Goal: Task Accomplishment & Management: Use online tool/utility

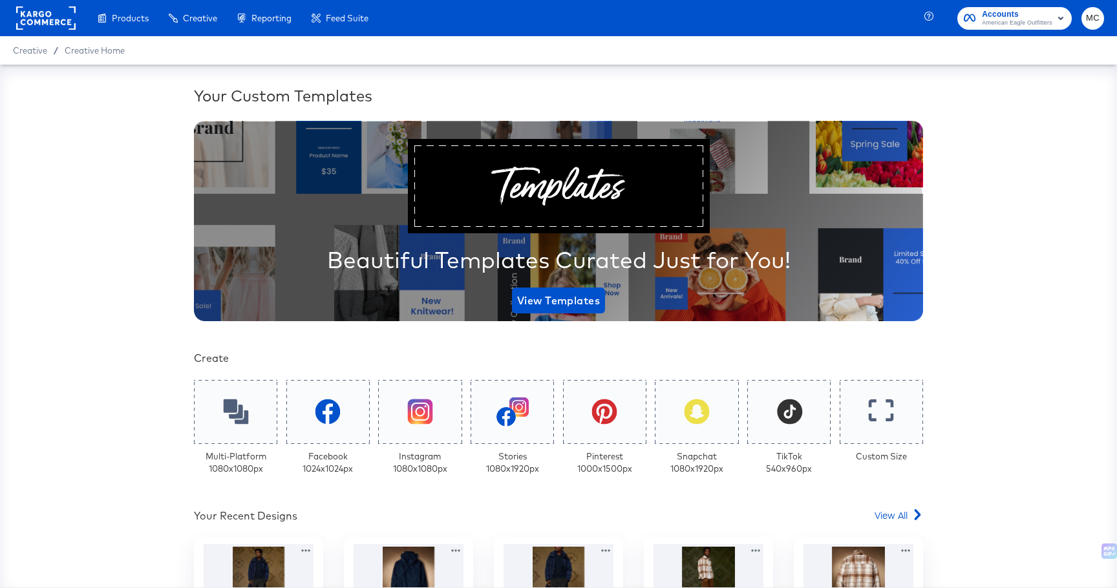
click at [43, 456] on div "Your Custom Templates Beautiful Templates Curated Just for You! View Templates …" at bounding box center [558, 326] width 1117 height 523
click at [879, 507] on div "Your Custom Templates Beautiful Templates Curated Just for You! View Templates …" at bounding box center [558, 524] width 729 height 879
click at [880, 513] on span "View All" at bounding box center [890, 515] width 33 height 13
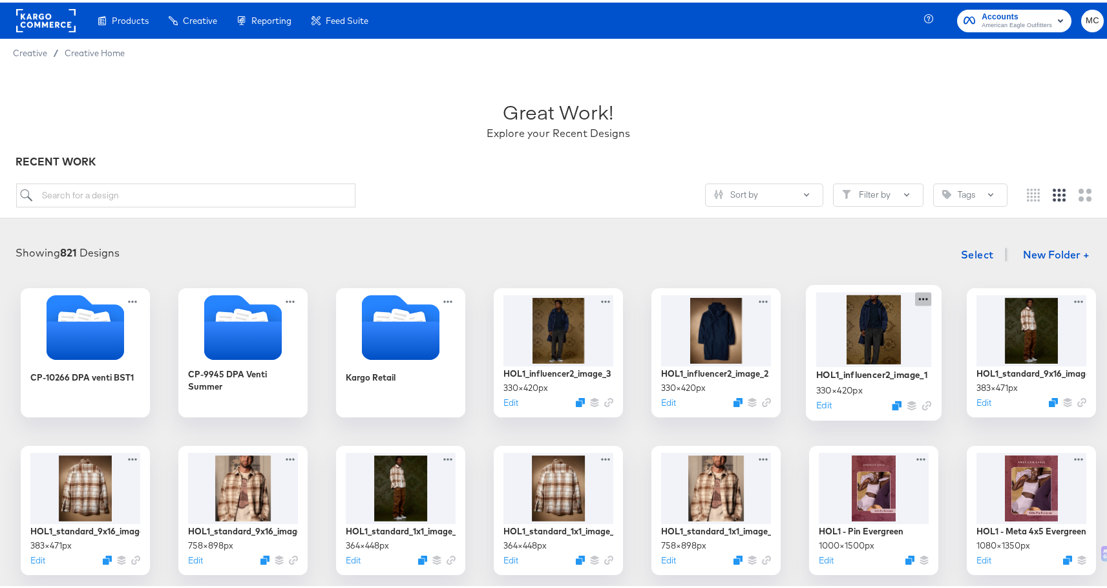
click at [923, 293] on icon at bounding box center [923, 296] width 16 height 14
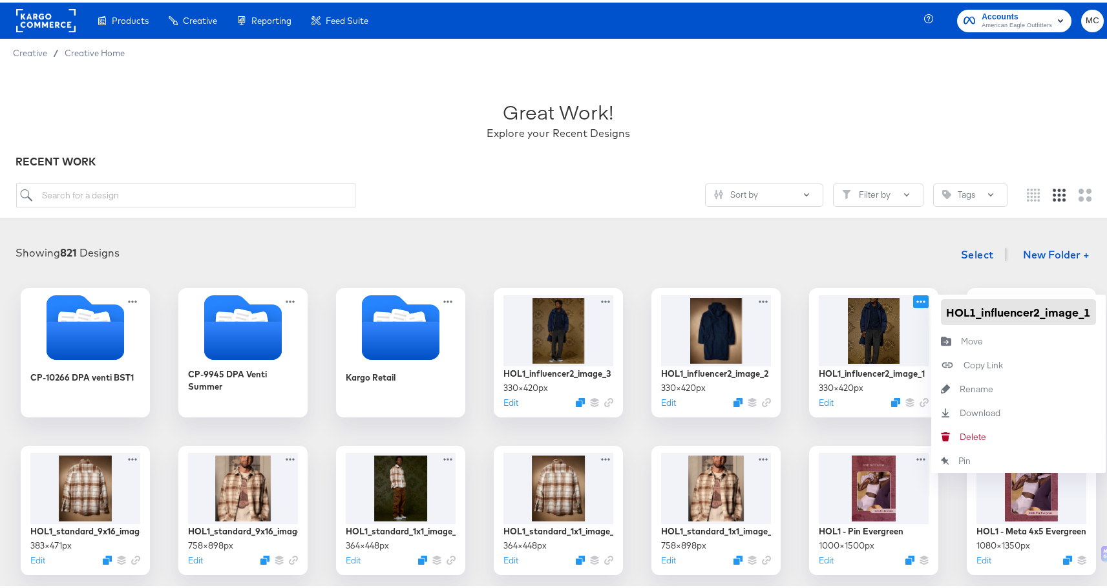
drag, startPoint x: 942, startPoint y: 306, endPoint x: 1100, endPoint y: 303, distance: 158.4
click at [1100, 303] on div "Showing 821 Designs Select New Folder + CP-10266 DPA venti BST1 CP-9945 DPA Ven…" at bounding box center [558, 563] width 1117 height 675
paste input "hol1_influencer_1x1_image_1:"
type input "hol1_influencer_1x1_image_1"
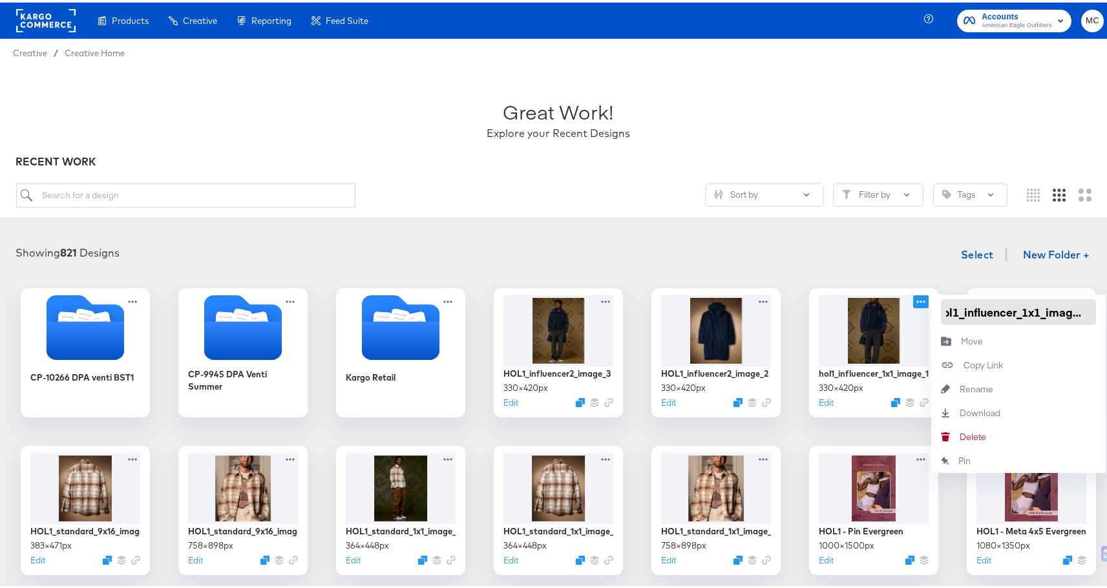
scroll to position [0, 0]
drag, startPoint x: 1088, startPoint y: 310, endPoint x: 936, endPoint y: 301, distance: 152.1
click at [941, 301] on input "hol1_influencer_1x1_image_1" at bounding box center [1018, 310] width 155 height 26
click at [764, 299] on icon at bounding box center [765, 296] width 16 height 14
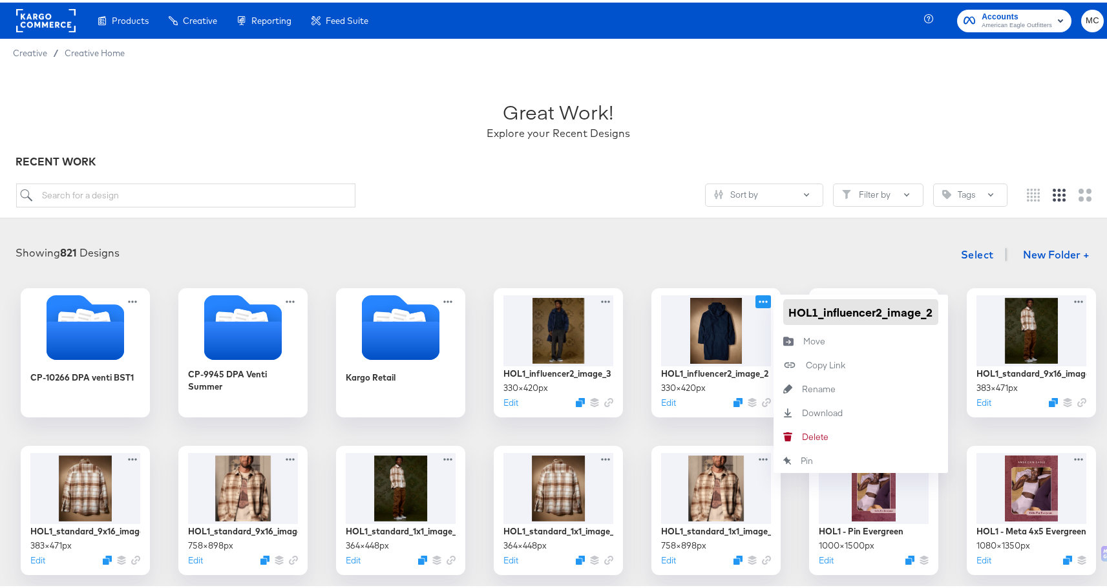
click at [830, 313] on input "HOL1_influencer2_image_2" at bounding box center [860, 310] width 155 height 26
drag, startPoint x: 784, startPoint y: 308, endPoint x: 946, endPoint y: 310, distance: 161.6
click at [946, 310] on div "CP-10266 DPA venti BST1 CP-9945 DPA Venti Summer Kargo Retail HOL1_influencer2_…" at bounding box center [558, 587] width 1091 height 602
paste input "hol1_influencer_1x1_image_1"
type input "hol1_influencer_1x1_image_2"
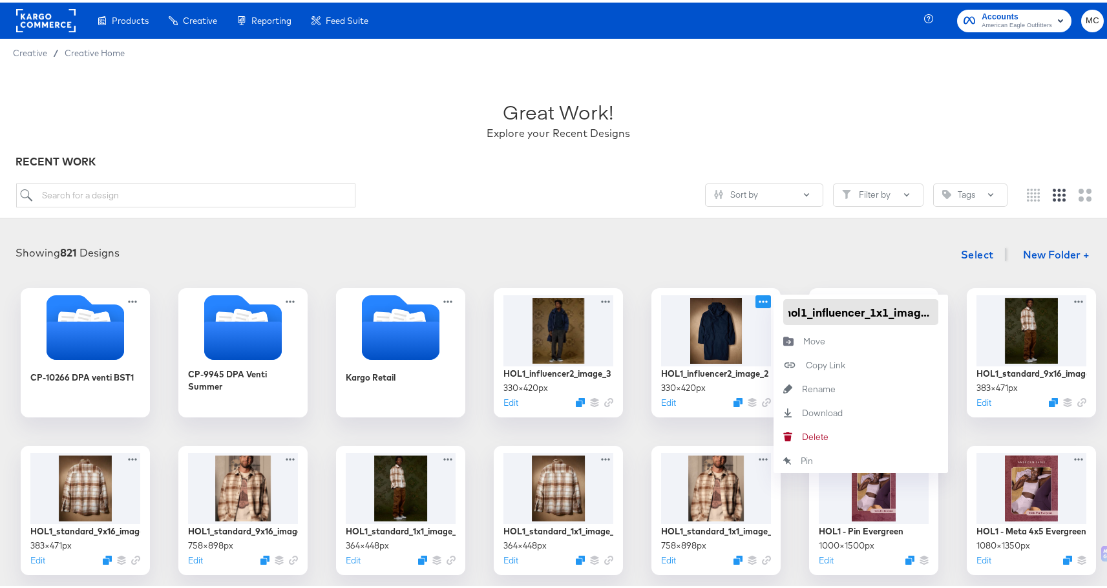
scroll to position [0, 10]
click at [728, 231] on div "Showing 821 Designs Select New Folder + CP-10266 DPA venti BST1 CP-9945 DPA Ven…" at bounding box center [558, 563] width 1117 height 675
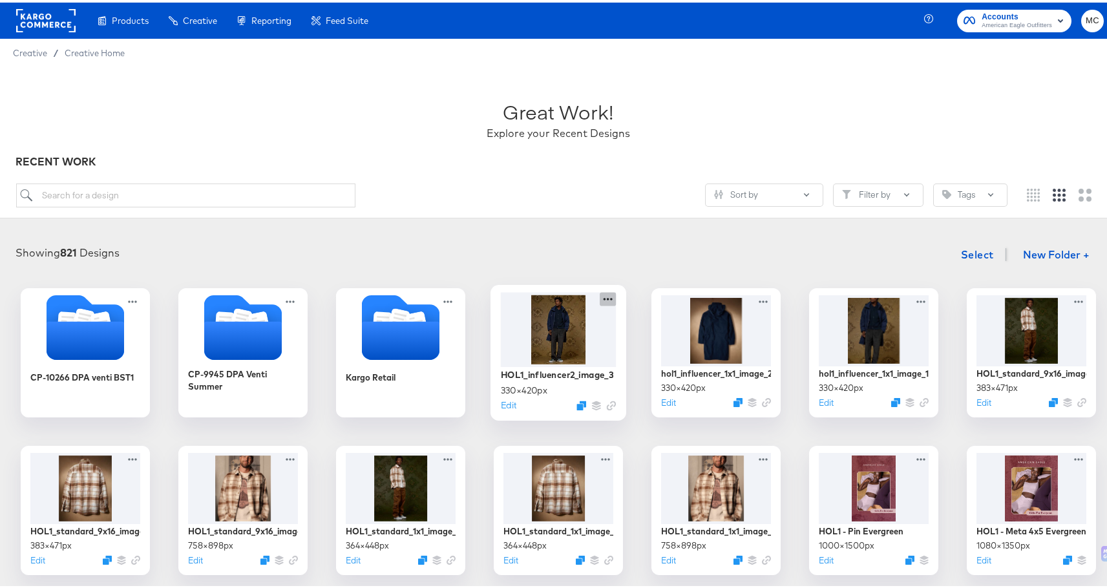
click at [604, 299] on icon at bounding box center [608, 296] width 16 height 14
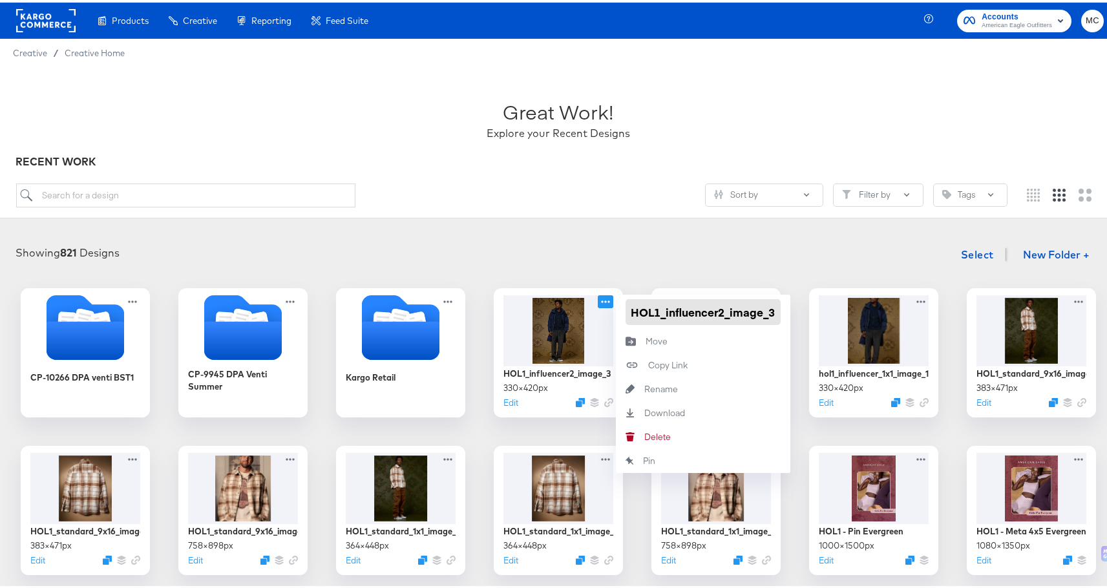
click at [677, 310] on input "HOL1_influencer2_image_3" at bounding box center [703, 310] width 155 height 26
drag, startPoint x: 626, startPoint y: 309, endPoint x: 773, endPoint y: 311, distance: 147.3
click at [773, 311] on input "HOL1_influencer2_image_3" at bounding box center [703, 310] width 155 height 26
paste input "hol1_influencer_1x1_image_1"
type input "hol1_influencer_1x1_image_3"
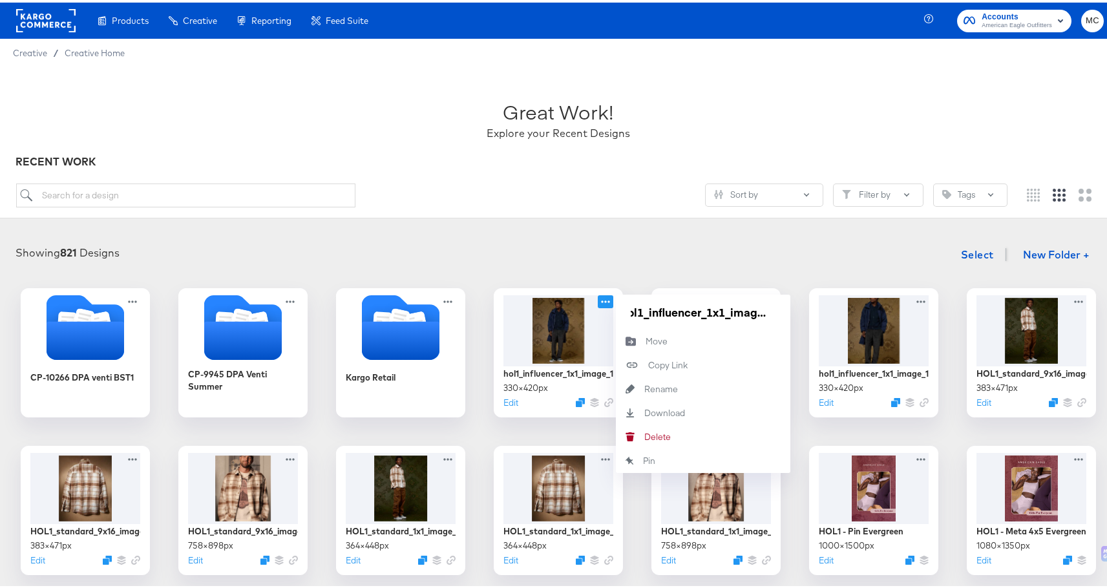
click at [657, 262] on div "Showing 821 Designs Select New Folder +" at bounding box center [558, 252] width 1091 height 26
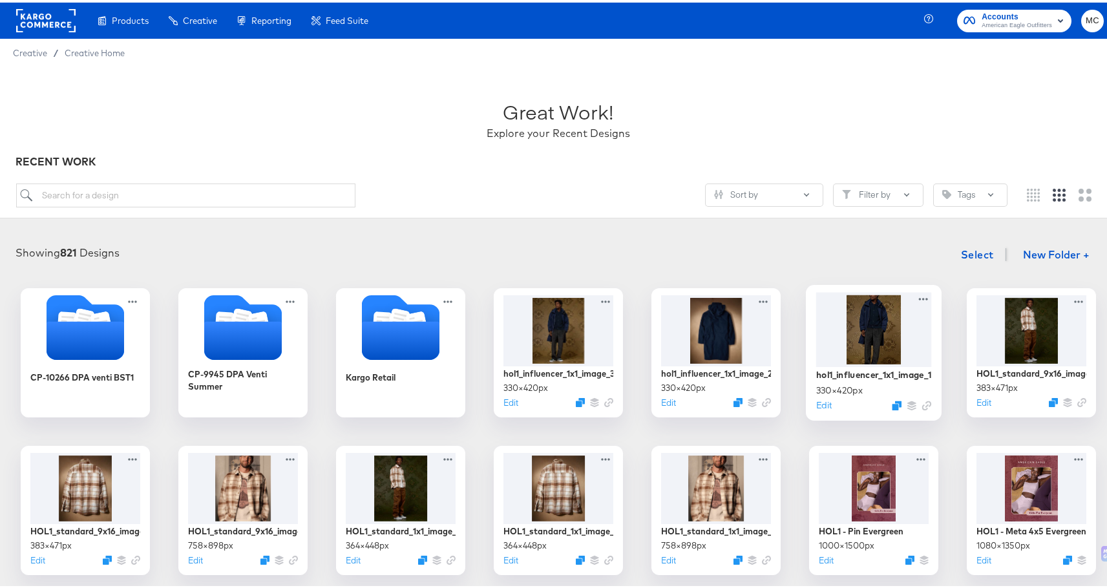
click at [872, 332] on div at bounding box center [874, 326] width 116 height 74
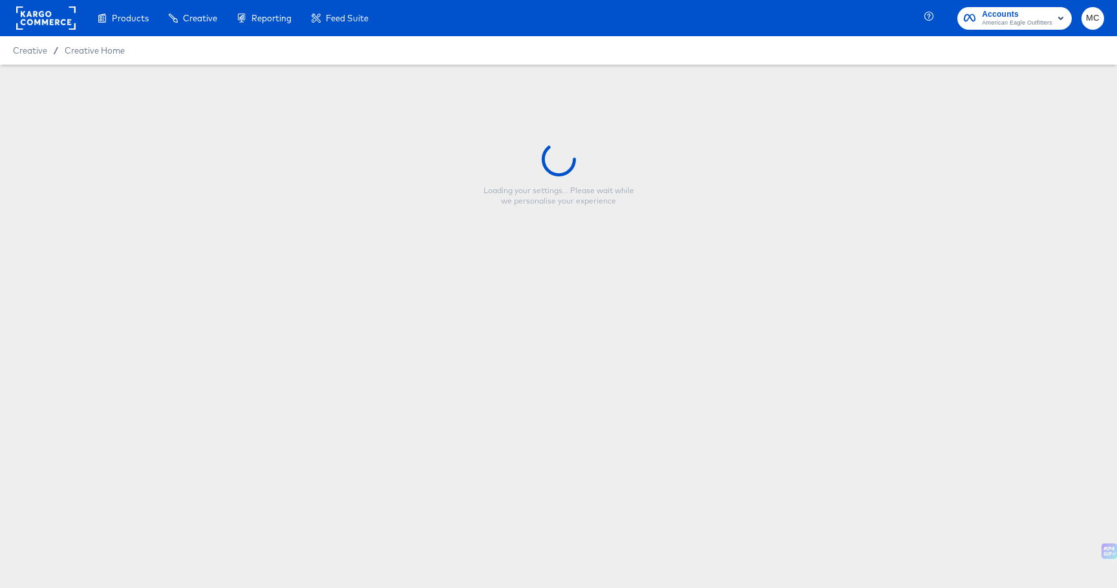
type input "hol1_influencer_1x1_image_1"
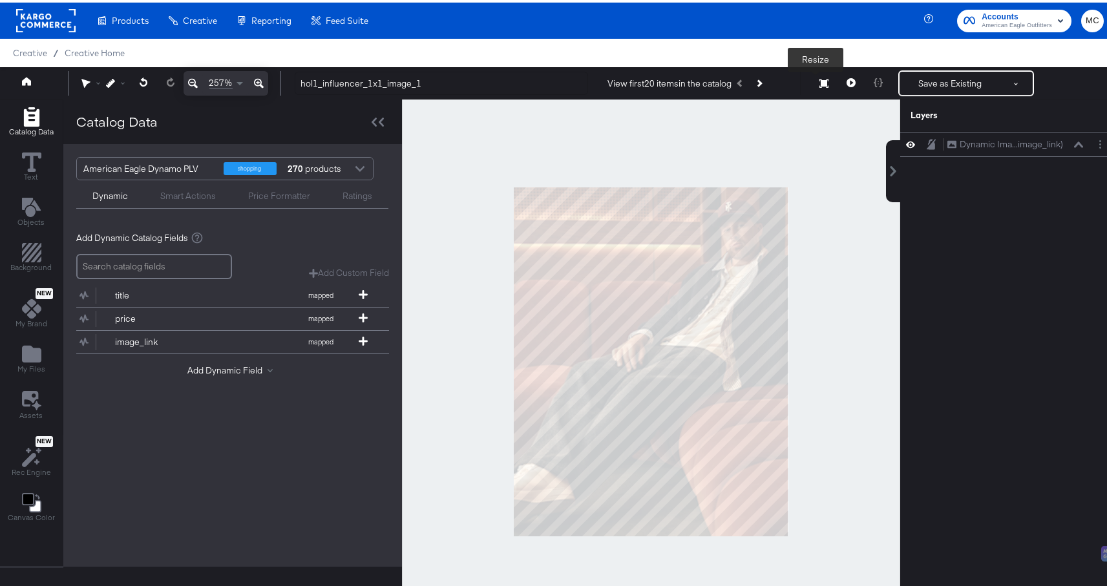
click at [819, 80] on icon at bounding box center [823, 80] width 9 height 9
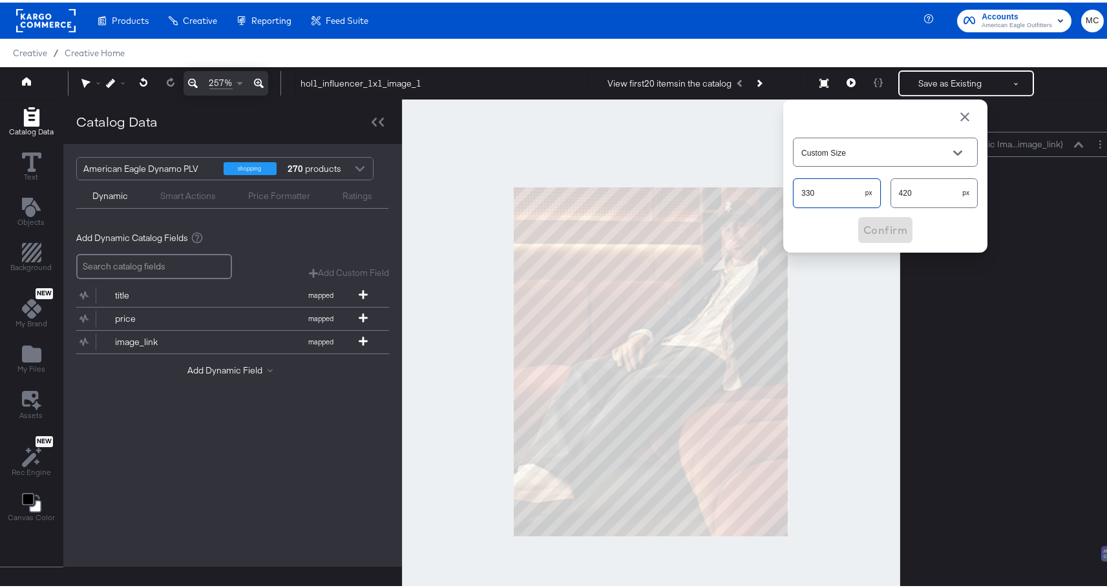
drag, startPoint x: 814, startPoint y: 188, endPoint x: 774, endPoint y: 196, distance: 40.2
click at [783, 191] on div "Custom Size 330 px 420 px Confirm" at bounding box center [885, 173] width 204 height 153
drag, startPoint x: 820, startPoint y: 186, endPoint x: 821, endPoint y: 197, distance: 11.1
click at [821, 197] on input "330" at bounding box center [830, 185] width 72 height 28
type input "426"
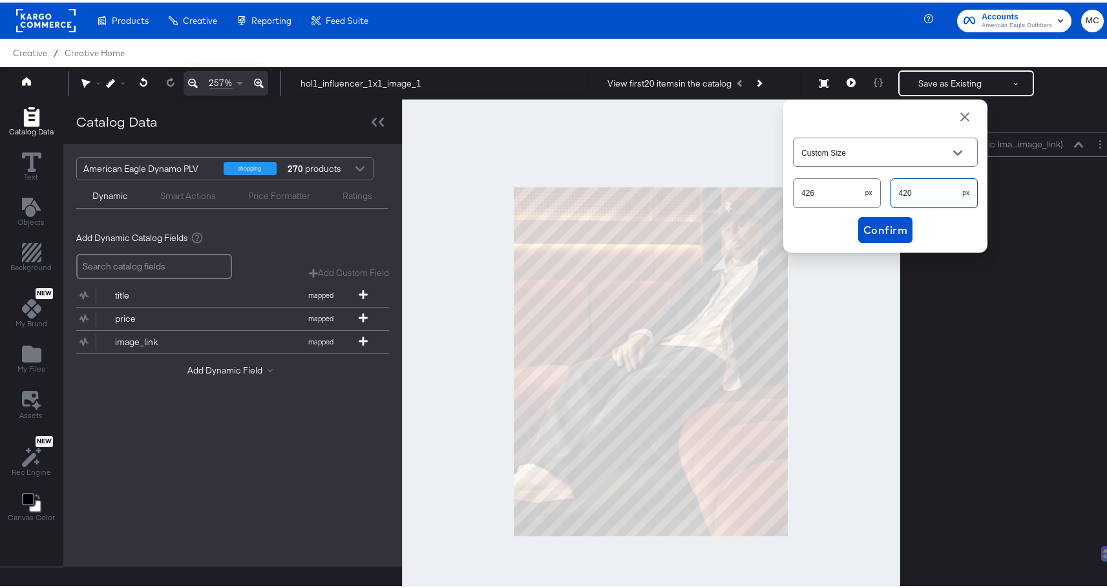
drag, startPoint x: 909, startPoint y: 189, endPoint x: 865, endPoint y: 191, distance: 43.4
click at [865, 191] on div "426 px 420 px" at bounding box center [885, 190] width 185 height 34
type input "543"
click at [896, 223] on span "Confirm" at bounding box center [885, 227] width 44 height 18
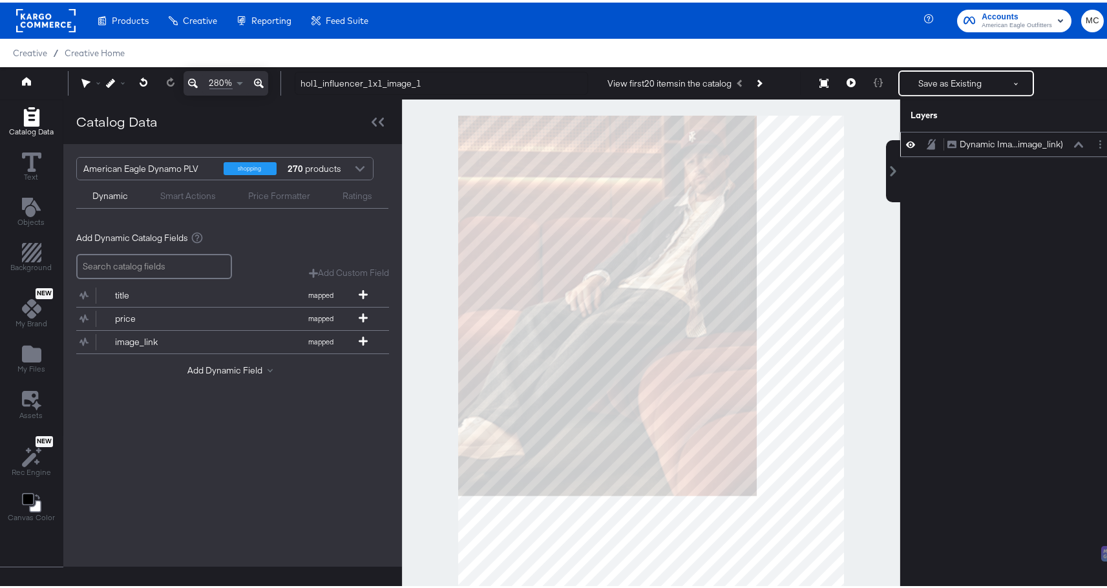
click at [962, 142] on div "Dynamic Ima...image_link)" at bounding box center [1011, 142] width 103 height 12
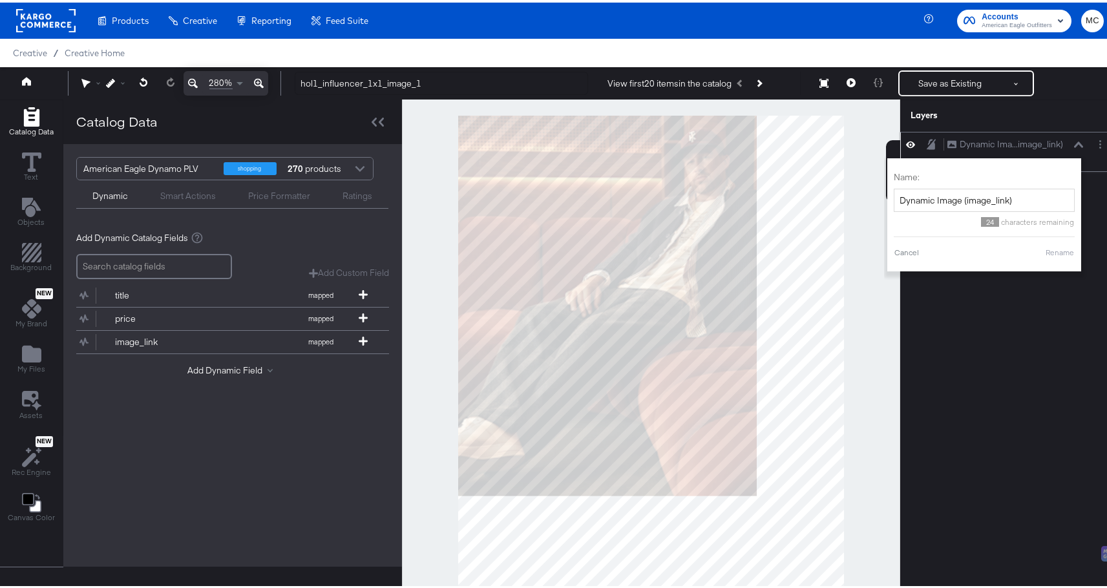
click at [1054, 136] on button "Dynamic Ima...image_link) Dynamic Image (image_link)" at bounding box center [1005, 142] width 117 height 14
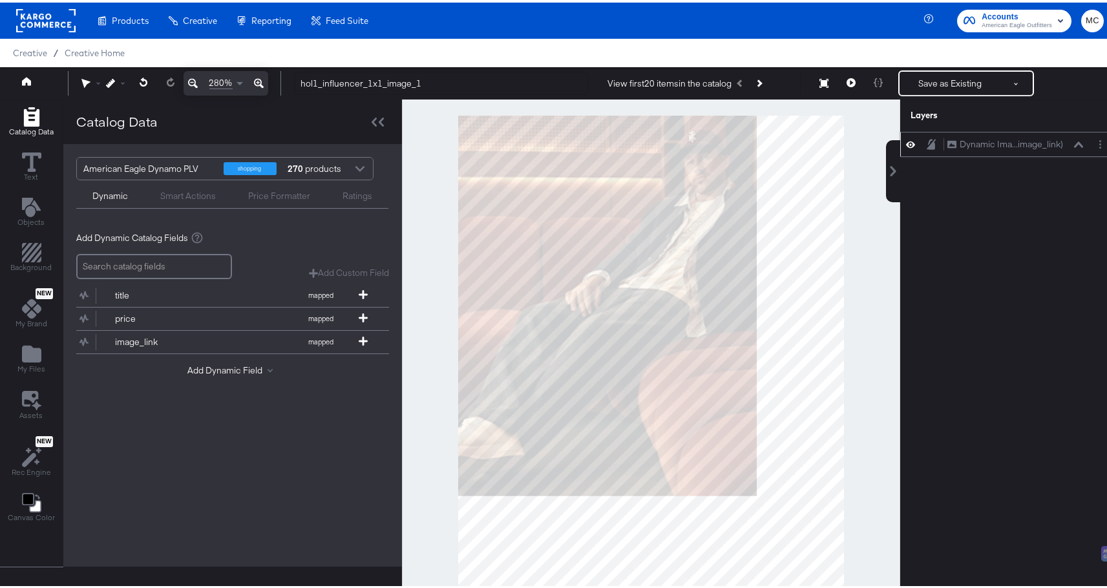
click at [1073, 138] on button at bounding box center [1078, 142] width 10 height 8
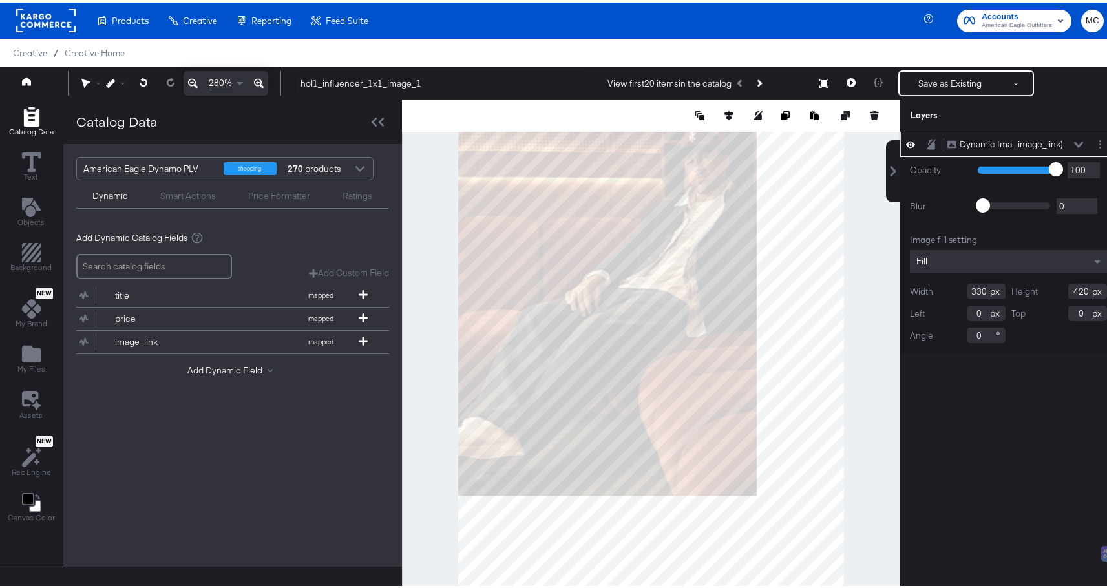
drag, startPoint x: 976, startPoint y: 288, endPoint x: 936, endPoint y: 288, distance: 40.7
click at [936, 288] on div "Width 330" at bounding box center [958, 289] width 96 height 16
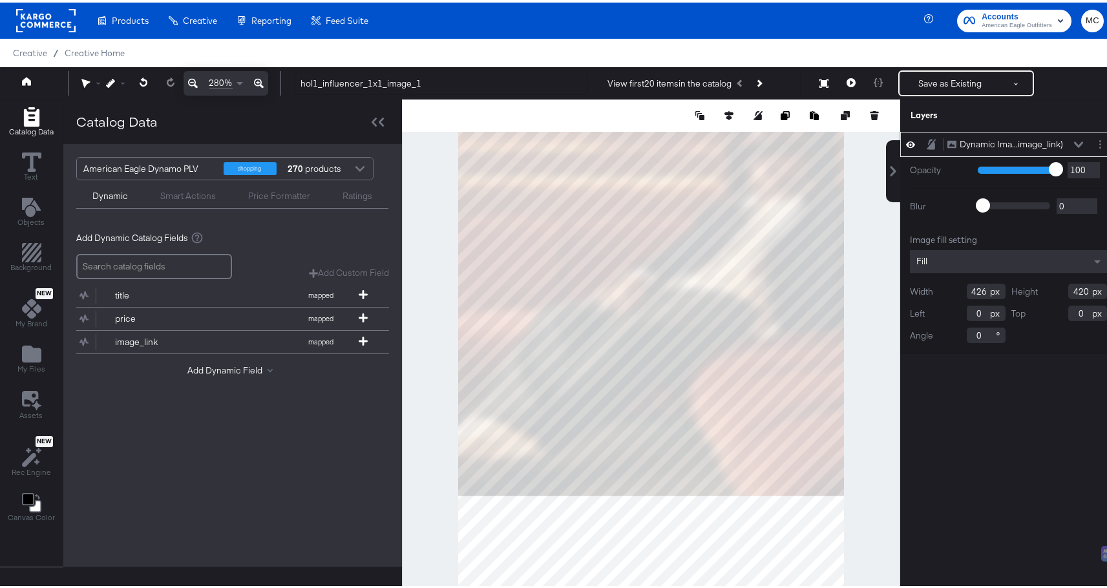
type input "426"
click at [1077, 288] on input "420" at bounding box center [1087, 289] width 39 height 16
drag, startPoint x: 1078, startPoint y: 288, endPoint x: 1053, endPoint y: 289, distance: 25.2
click at [1053, 289] on div "Height 420" at bounding box center [1060, 289] width 96 height 16
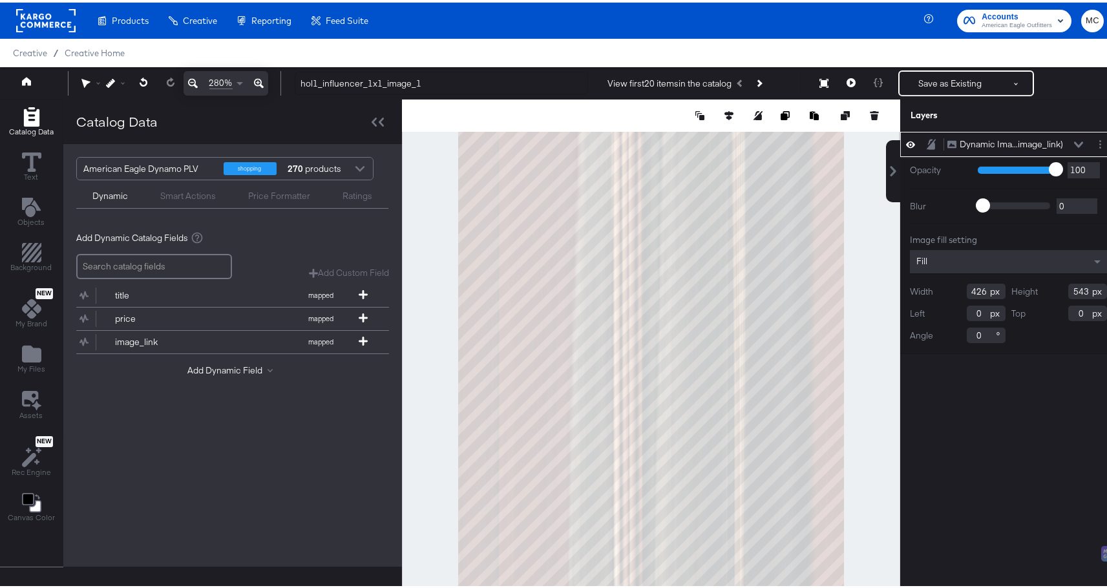
type input "543"
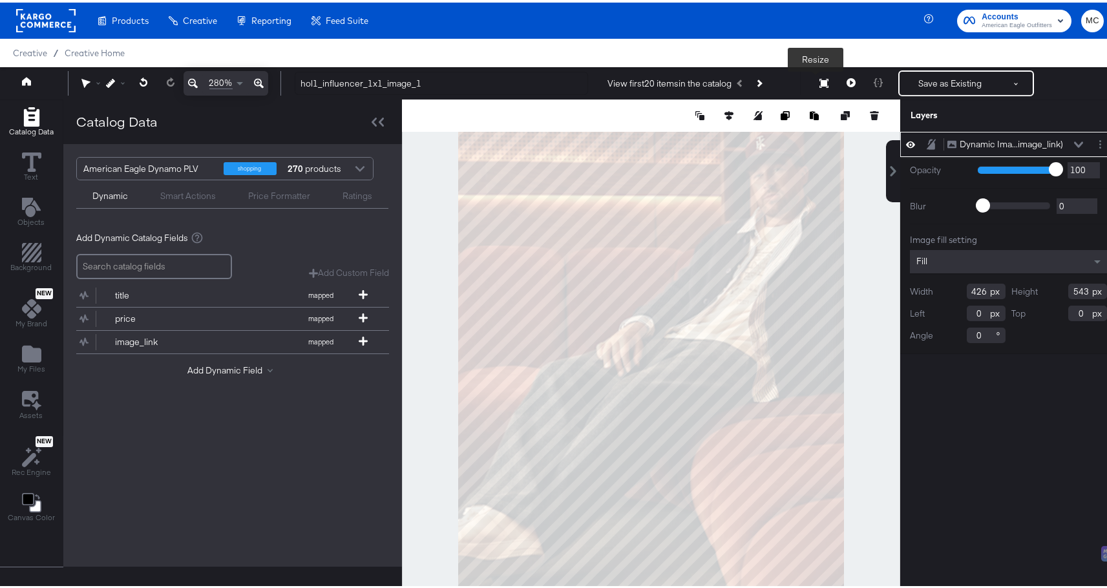
click at [819, 83] on icon at bounding box center [823, 80] width 9 height 9
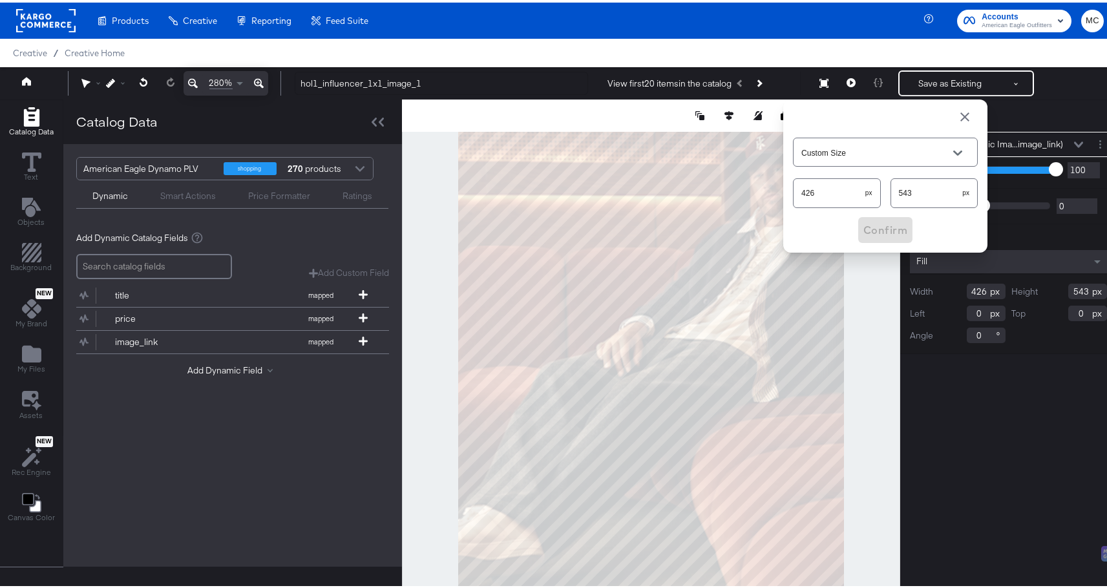
click at [994, 105] on div "Layers" at bounding box center [1008, 113] width 216 height 32
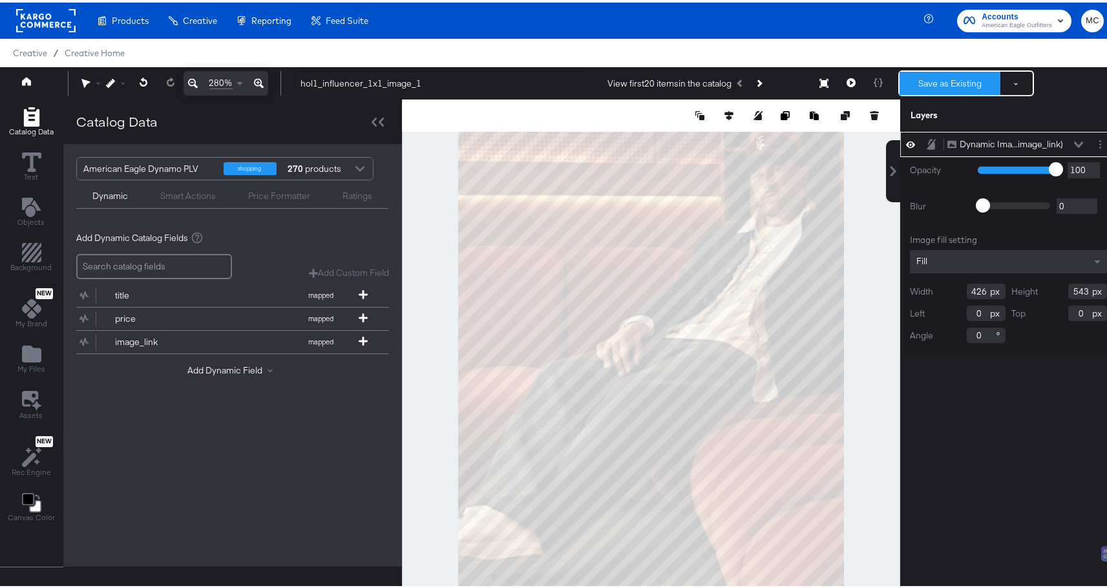
click at [968, 76] on button "Save as Existing" at bounding box center [949, 80] width 101 height 23
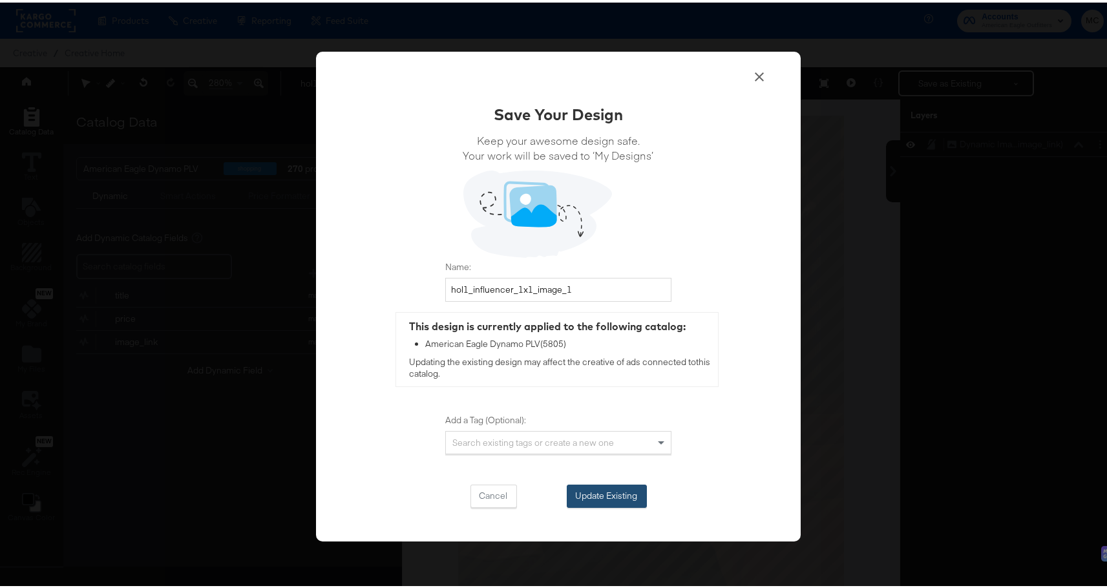
click at [628, 490] on button "Update Existing" at bounding box center [607, 493] width 80 height 23
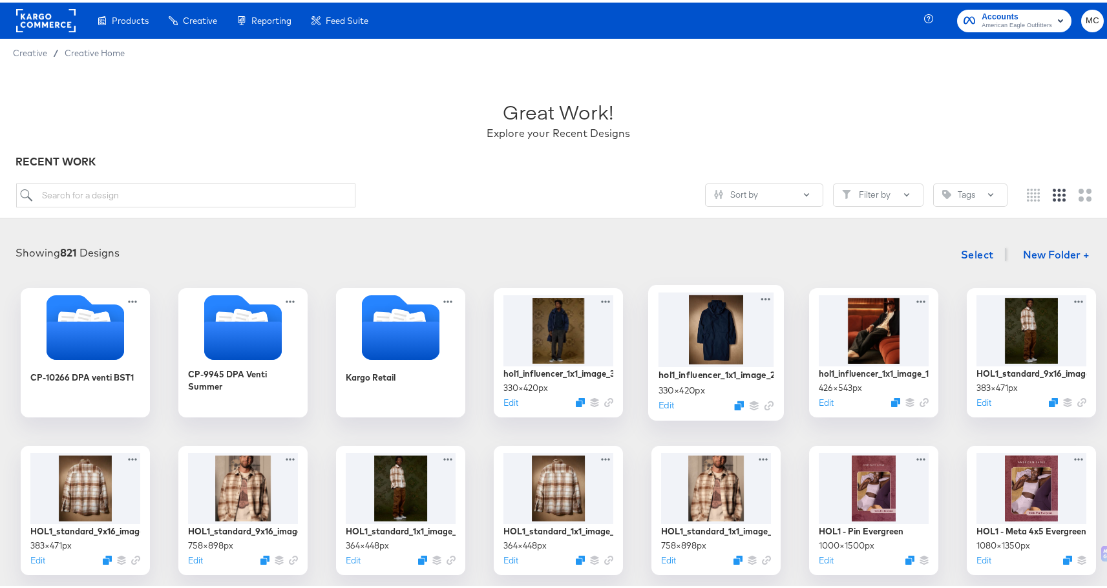
click at [721, 319] on div at bounding box center [716, 326] width 116 height 74
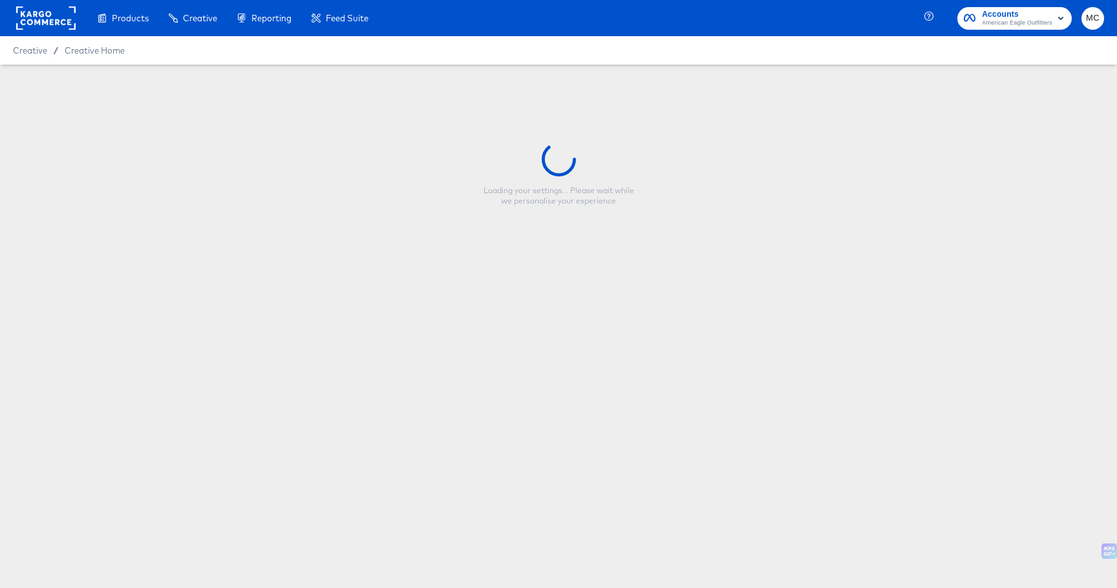
type input "hol1_influencer_1x1_image_2"
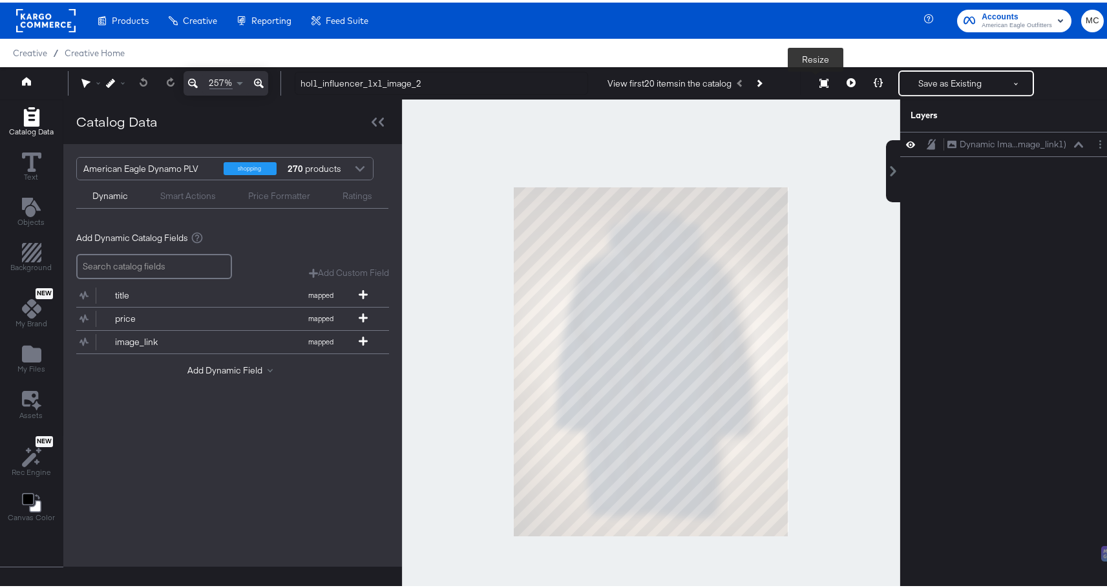
click at [819, 82] on icon at bounding box center [823, 80] width 9 height 9
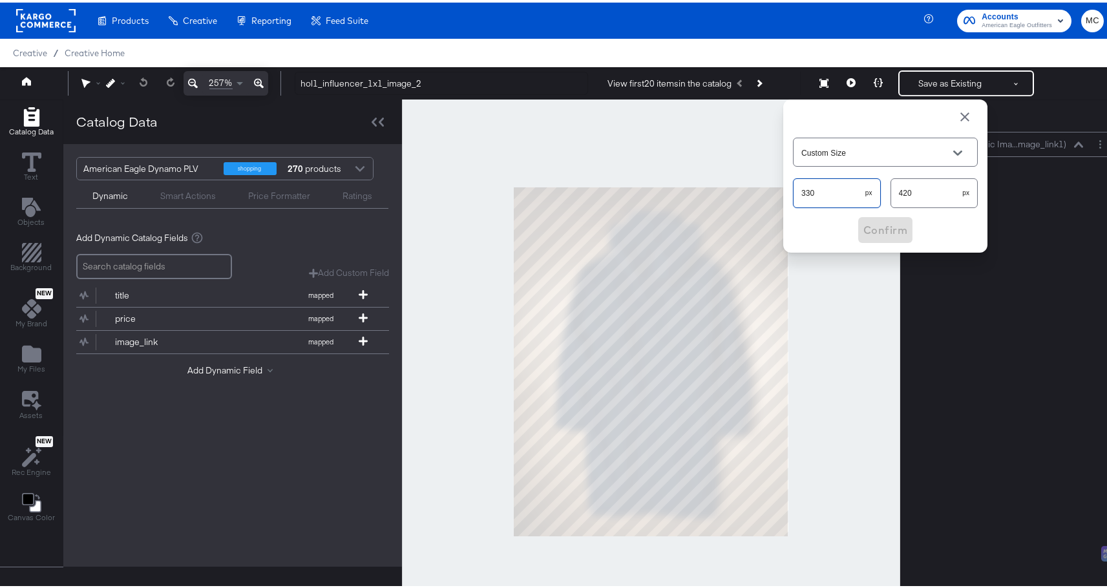
drag, startPoint x: 826, startPoint y: 184, endPoint x: 821, endPoint y: 191, distance: 9.2
click at [821, 191] on input "330" at bounding box center [830, 185] width 72 height 28
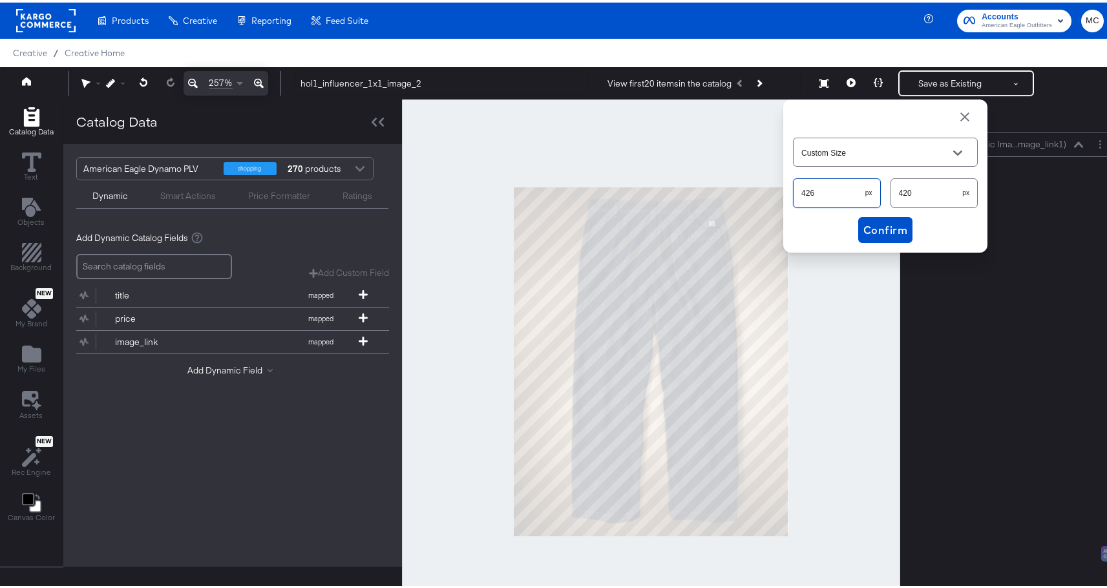
type input "426"
drag, startPoint x: 889, startPoint y: 191, endPoint x: 862, endPoint y: 193, distance: 27.2
click at [862, 193] on div "426 px 420 px" at bounding box center [885, 190] width 185 height 34
type input "543"
click at [892, 230] on span "Confirm" at bounding box center [885, 227] width 44 height 18
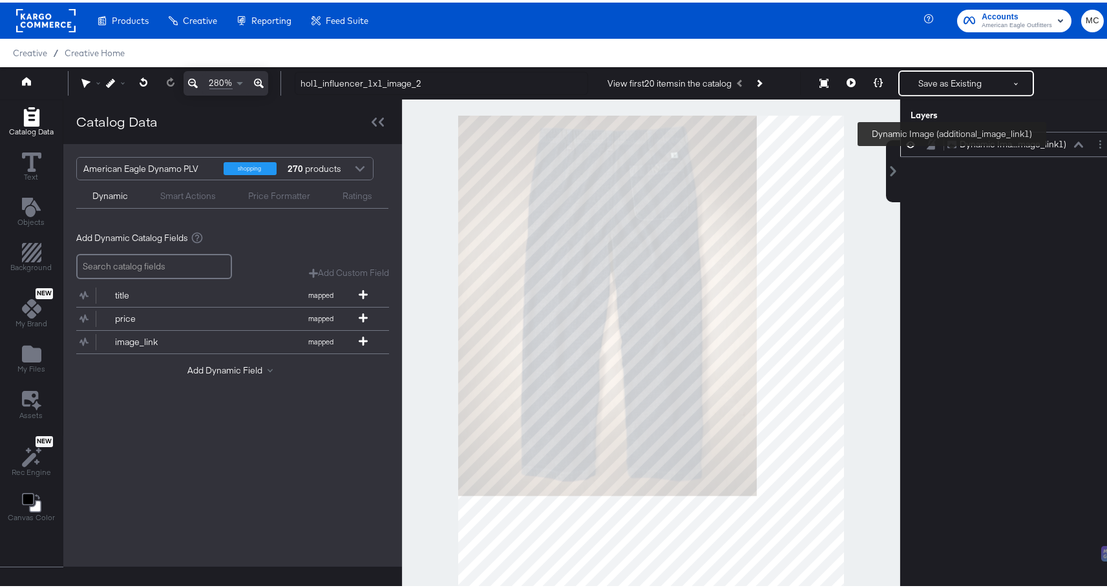
click at [972, 140] on div "Dynamic Ima...mage_link1)" at bounding box center [1013, 142] width 107 height 12
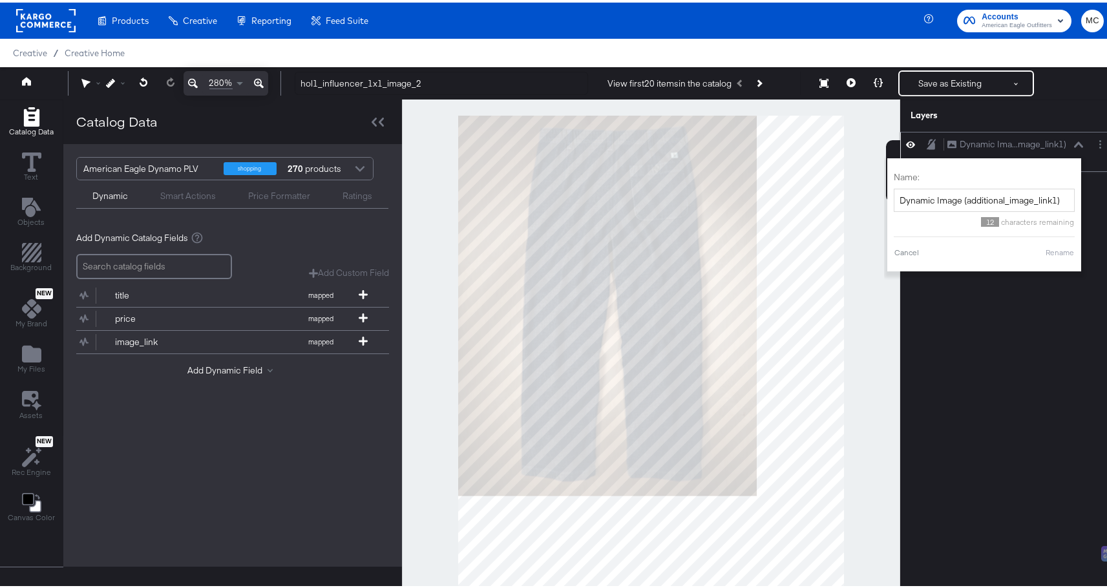
click at [1073, 144] on button at bounding box center [1078, 142] width 10 height 8
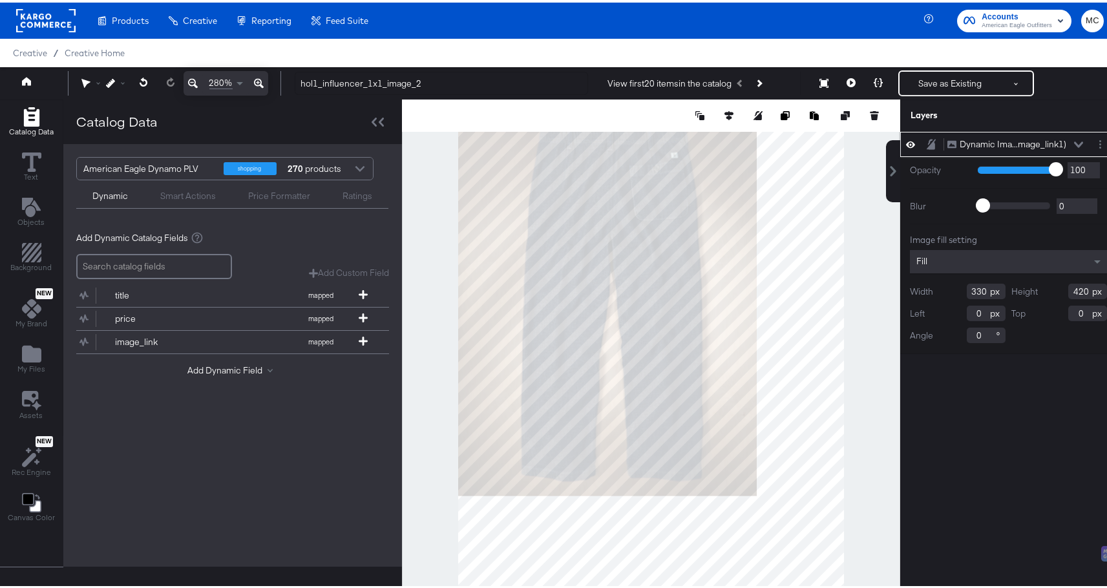
drag, startPoint x: 976, startPoint y: 288, endPoint x: 939, endPoint y: 284, distance: 37.0
click at [940, 286] on div "Width 330" at bounding box center [958, 289] width 96 height 16
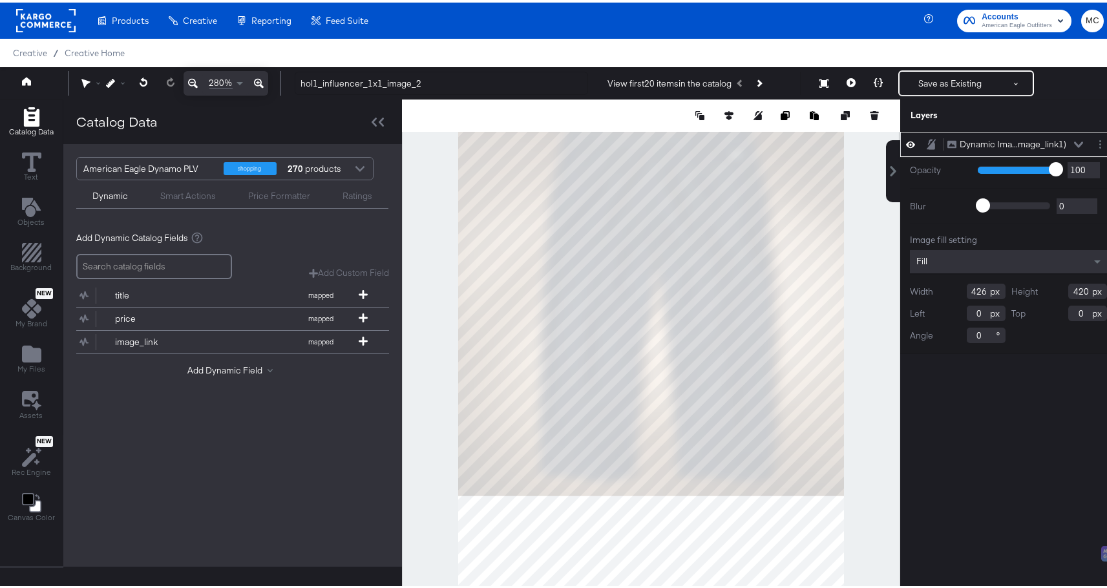
type input "426"
drag, startPoint x: 1080, startPoint y: 289, endPoint x: 1036, endPoint y: 284, distance: 44.2
click at [1037, 284] on div "Height 420" at bounding box center [1060, 289] width 96 height 16
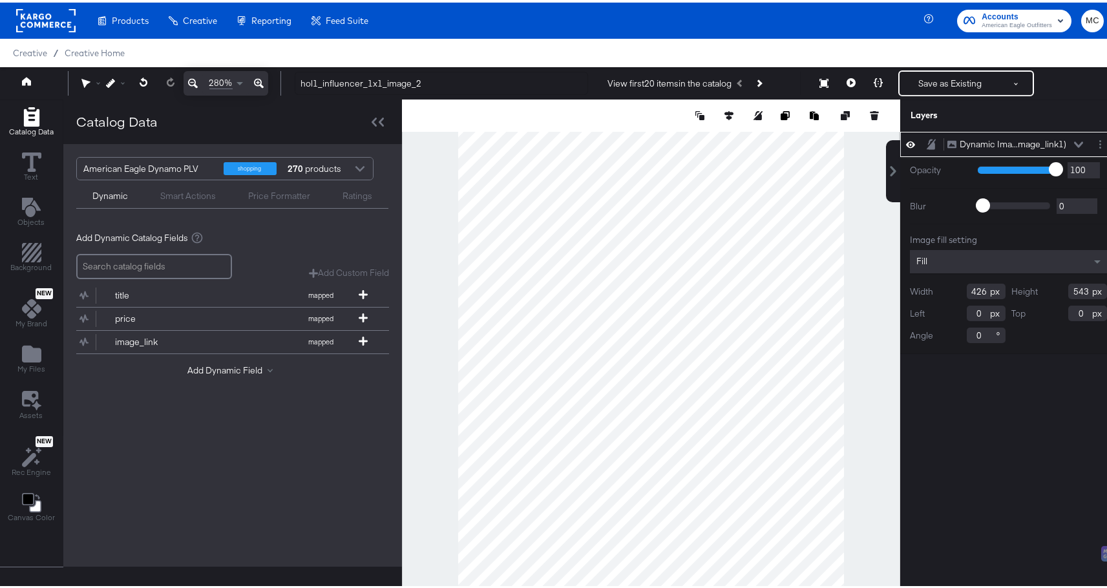
type input "543"
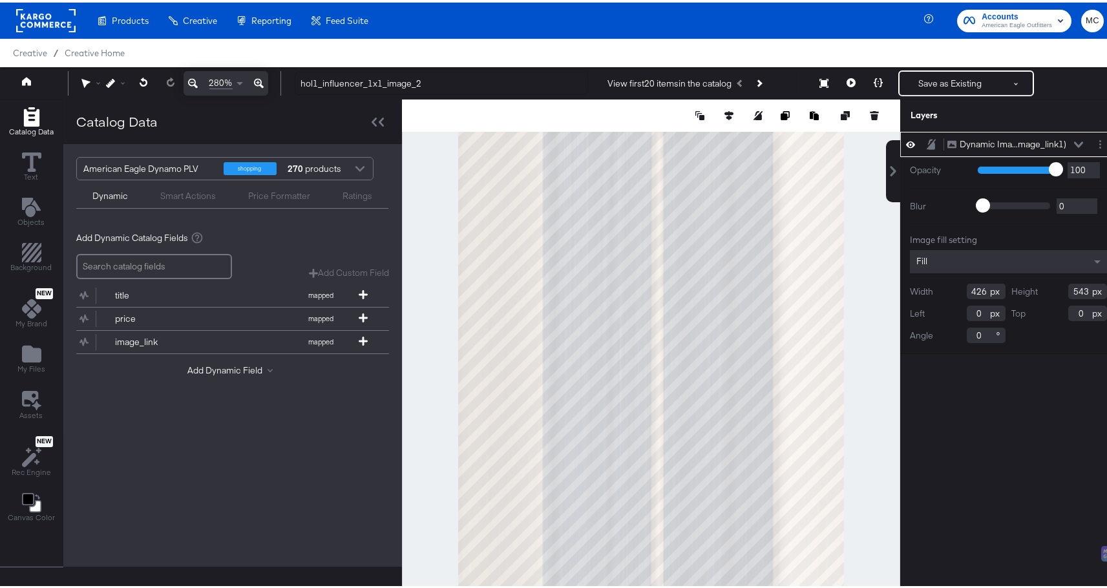
click at [1034, 411] on div "Dynamic Ima...mage_link1) Dynamic Image (additional_image_link1) Opacity 1 100 …" at bounding box center [1008, 365] width 216 height 472
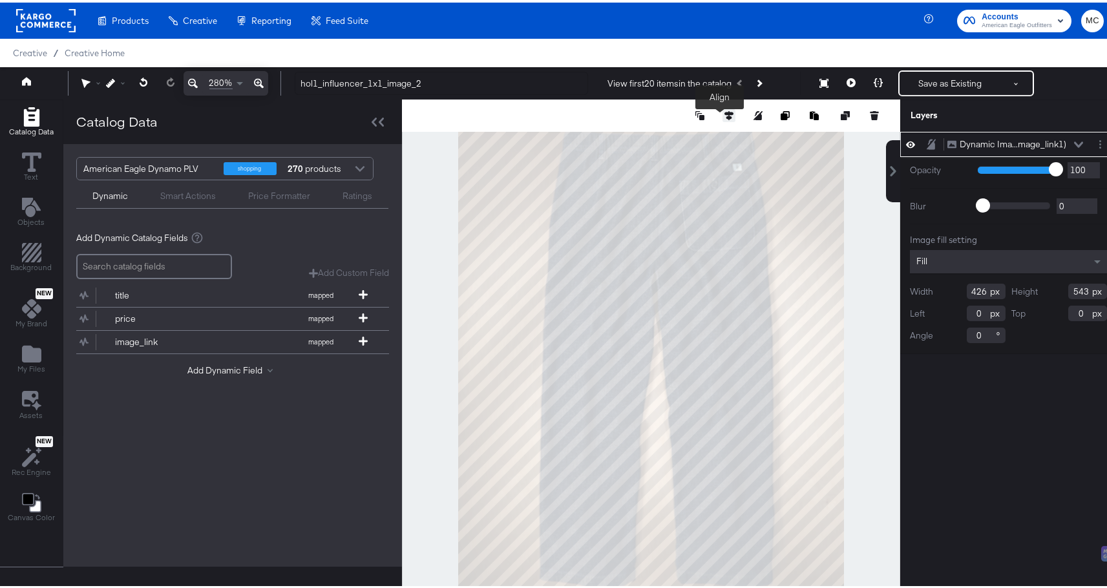
click at [724, 117] on icon at bounding box center [728, 113] width 9 height 9
click at [702, 132] on div at bounding box center [669, 137] width 132 height 13
click at [700, 136] on icon at bounding box center [704, 136] width 9 height 8
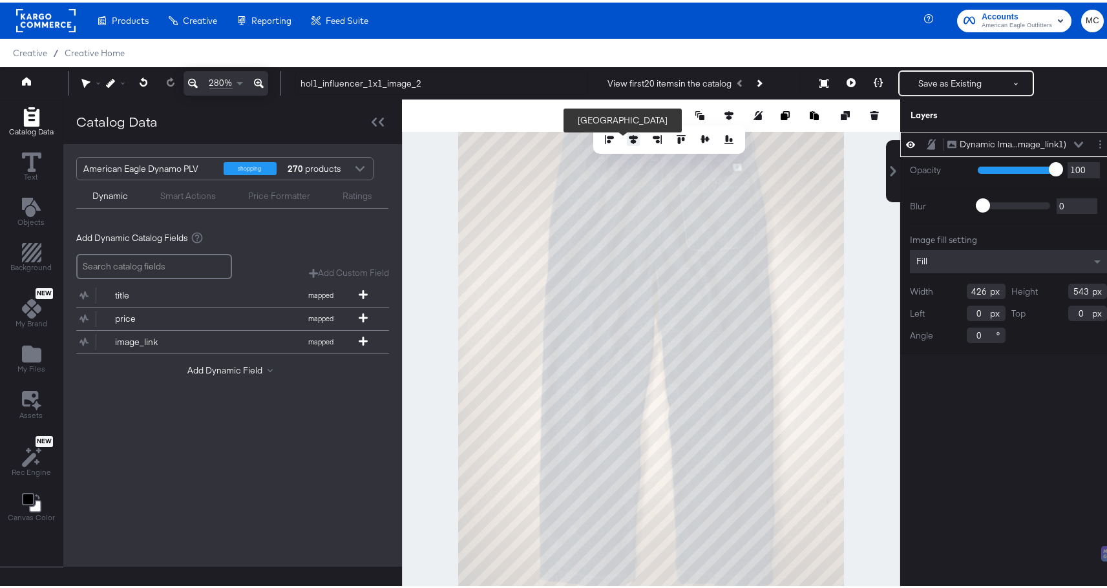
click at [629, 141] on icon at bounding box center [633, 136] width 9 height 9
click at [189, 78] on icon at bounding box center [193, 81] width 10 height 16
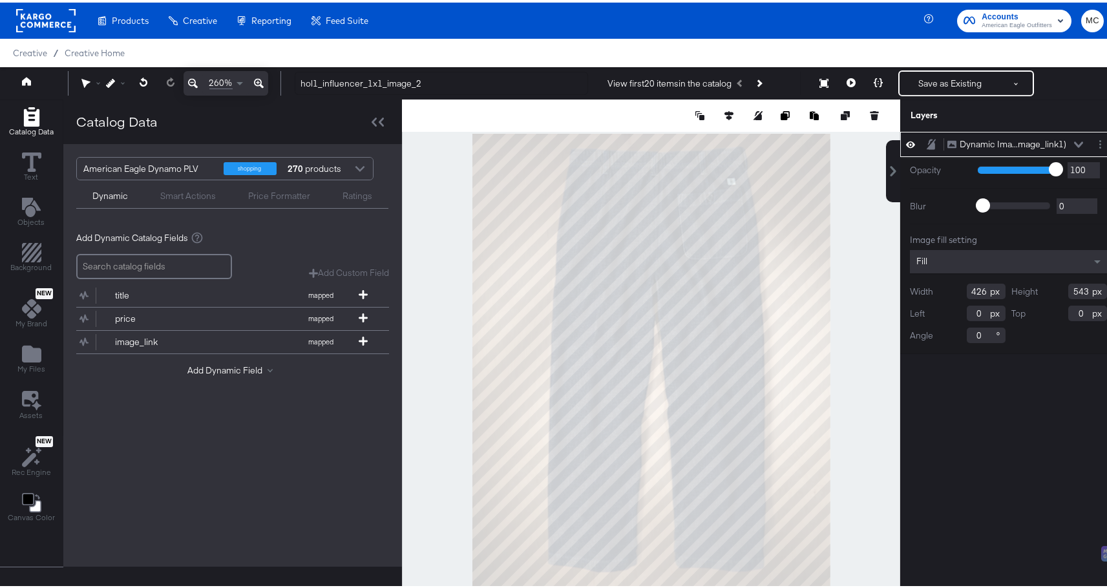
click at [189, 78] on icon at bounding box center [193, 81] width 10 height 16
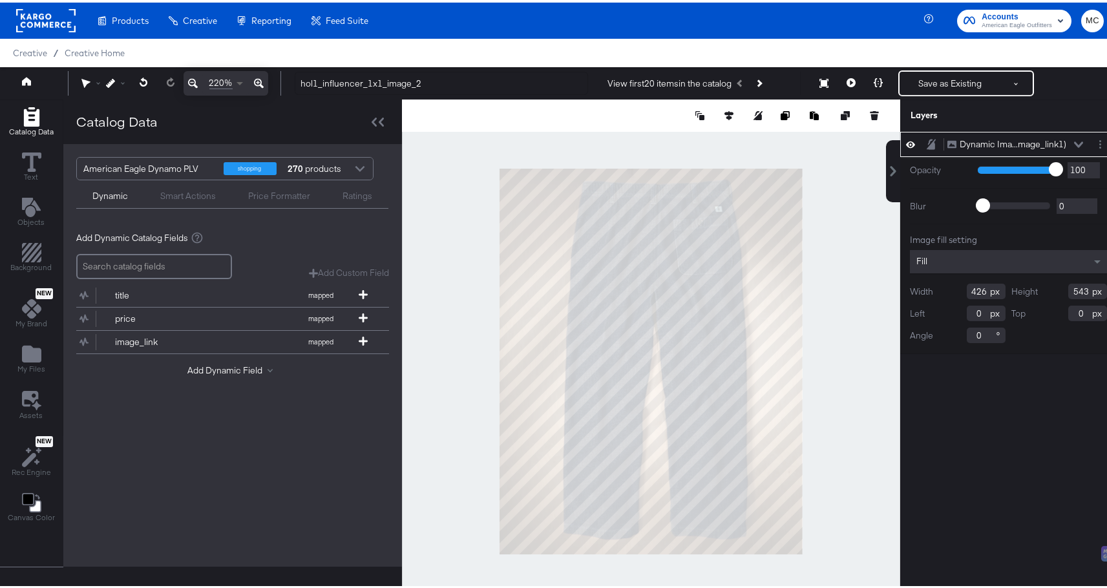
click at [237, 81] on span at bounding box center [241, 80] width 16 height 23
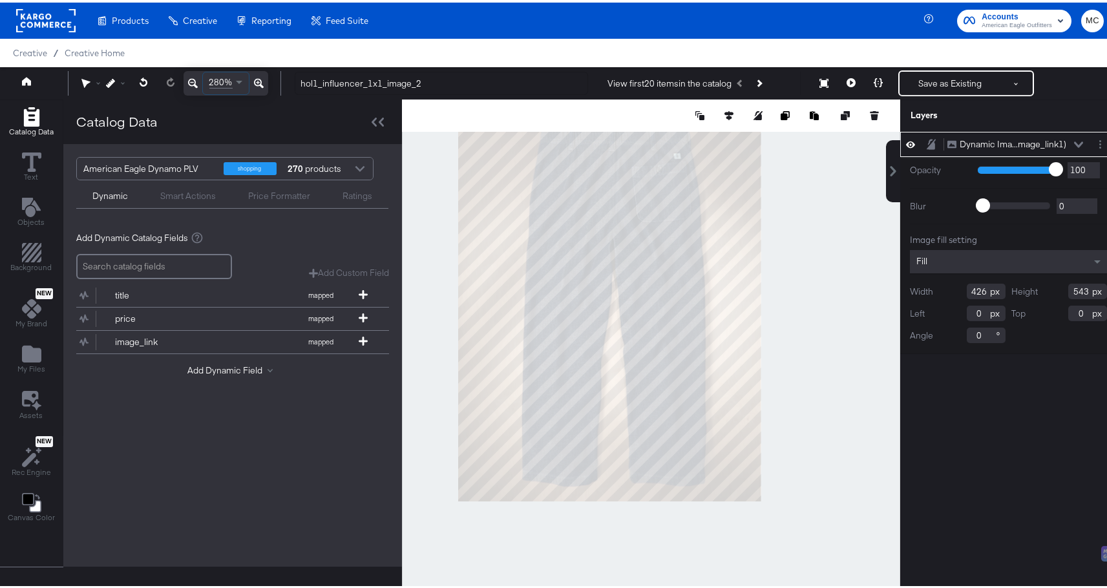
scroll to position [2, 0]
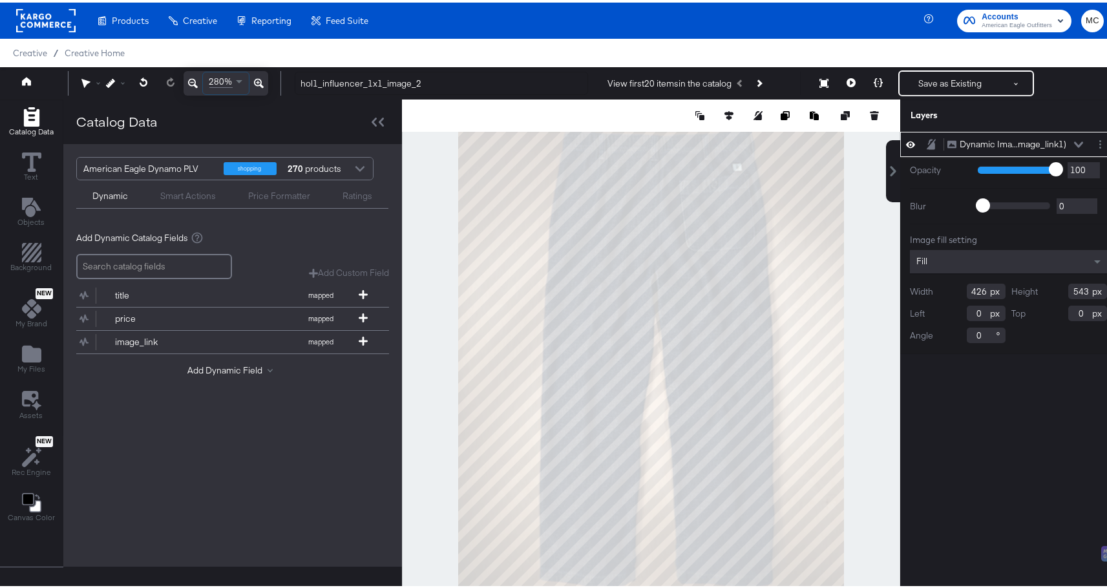
click at [193, 81] on icon at bounding box center [193, 81] width 10 height 16
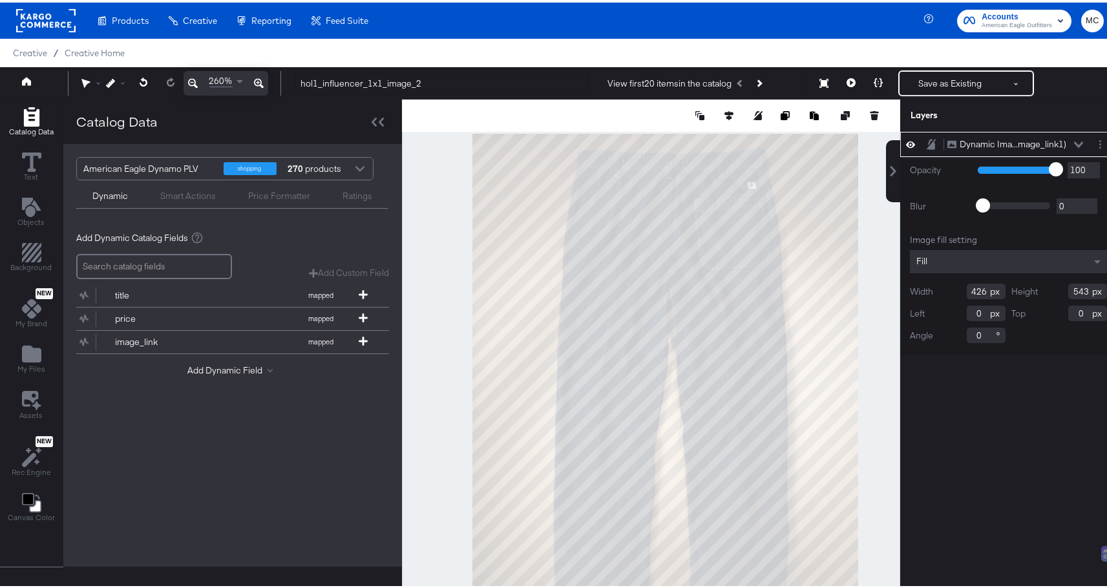
scroll to position [1, 0]
click at [193, 81] on icon at bounding box center [193, 81] width 10 height 16
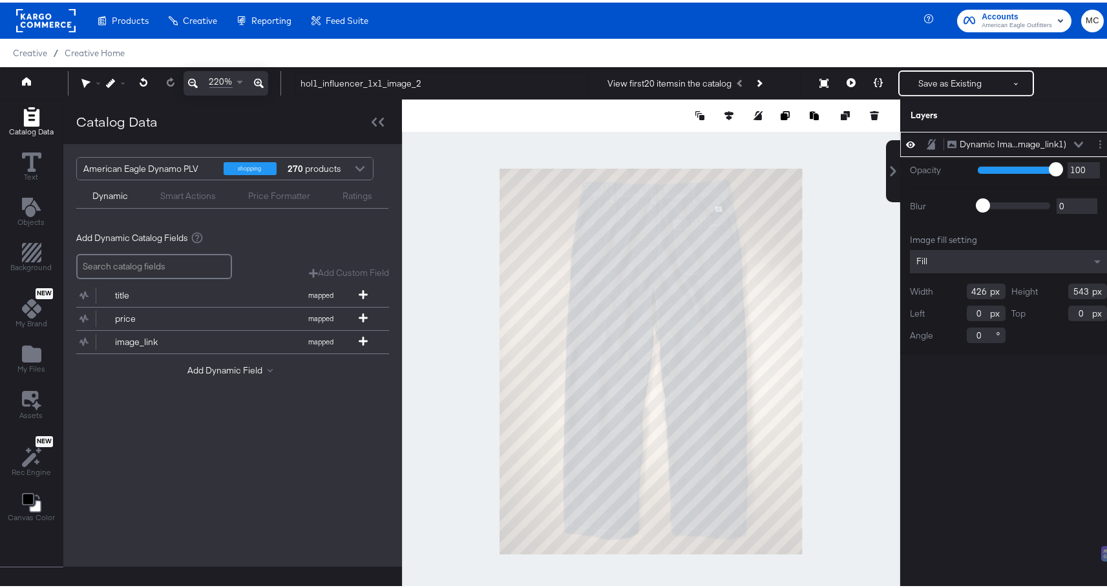
click at [193, 81] on icon at bounding box center [193, 81] width 10 height 16
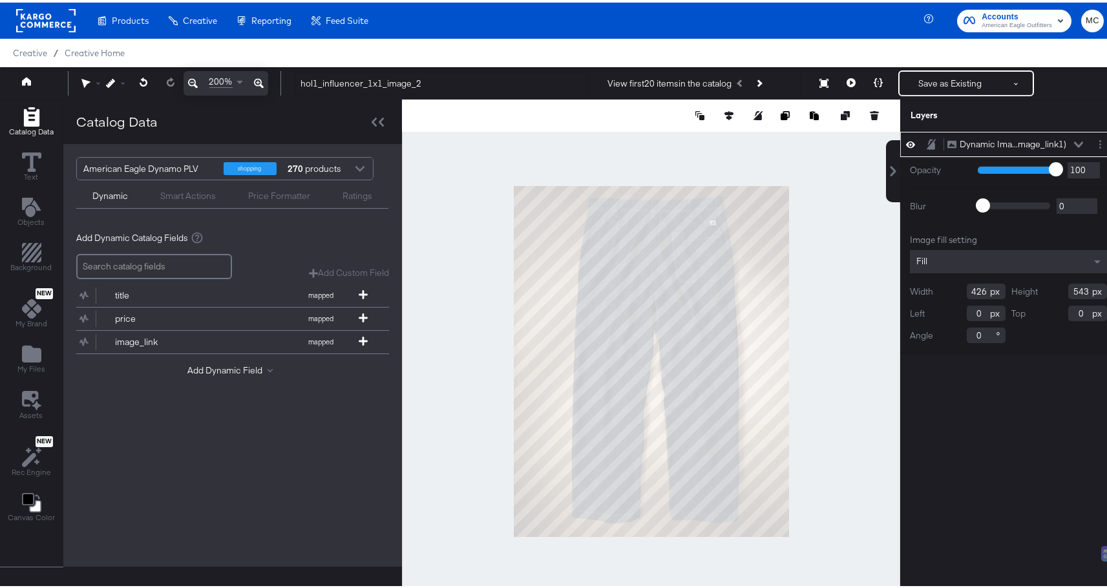
click at [790, 246] on div at bounding box center [651, 359] width 498 height 524
click at [819, 81] on icon at bounding box center [823, 80] width 9 height 9
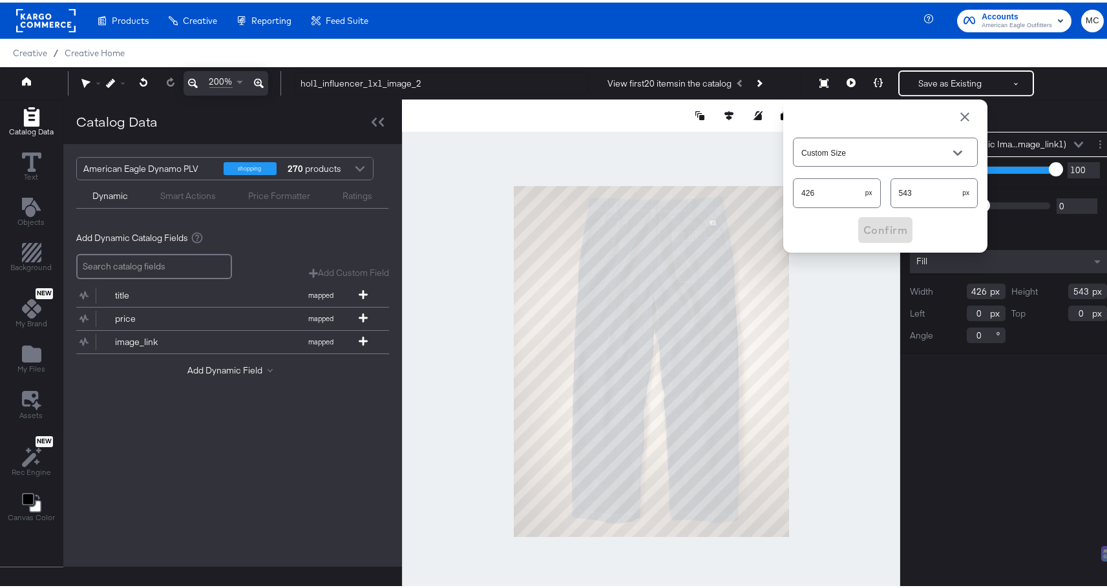
click at [848, 268] on div at bounding box center [651, 359] width 498 height 524
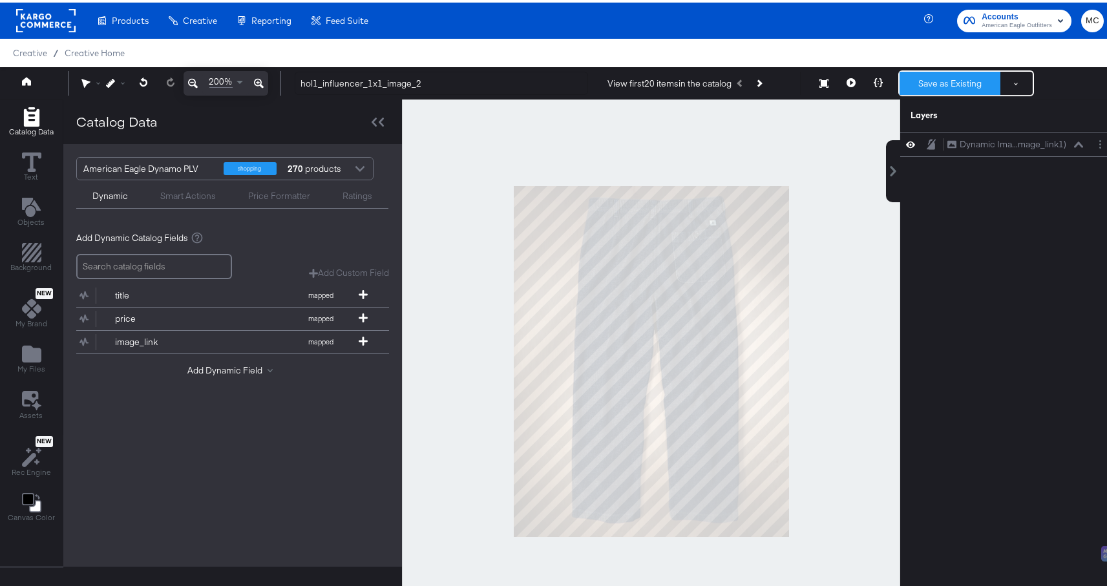
click at [930, 76] on button "Save as Existing" at bounding box center [949, 80] width 101 height 23
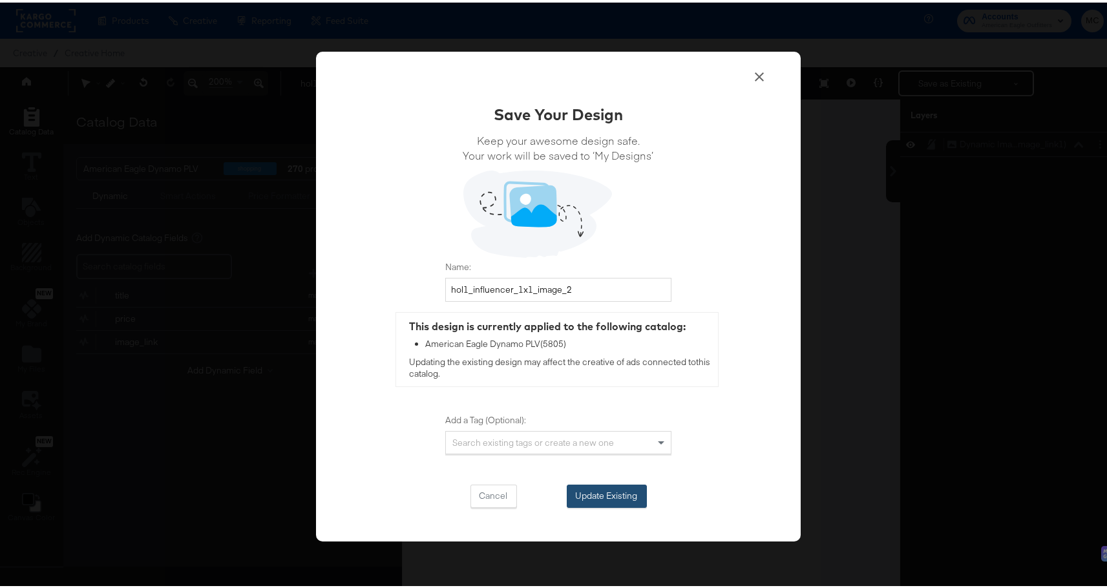
click at [640, 487] on button "Update Existing" at bounding box center [607, 493] width 80 height 23
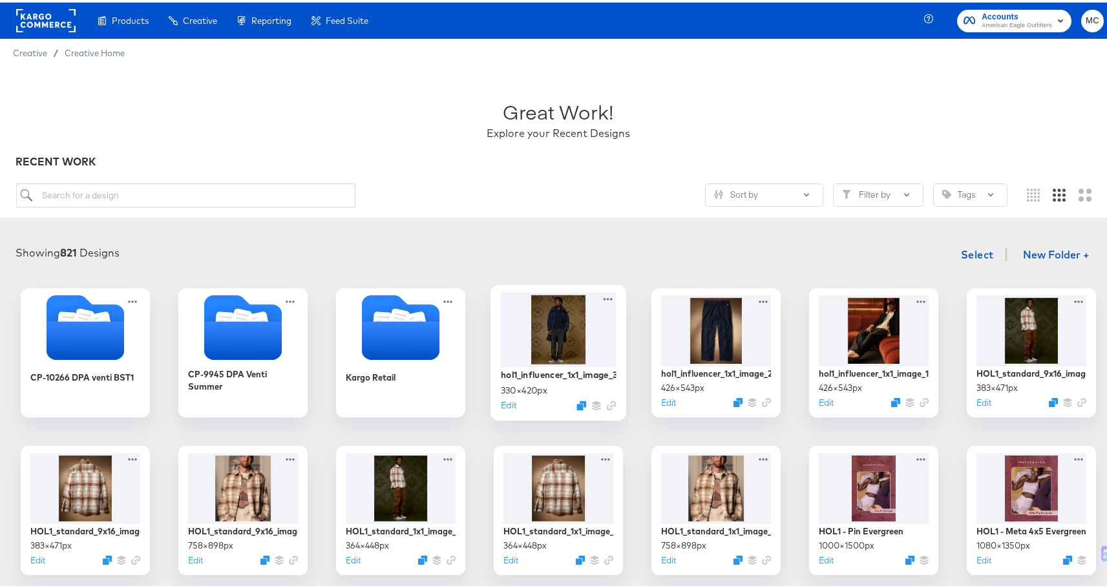
click at [538, 341] on div at bounding box center [559, 326] width 116 height 74
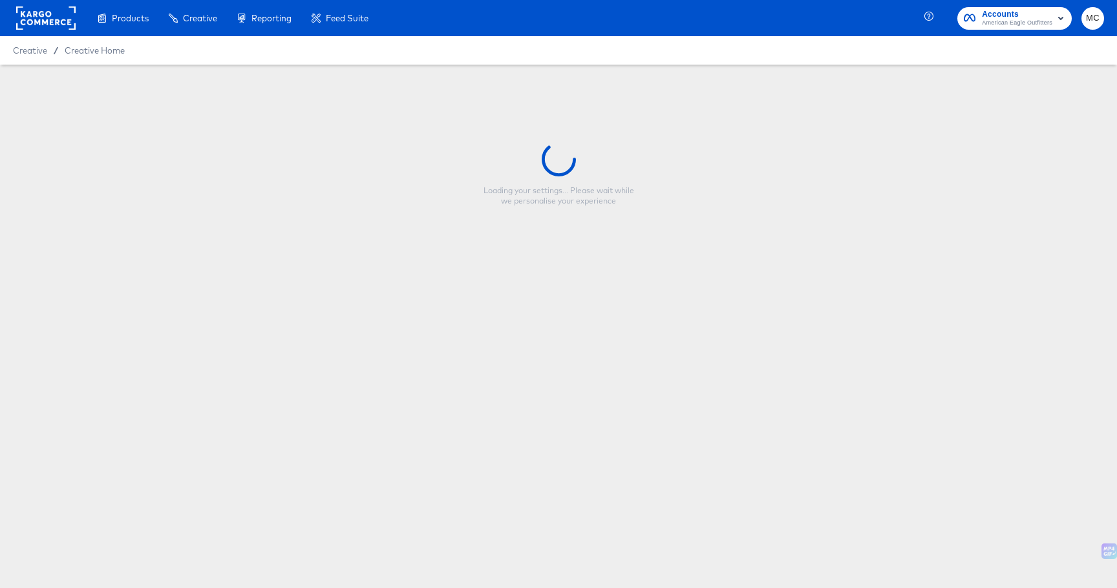
type input "hol1_influencer_1x1_image_3"
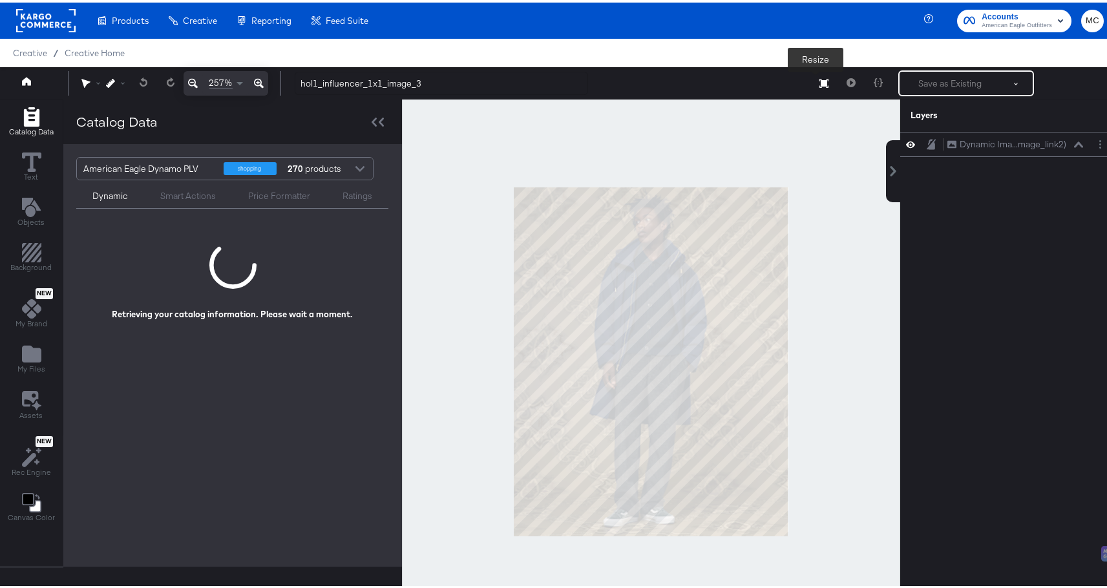
click at [819, 83] on icon at bounding box center [823, 80] width 9 height 9
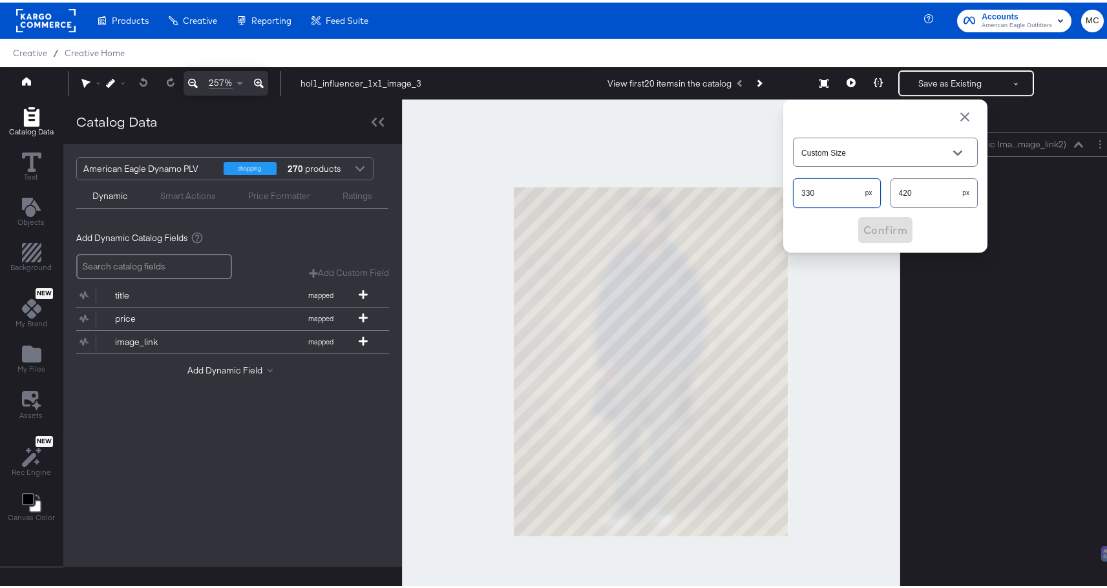
drag, startPoint x: 810, startPoint y: 193, endPoint x: 788, endPoint y: 193, distance: 22.0
click at [794, 193] on input "330" at bounding box center [830, 185] width 72 height 28
type input "426"
drag, startPoint x: 916, startPoint y: 186, endPoint x: 867, endPoint y: 191, distance: 49.3
click at [867, 191] on div "426 px 420 px" at bounding box center [885, 190] width 185 height 34
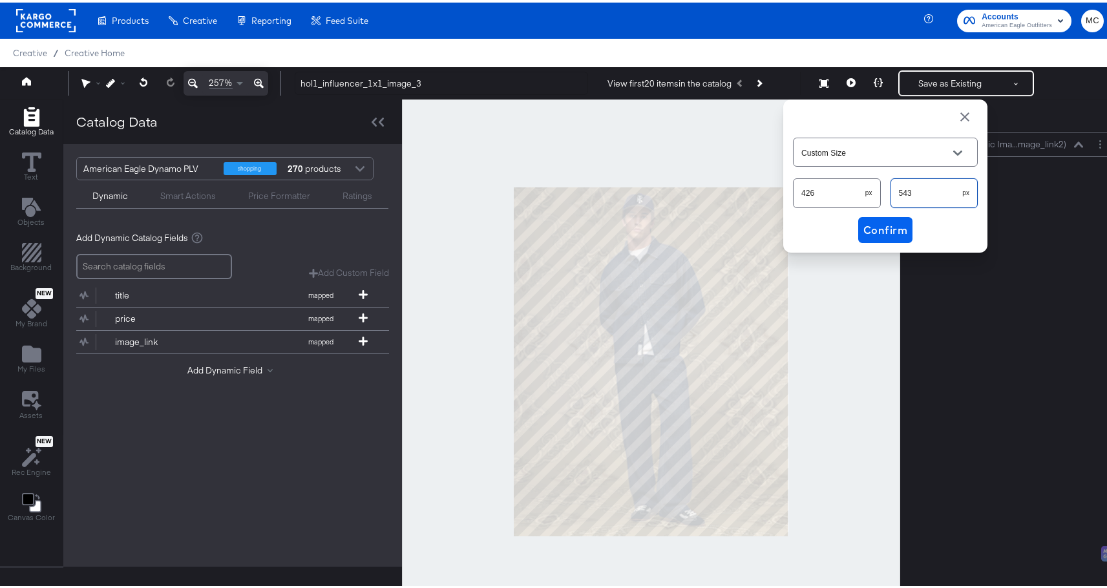
type input "543"
click at [885, 218] on span "Confirm" at bounding box center [885, 227] width 44 height 18
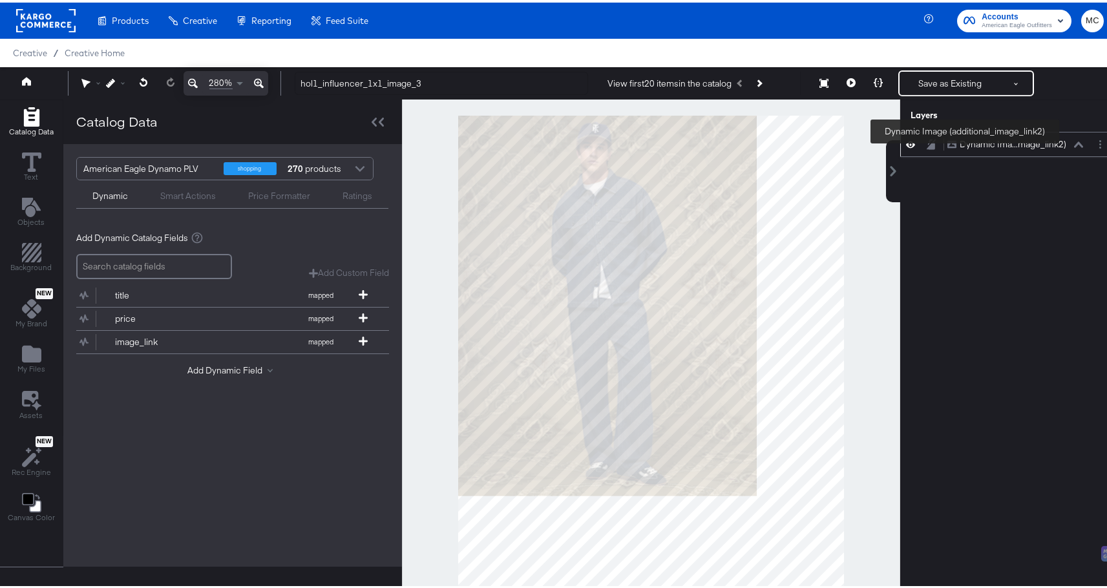
click at [965, 143] on div "Dynamic Ima...mage_link2)" at bounding box center [1013, 142] width 107 height 12
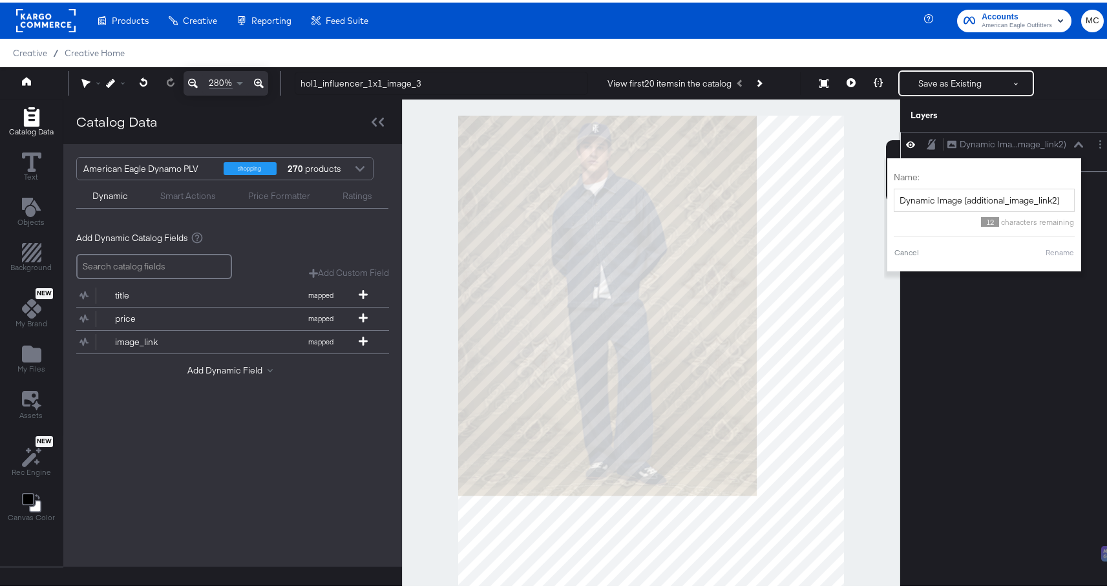
click at [1071, 136] on div "Dynamic Ima...mage_link2) Dynamic Image (additional_image_link2)" at bounding box center [1015, 142] width 137 height 14
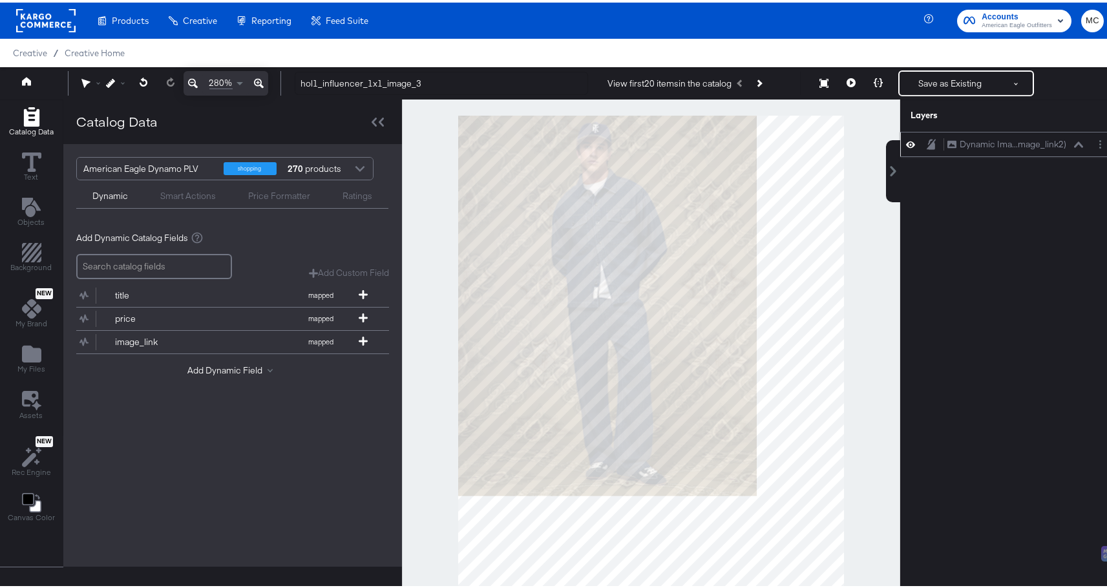
click at [1074, 142] on icon at bounding box center [1078, 142] width 9 height 6
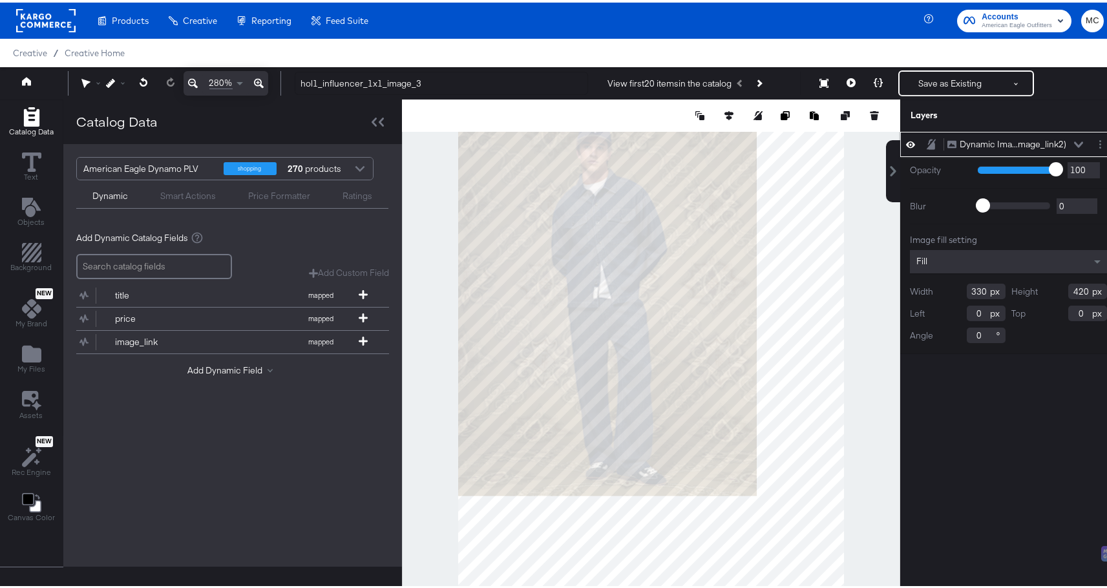
drag, startPoint x: 974, startPoint y: 286, endPoint x: 945, endPoint y: 283, distance: 29.3
click at [945, 283] on div "Width 330" at bounding box center [958, 289] width 96 height 16
drag, startPoint x: 975, startPoint y: 289, endPoint x: 951, endPoint y: 289, distance: 24.6
click at [951, 289] on div "Width 330" at bounding box center [958, 289] width 96 height 16
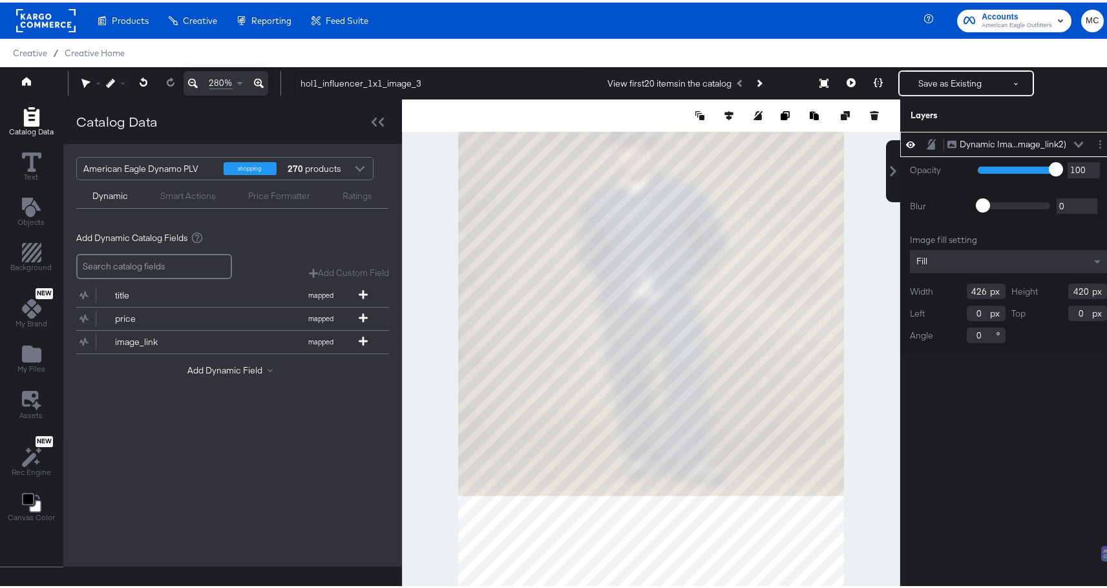
type input "426"
drag, startPoint x: 1077, startPoint y: 289, endPoint x: 1051, endPoint y: 286, distance: 26.0
click at [1051, 286] on div "Height 420" at bounding box center [1060, 289] width 96 height 16
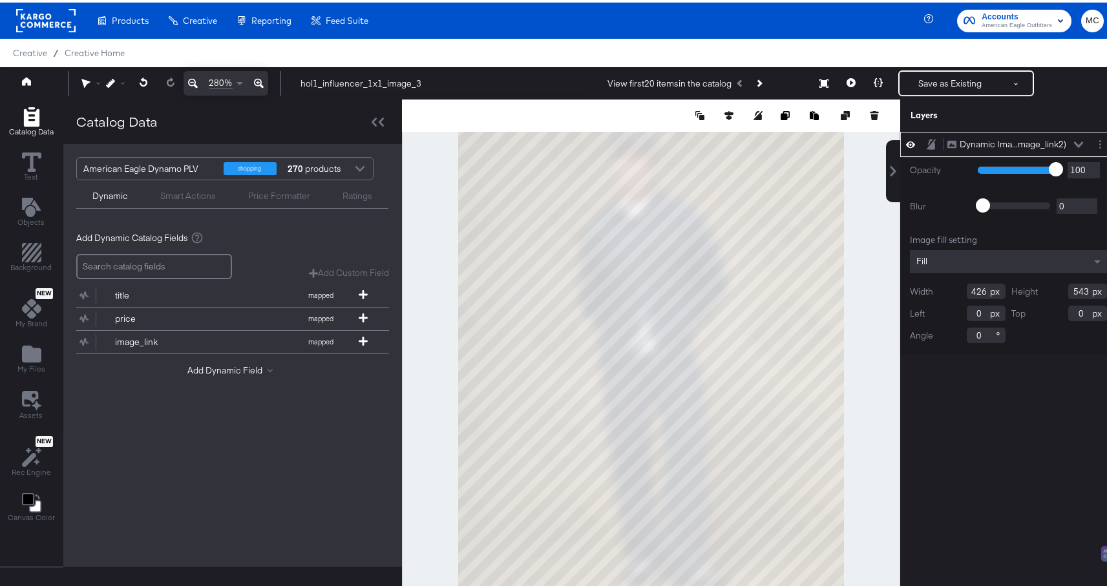
type input "543"
click at [1005, 381] on div "Dynamic Ima...mage_link2) Dynamic Image (additional_image_link2) Opacity 1 100 …" at bounding box center [1008, 365] width 216 height 472
click at [197, 79] on icon at bounding box center [193, 81] width 10 height 16
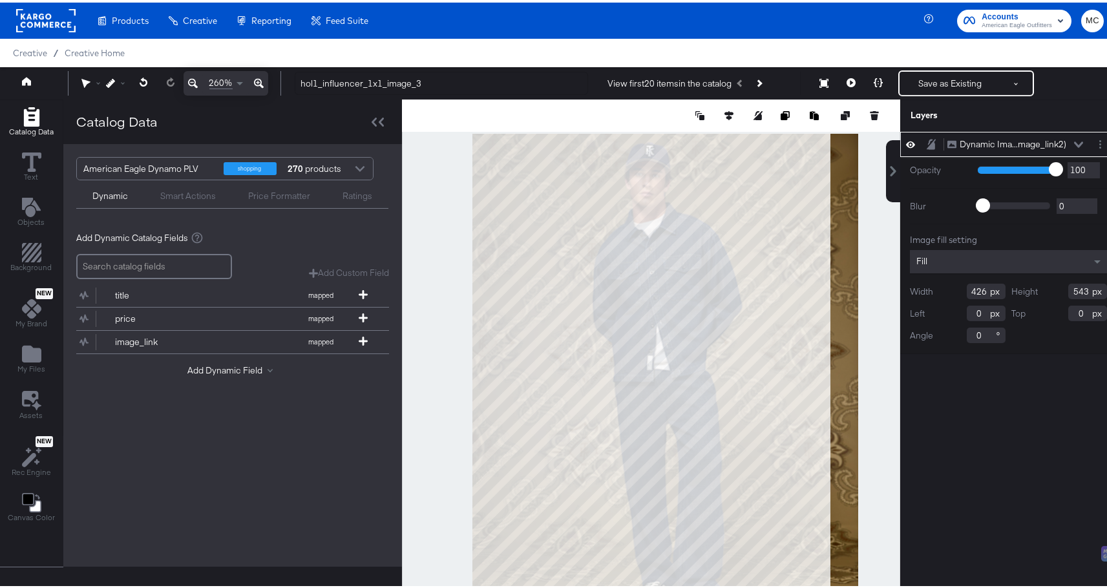
click at [197, 79] on icon at bounding box center [193, 81] width 10 height 16
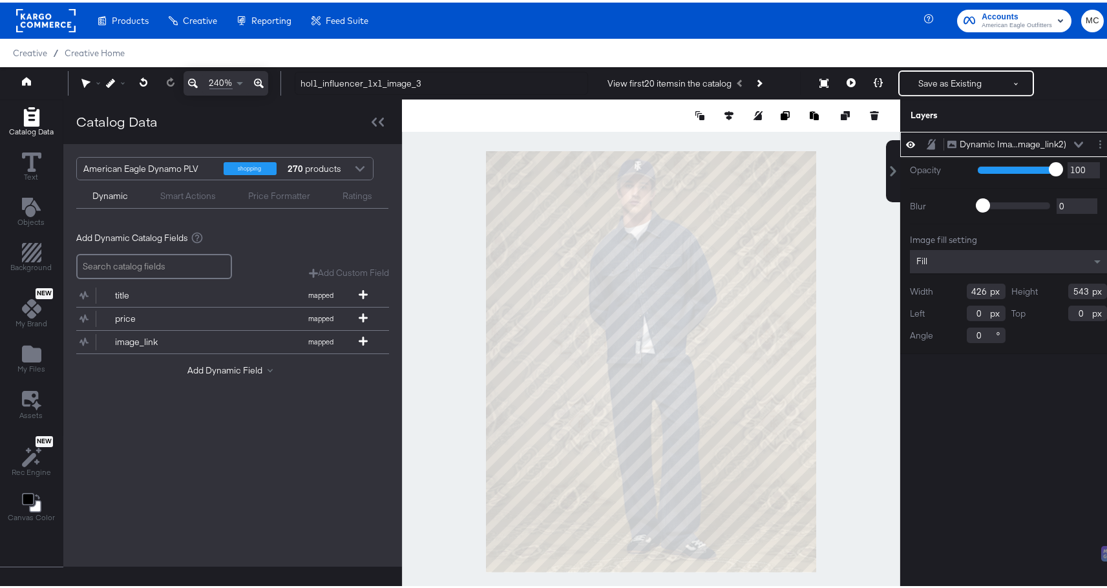
click at [197, 79] on icon at bounding box center [193, 81] width 10 height 16
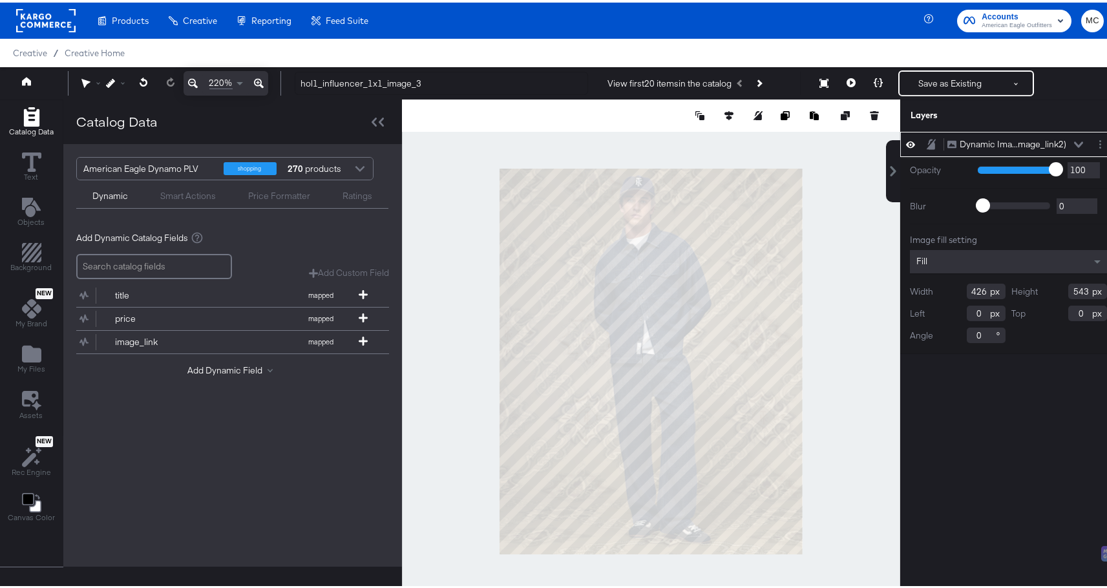
click at [197, 79] on icon at bounding box center [193, 81] width 10 height 16
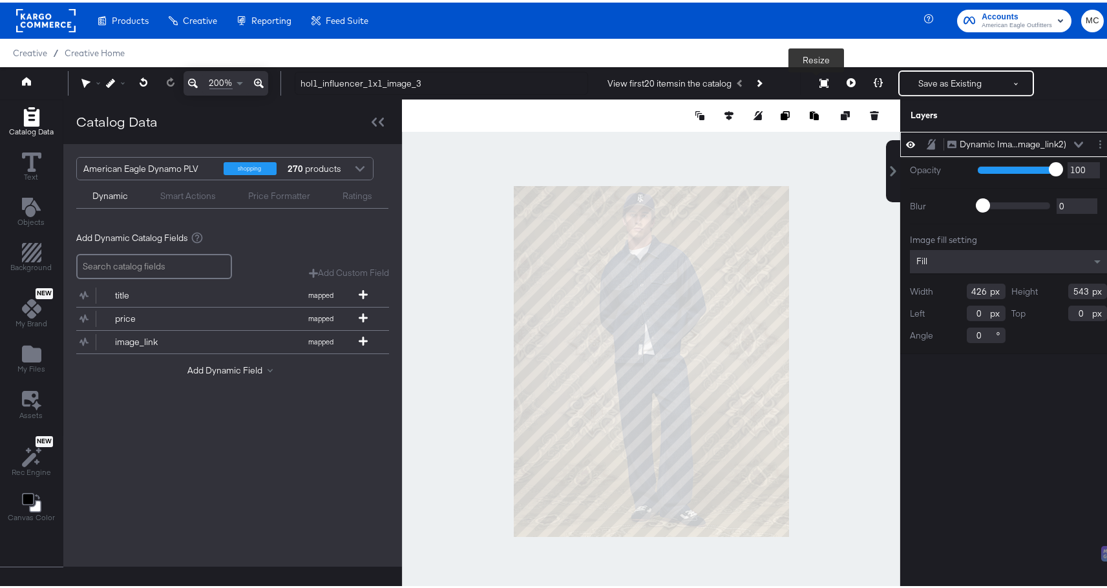
click at [819, 83] on icon at bounding box center [823, 80] width 9 height 9
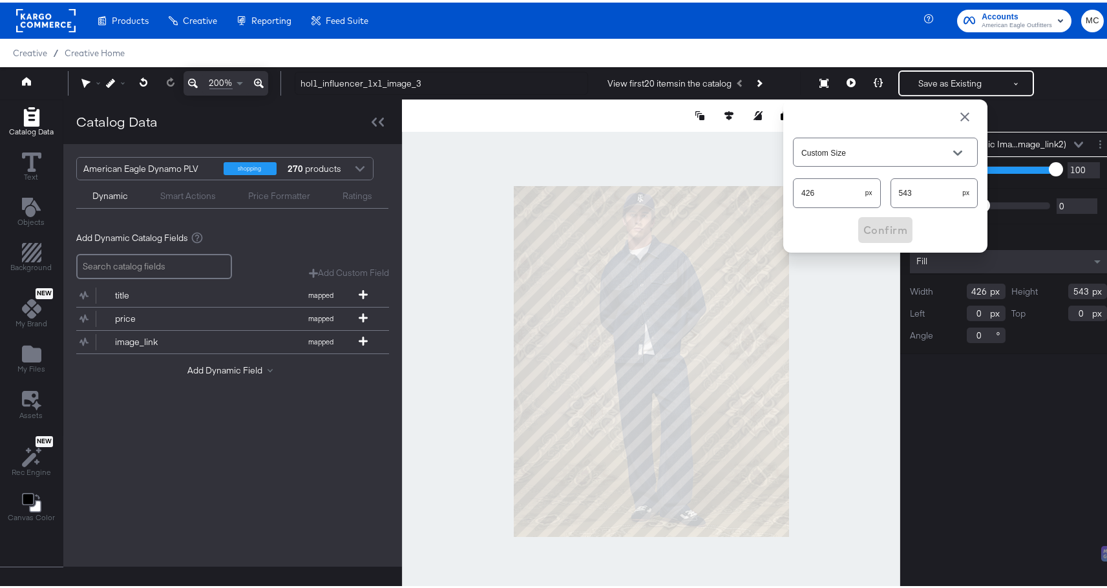
click at [826, 388] on div at bounding box center [651, 359] width 498 height 524
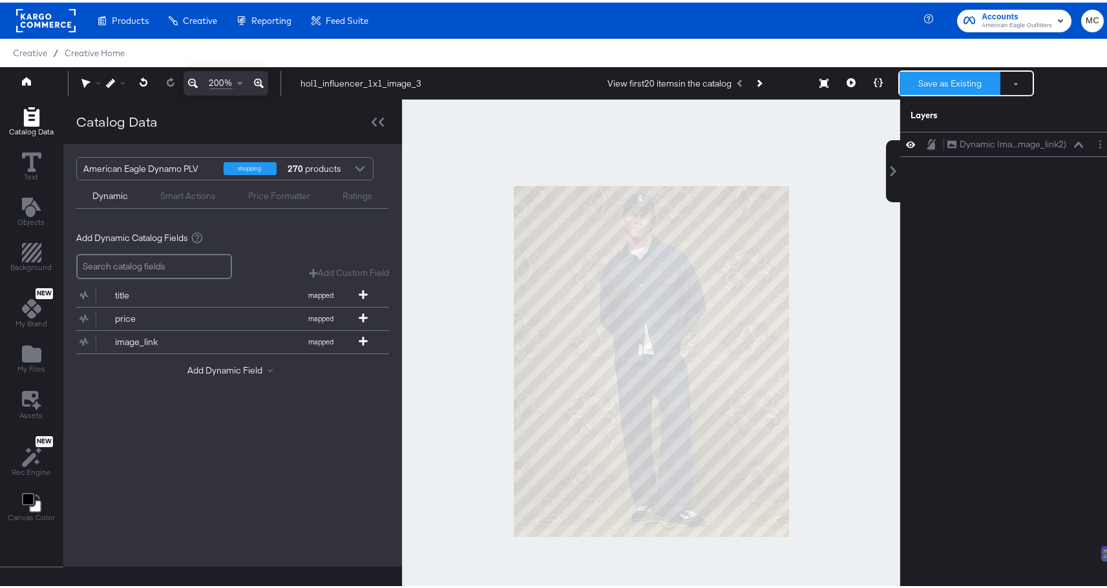
click at [946, 90] on button "Save as Existing" at bounding box center [949, 80] width 101 height 23
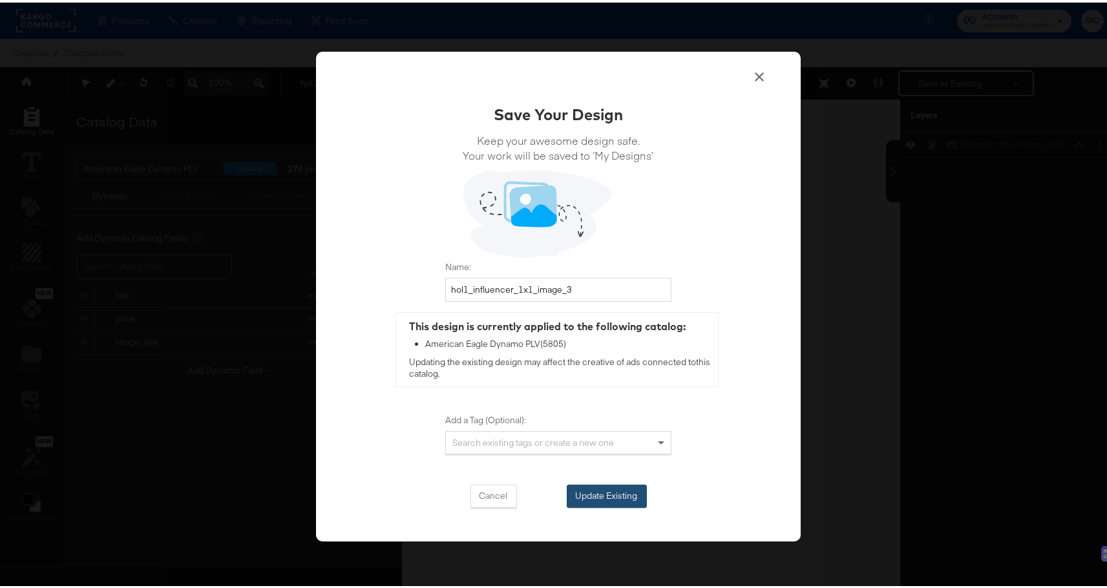
click at [607, 494] on button "Update Existing" at bounding box center [607, 493] width 80 height 23
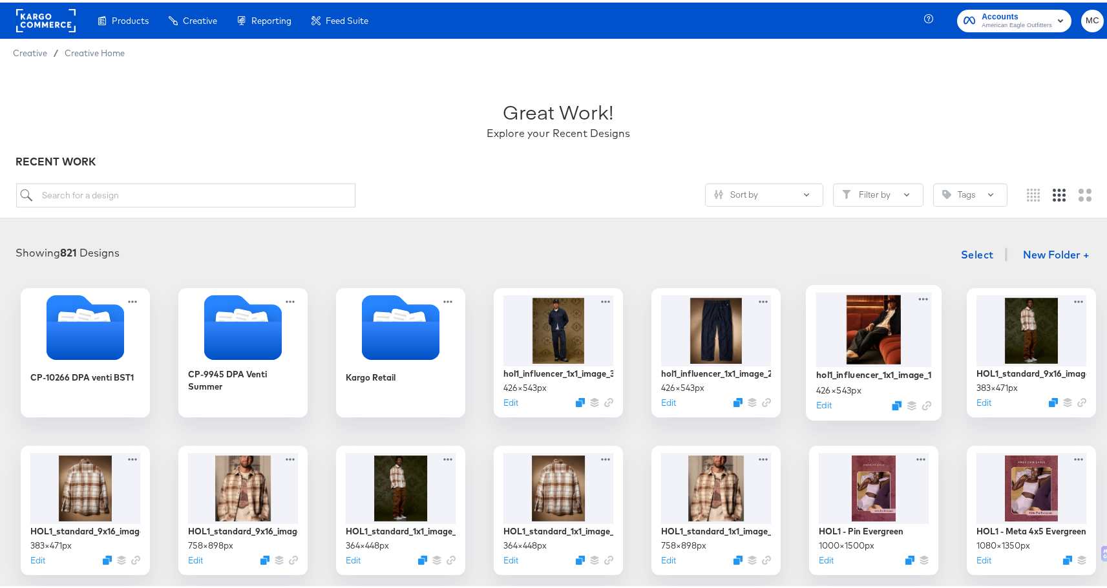
click at [880, 317] on div at bounding box center [874, 326] width 116 height 74
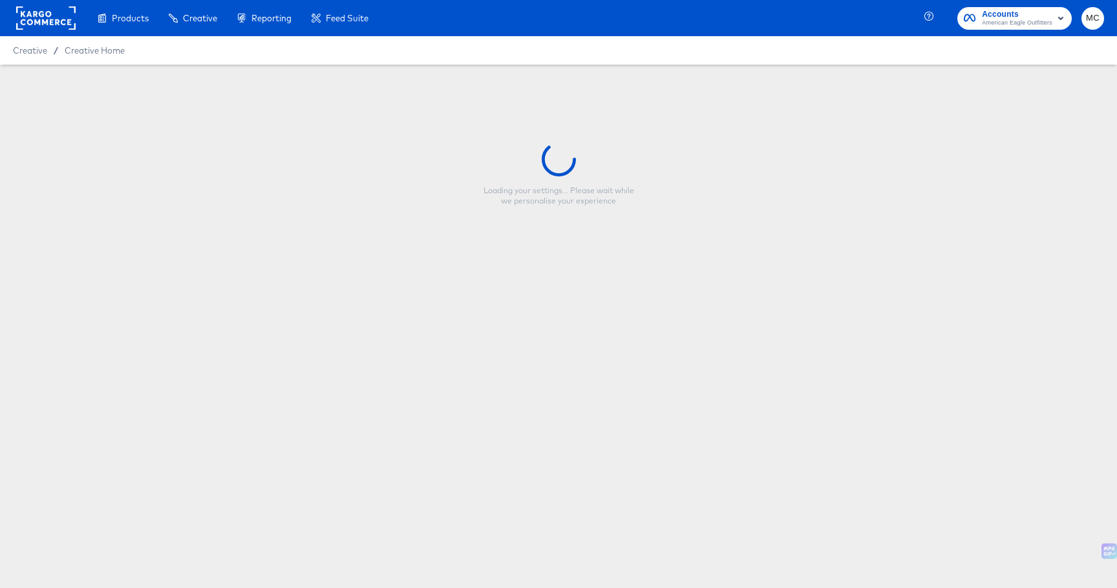
type input "hol1_influencer_1x1_image_1"
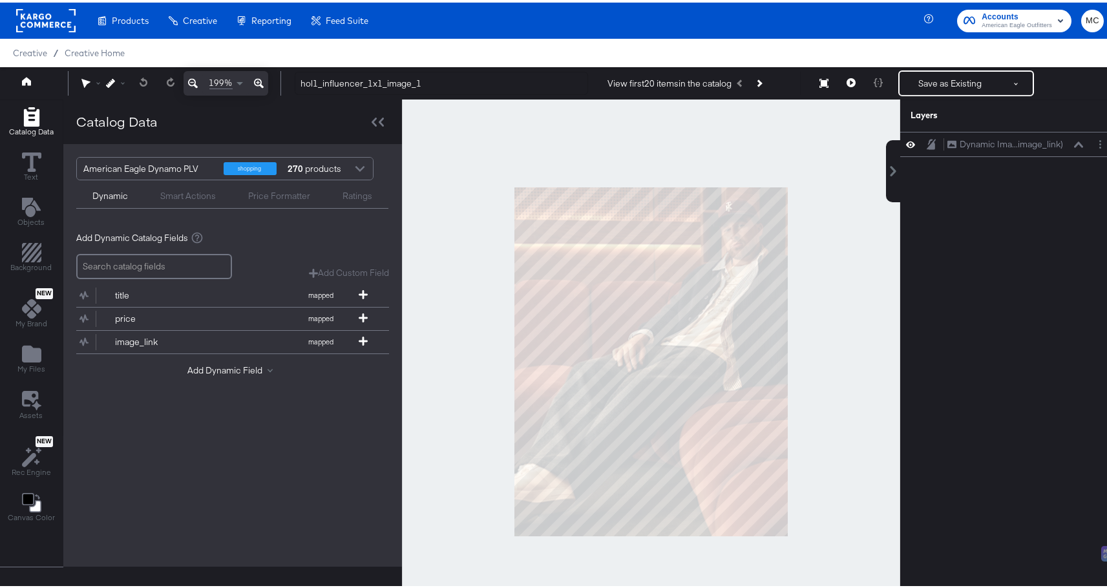
click at [838, 335] on div at bounding box center [651, 359] width 498 height 524
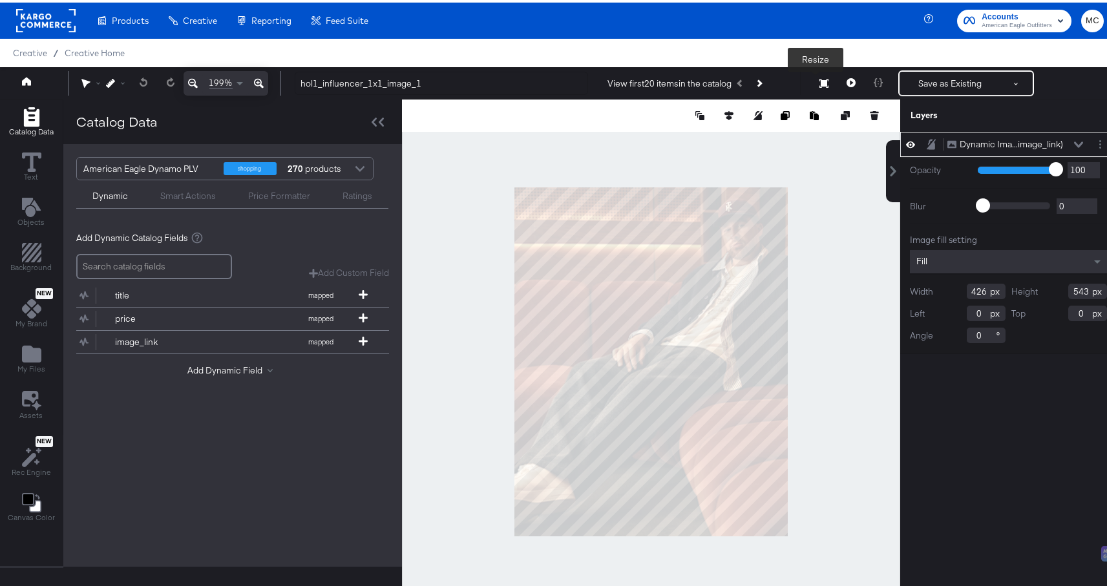
click at [820, 84] on button "Resize" at bounding box center [823, 81] width 27 height 23
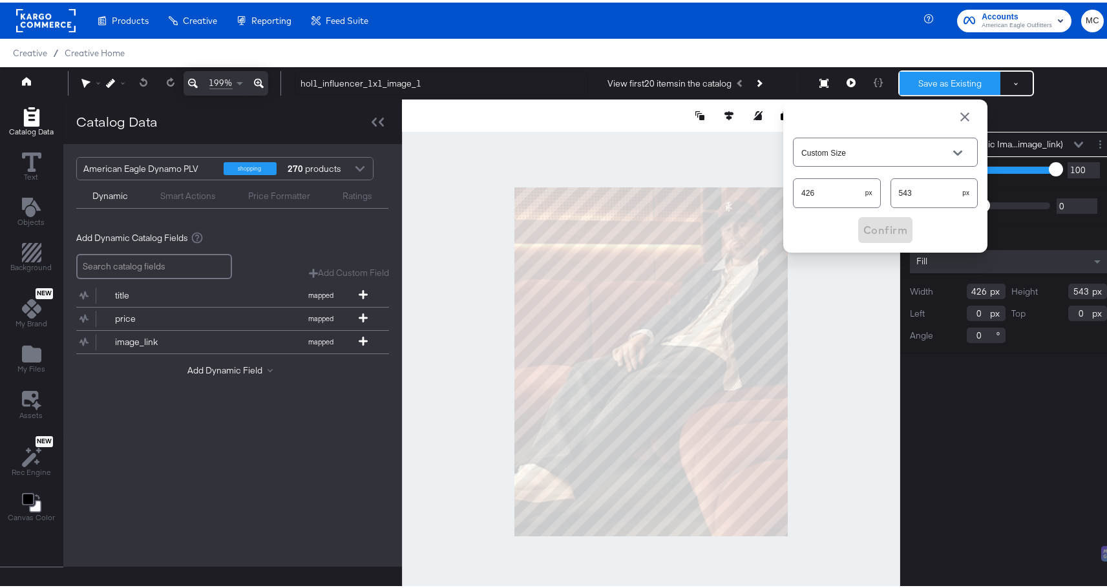
click at [954, 79] on button "Save as Existing" at bounding box center [949, 80] width 101 height 23
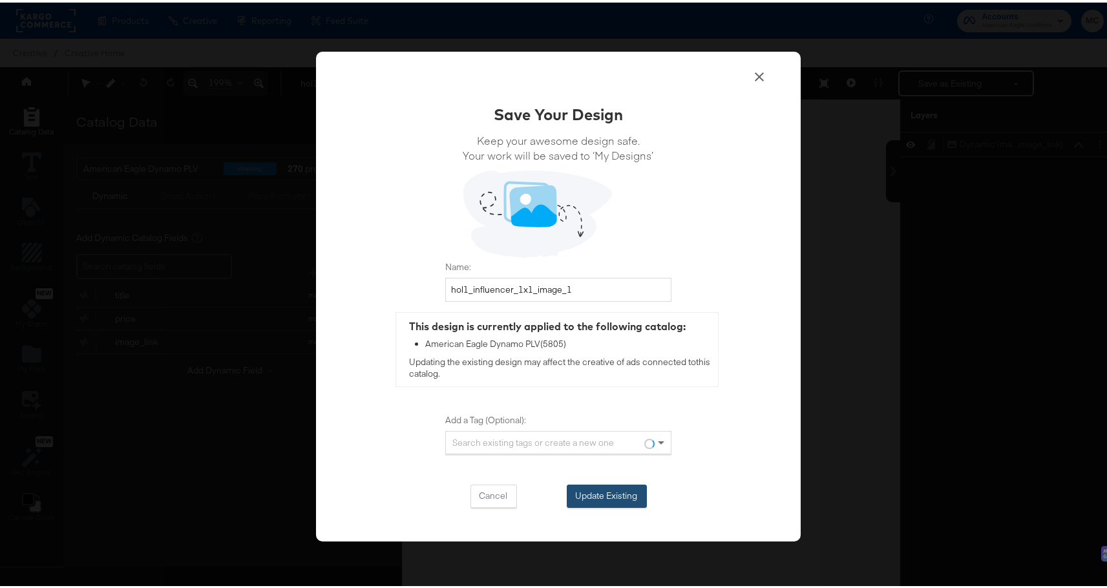
click at [629, 491] on button "Update Existing" at bounding box center [607, 493] width 80 height 23
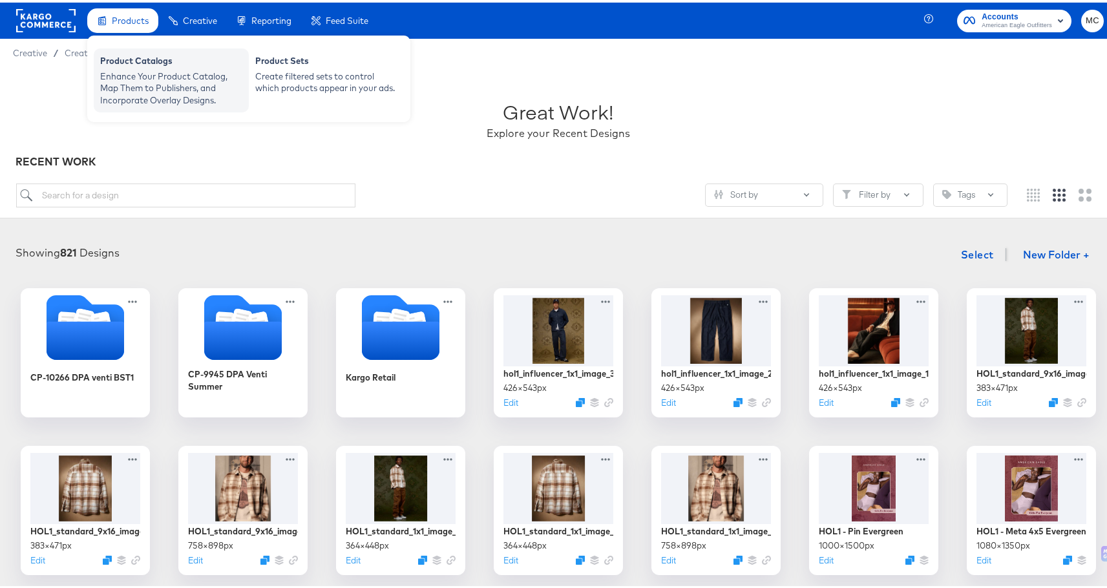
click at [128, 75] on div "Enhance Your Product Catalog, Map Them to Publishers, and Incorporate Overlay D…" at bounding box center [171, 86] width 142 height 36
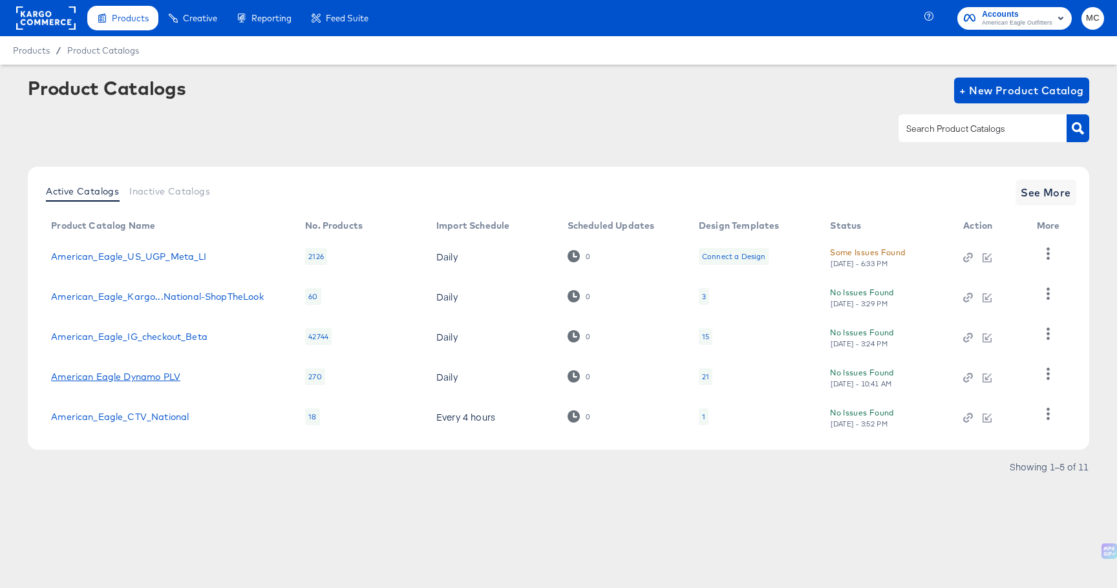
click at [139, 380] on link "American Eagle Dynamo PLV" at bounding box center [115, 377] width 129 height 10
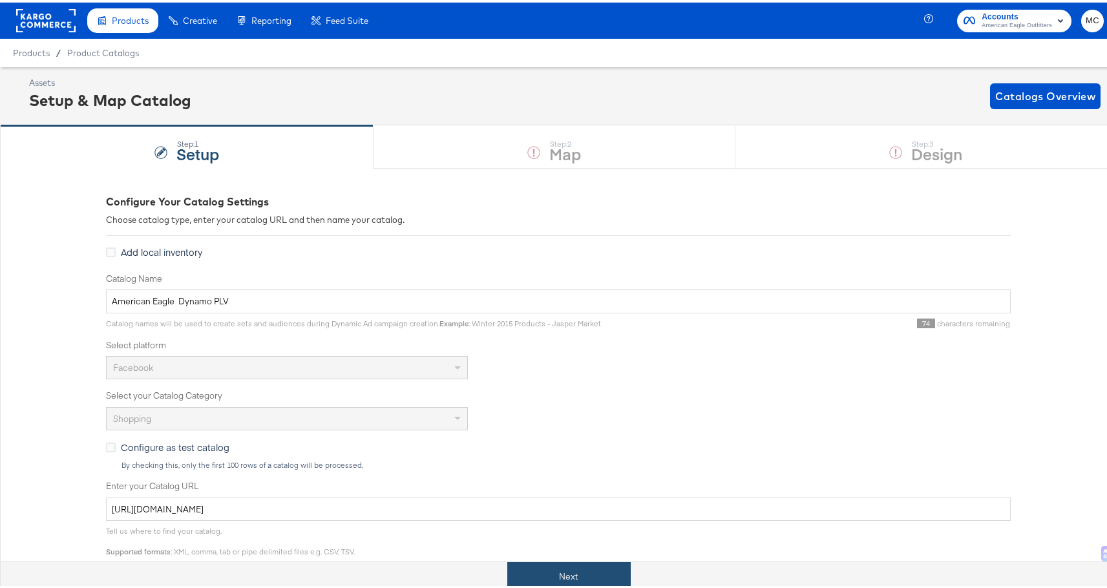
click at [582, 580] on button "Next" at bounding box center [568, 574] width 123 height 29
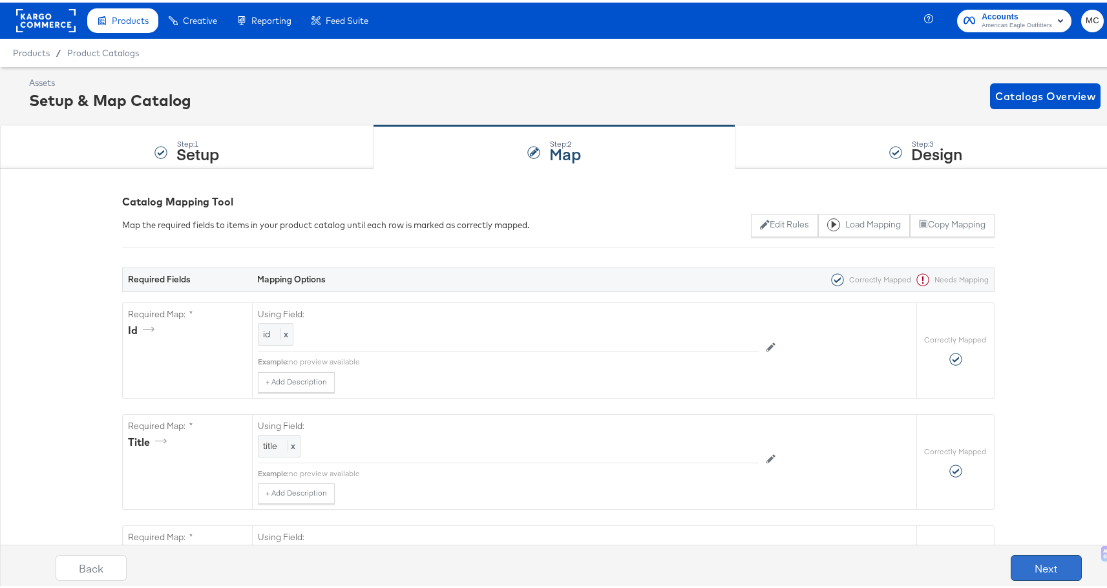
click at [1038, 562] on button "Next" at bounding box center [1046, 565] width 71 height 26
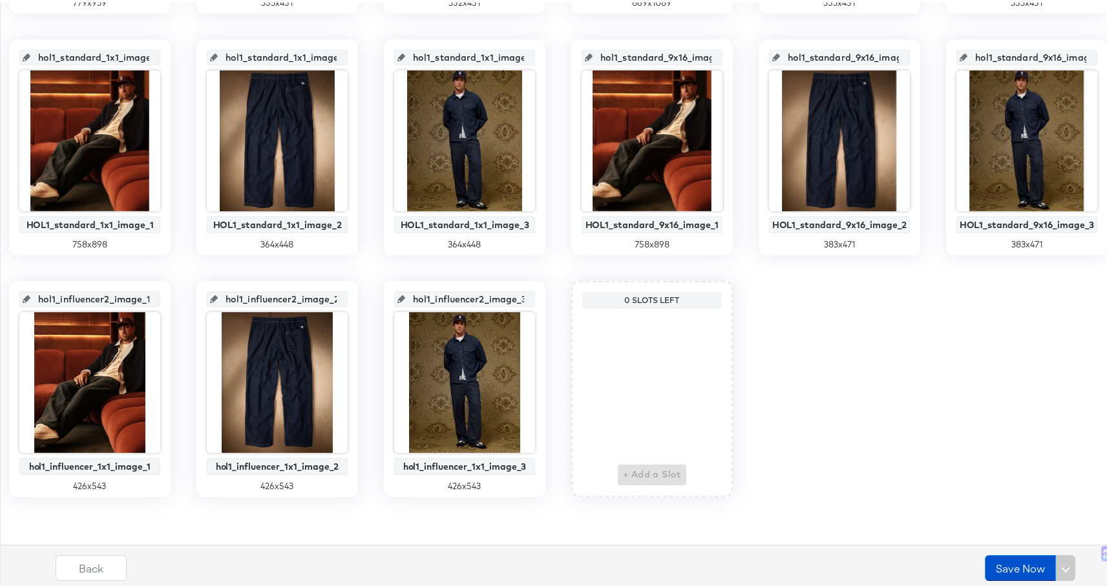
scroll to position [992, 0]
click at [405, 300] on input "hol1_influencer2_image_3" at bounding box center [468, 291] width 127 height 35
drag, startPoint x: 131, startPoint y: 300, endPoint x: 268, endPoint y: 297, distance: 137.0
click at [268, 297] on div "1x1image1 Summer 1 Dynamo Image 1 727 x 937 1x1image2 Summer 1 Dynamo Image 2 3…" at bounding box center [558, 23] width 1102 height 941
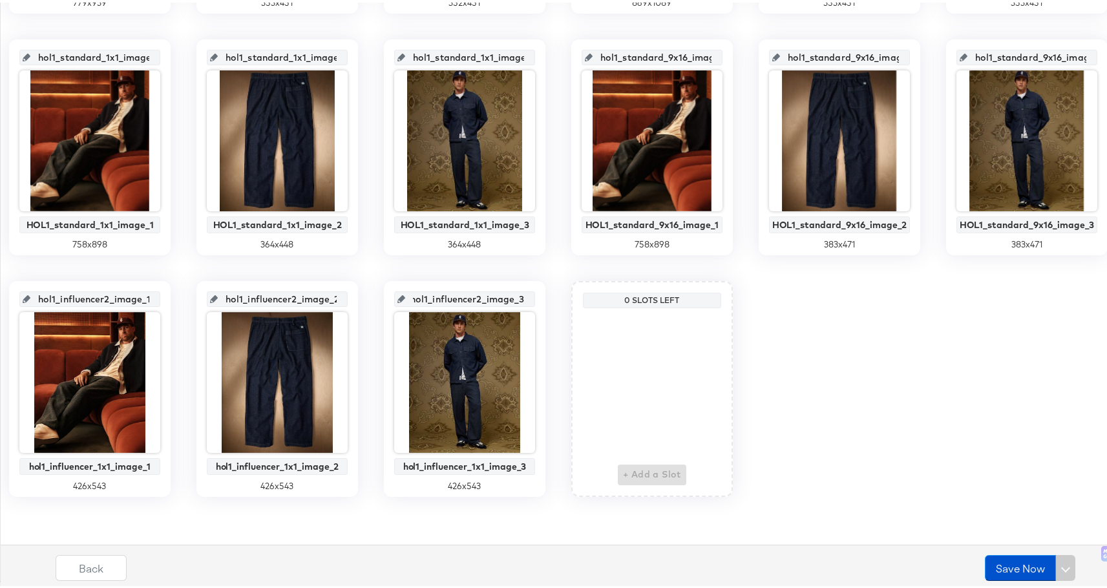
click at [405, 301] on input "hol1_influencer2_image_3" at bounding box center [468, 291] width 127 height 35
drag, startPoint x: 238, startPoint y: 300, endPoint x: 124, endPoint y: 300, distance: 113.7
click at [405, 300] on input "hol1_influencer2_image_3" at bounding box center [468, 291] width 127 height 35
paste input "_1x1_image_1"
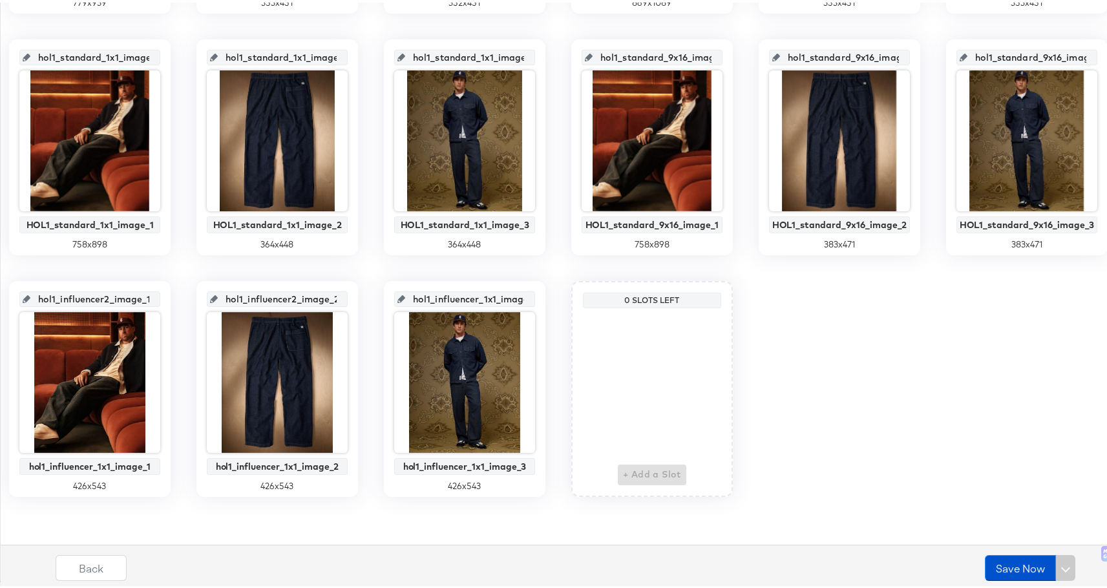
scroll to position [0, 21]
type input "hol1_influencer_1x1_image_3"
click at [171, 263] on div "1x1image1 Summer 1 Dynamo Image 1 727 x 937 1x1image2 Summer 1 Dynamo Image 2 3…" at bounding box center [558, 23] width 1102 height 941
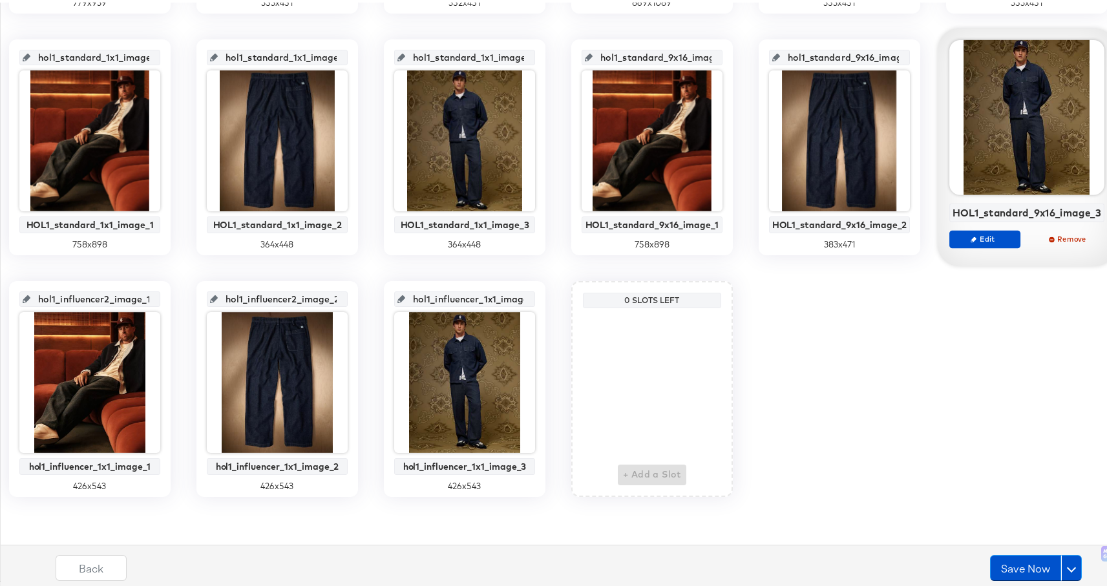
click at [344, 274] on input "hol1_influencer2_image_2" at bounding box center [281, 291] width 127 height 35
drag, startPoint x: 881, startPoint y: 58, endPoint x: 996, endPoint y: 58, distance: 115.0
click at [348, 289] on div "hol1_influencer2_image_2" at bounding box center [277, 297] width 141 height 16
paste input "_1x1_image_1"
type input "hol1_influencer_1x1_image_2"
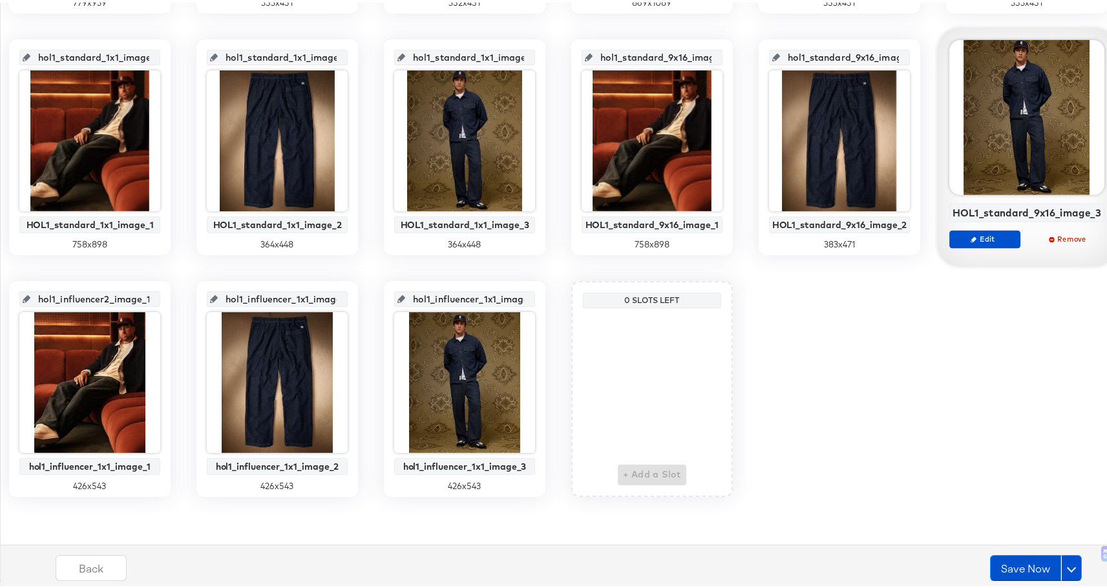
scroll to position [0, 10]
drag, startPoint x: 695, startPoint y: 59, endPoint x: 808, endPoint y: 59, distance: 113.1
click at [160, 289] on div "hol1_influencer2_image_1" at bounding box center [89, 297] width 141 height 16
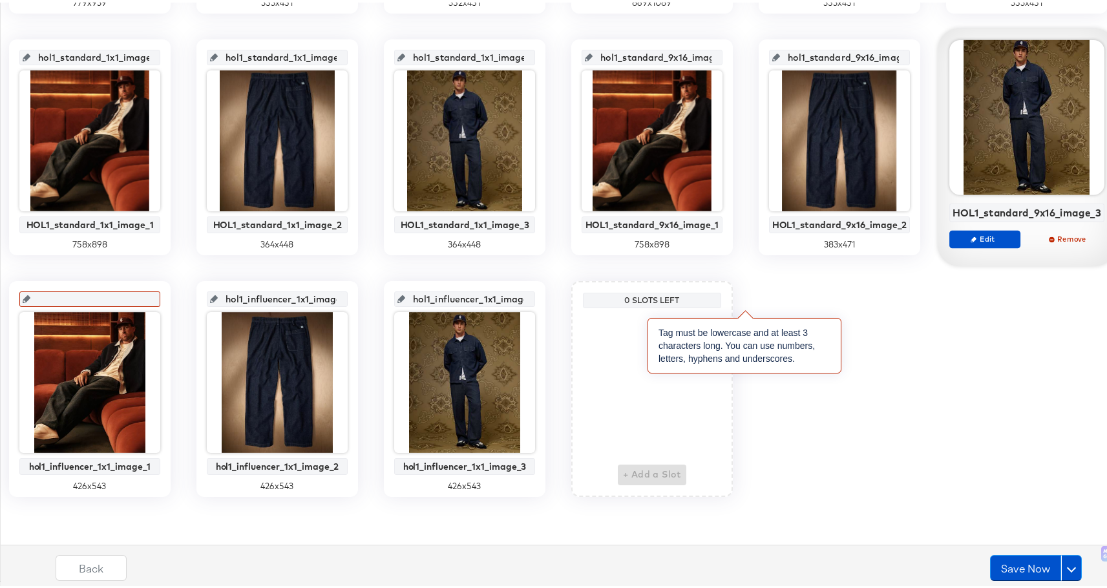
click at [157, 274] on input "text" at bounding box center [93, 291] width 127 height 35
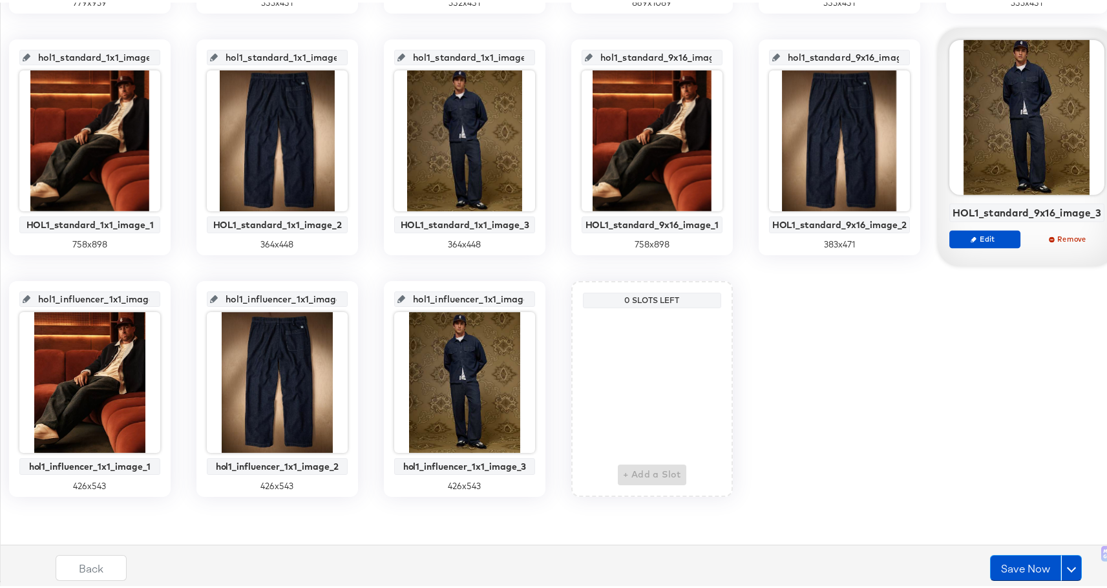
scroll to position [0, 21]
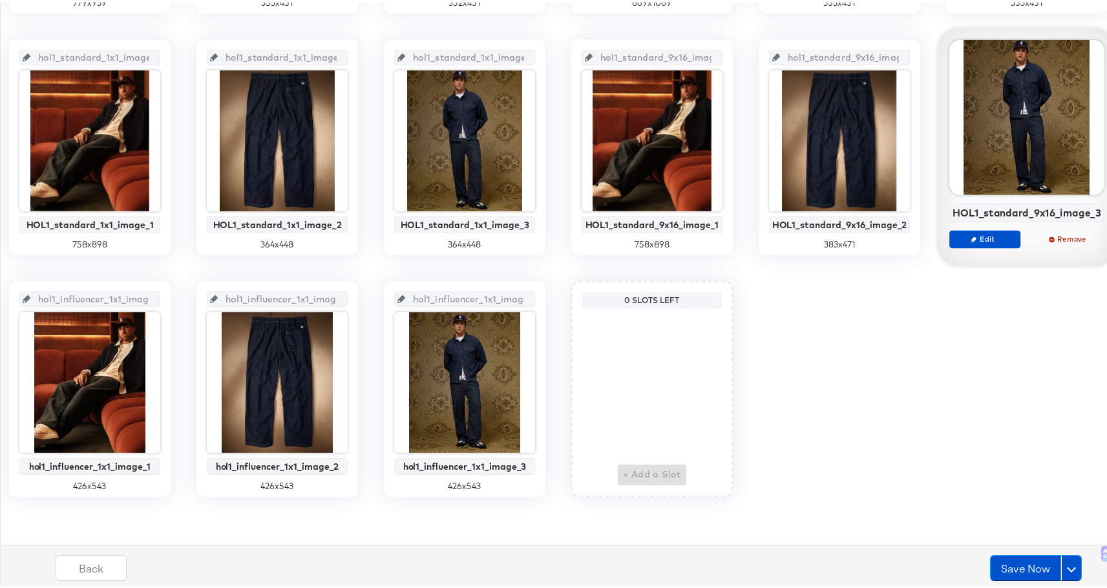
click at [834, 417] on div "1x1image1 Summer 1 Dynamo Image 1 727 x 937 1x1image2 Summer 1 Dynamo Image 2 3…" at bounding box center [558, 23] width 1102 height 941
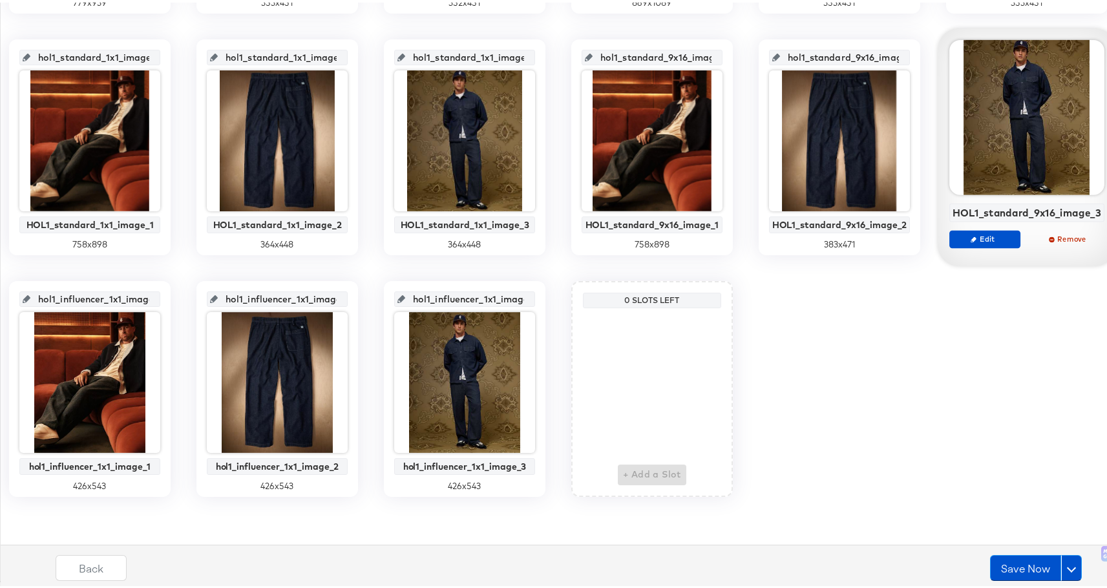
click at [990, 421] on div "1x1image1 Summer 1 Dynamo Image 1 727 x 937 1x1image2 Summer 1 Dynamo Image 2 3…" at bounding box center [558, 23] width 1102 height 941
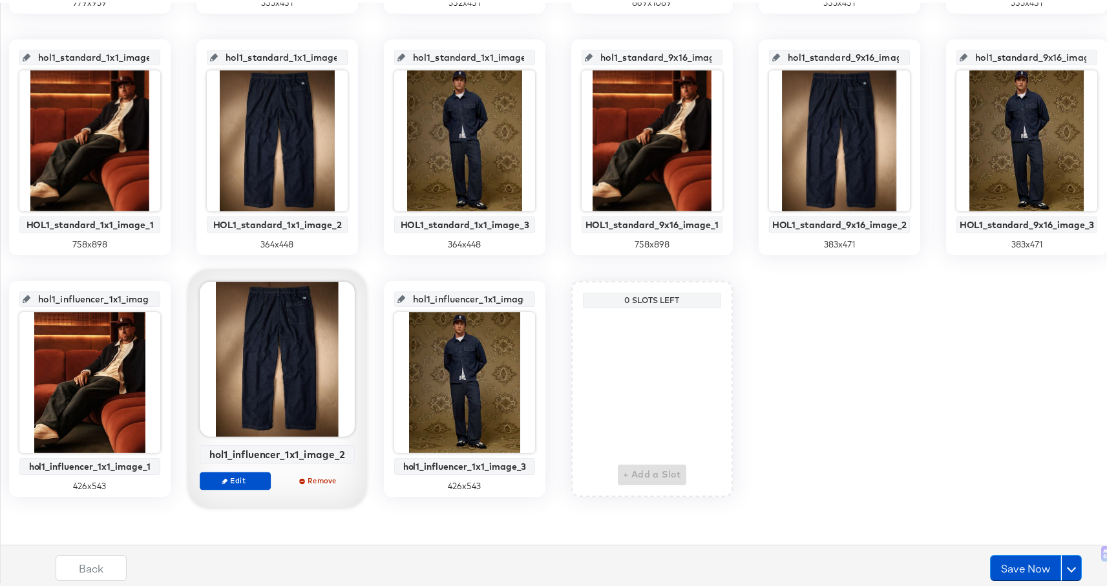
click at [770, 324] on div "1x1image1 Summer 1 Dynamo Image 1 727 x 937 1x1image2 Summer 1 Dynamo Image 2 3…" at bounding box center [558, 23] width 1102 height 941
click at [157, 274] on input "hol1_influencer_1x1_image_1" at bounding box center [93, 291] width 127 height 35
click at [790, 463] on div "1x1image1 Summer 1 Dynamo Image 1 727 x 937 1x1image2 Summer 1 Dynamo Image 2 3…" at bounding box center [558, 23] width 1102 height 941
click at [624, 410] on div "1x1image1 Summer 1 Dynamo Image 1 727 x 937 1x1image2 Summer 1 Dynamo Image 2 3…" at bounding box center [558, 23] width 1102 height 941
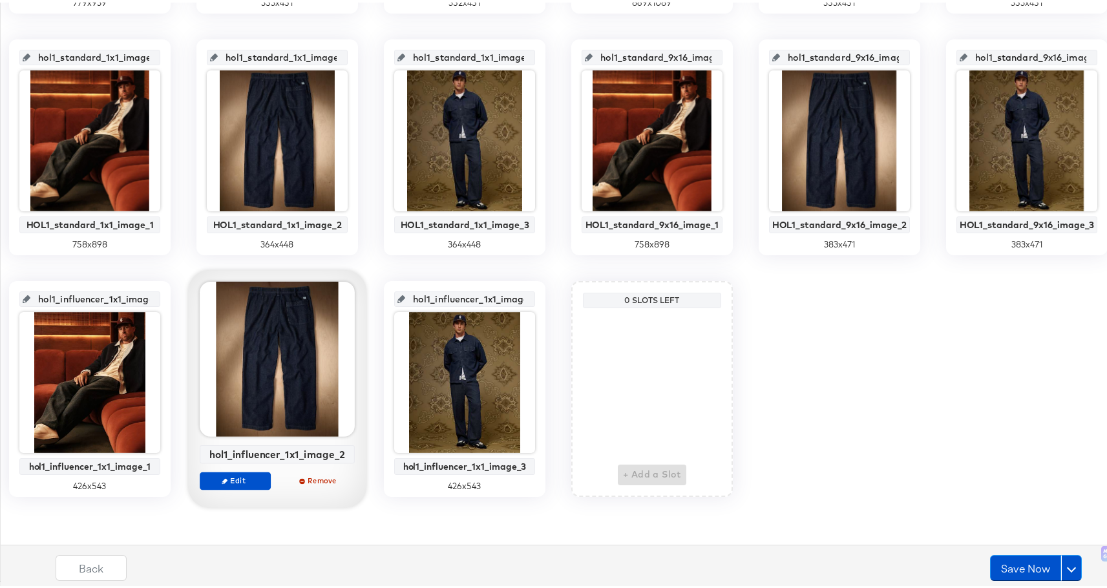
click at [405, 299] on input "hol1_influencer_1x1_image_3" at bounding box center [468, 291] width 127 height 35
click at [699, 376] on div "1x1image1 Summer 1 Dynamo Image 1 727 x 937 1x1image2 Summer 1 Dynamo Image 2 3…" at bounding box center [558, 23] width 1102 height 941
click at [157, 274] on input "hol1_influencer_1x1_image_1" at bounding box center [93, 291] width 127 height 35
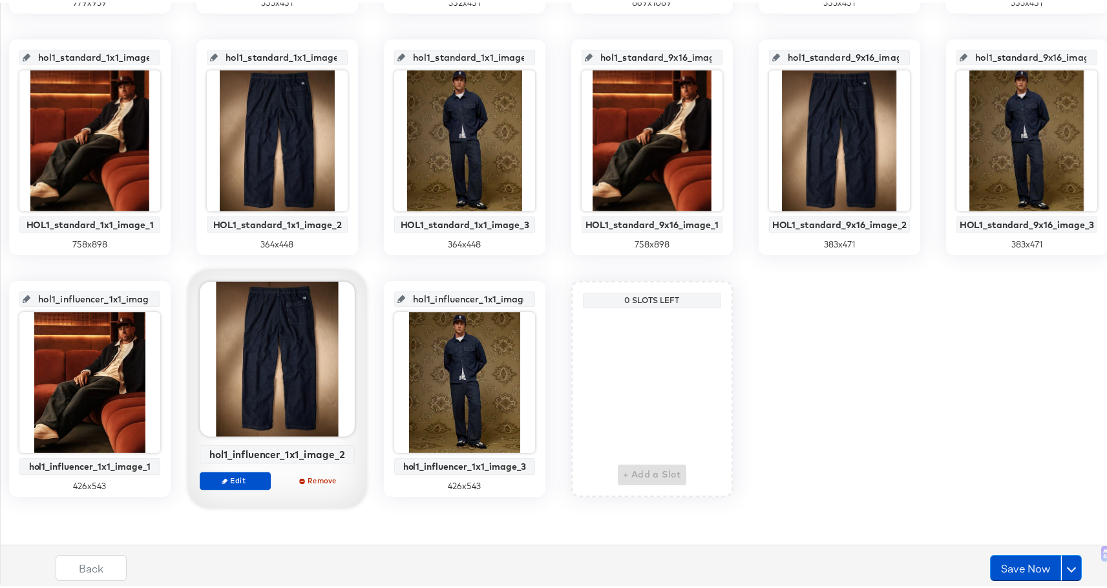
click at [783, 446] on div "1x1image1 Summer 1 Dynamo Image 1 727 x 937 1x1image2 Summer 1 Dynamo Image 2 3…" at bounding box center [558, 23] width 1102 height 941
click at [1002, 377] on div "1x1image1 Summer 1 Dynamo Image 1 727 x 937 1x1image2 Summer 1 Dynamo Image 2 3…" at bounding box center [558, 23] width 1102 height 941
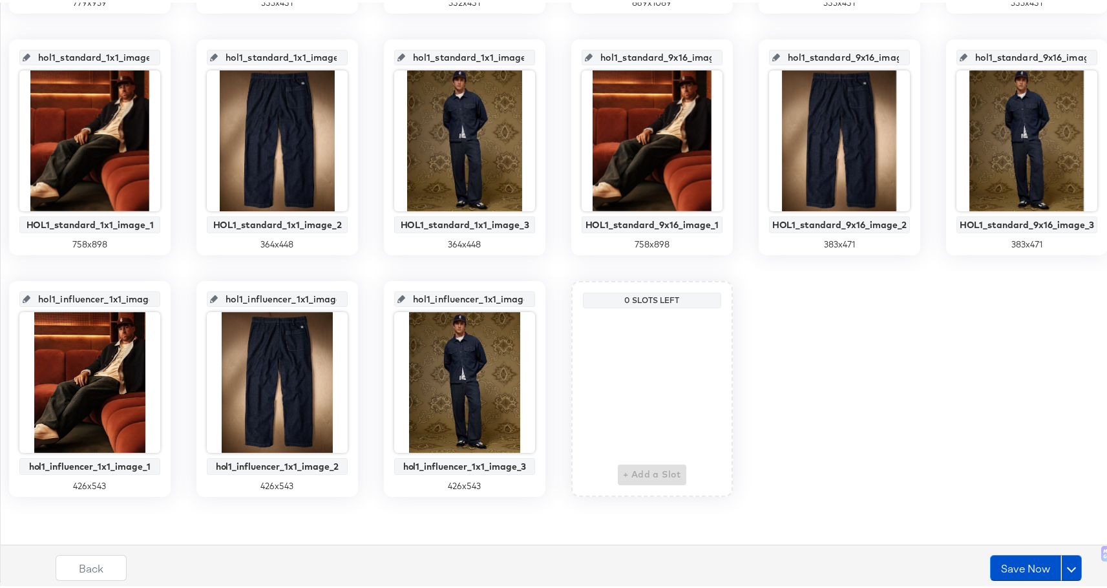
click at [576, 454] on div "1x1image1 Summer 1 Dynamo Image 1 727 x 937 1x1image2 Summer 1 Dynamo Image 2 3…" at bounding box center [558, 23] width 1102 height 941
click at [578, 454] on div "1x1image1 Summer 1 Dynamo Image 1 727 x 937 1x1image2 Summer 1 Dynamo Image 2 3…" at bounding box center [558, 23] width 1102 height 941
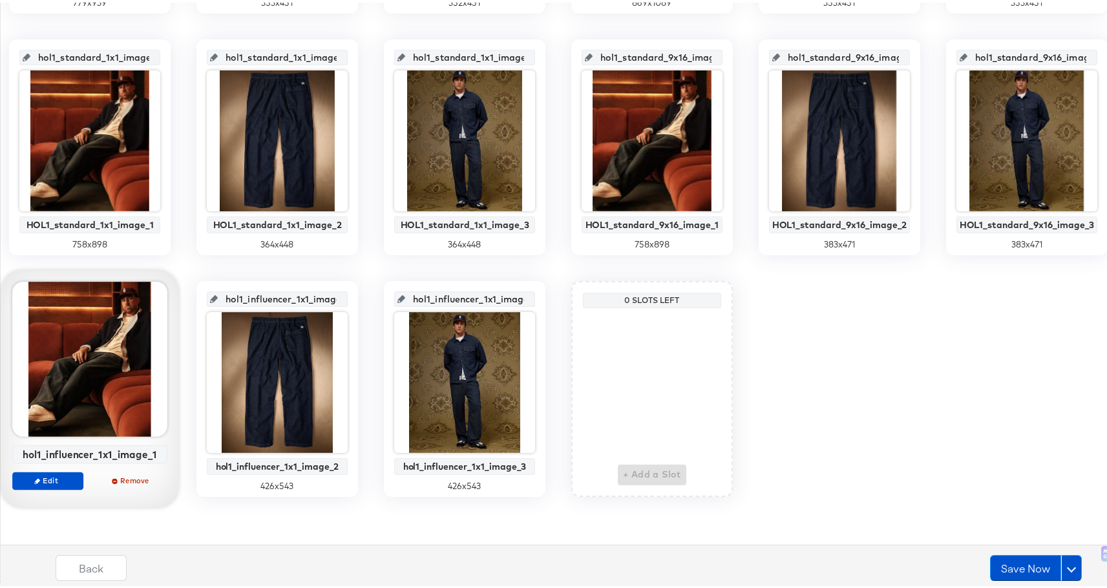
scroll to position [839, 0]
click at [1020, 569] on button "Save Now" at bounding box center [1025, 565] width 71 height 26
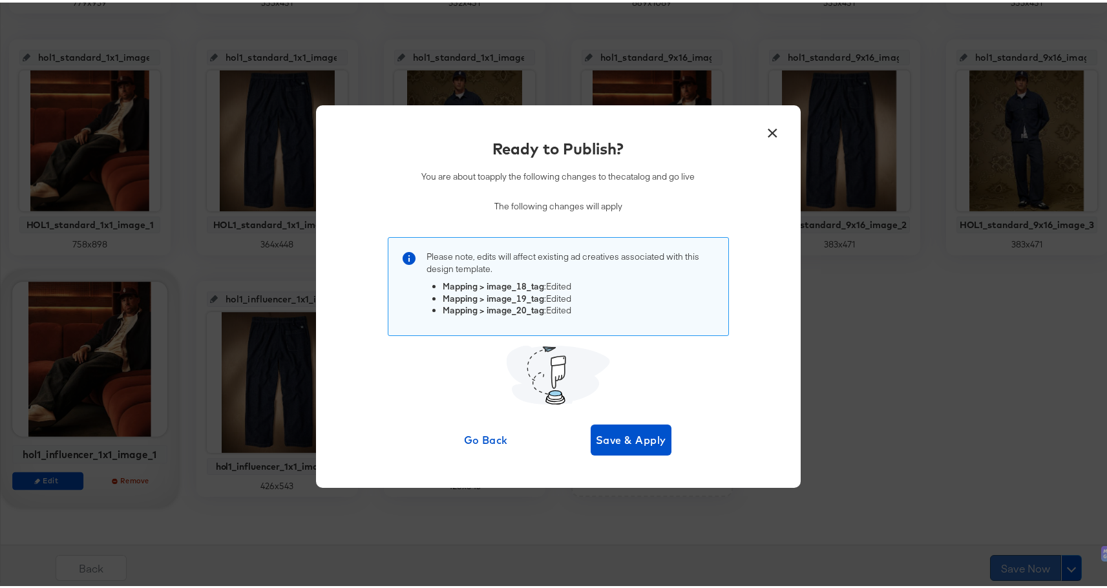
scroll to position [0, 0]
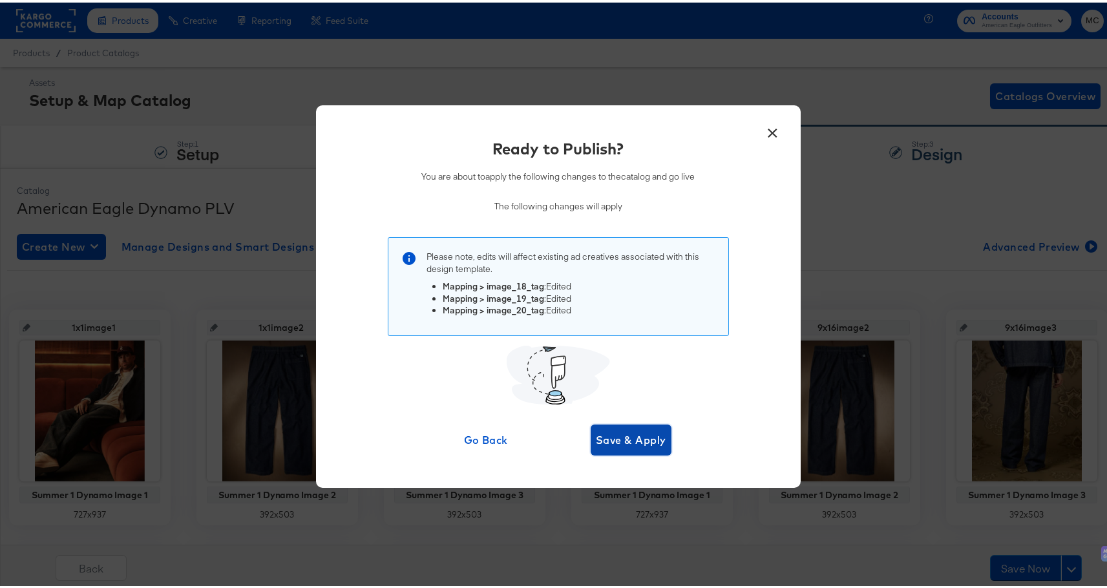
click at [623, 436] on span "Save & Apply" at bounding box center [631, 437] width 70 height 18
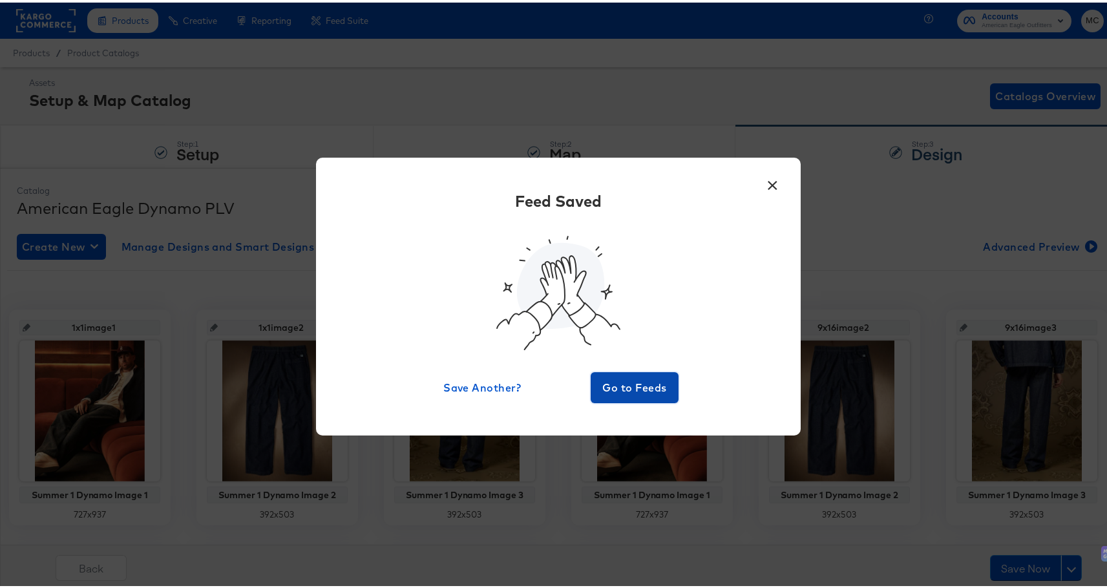
click at [633, 390] on span "Go to Feeds" at bounding box center [635, 385] width 78 height 18
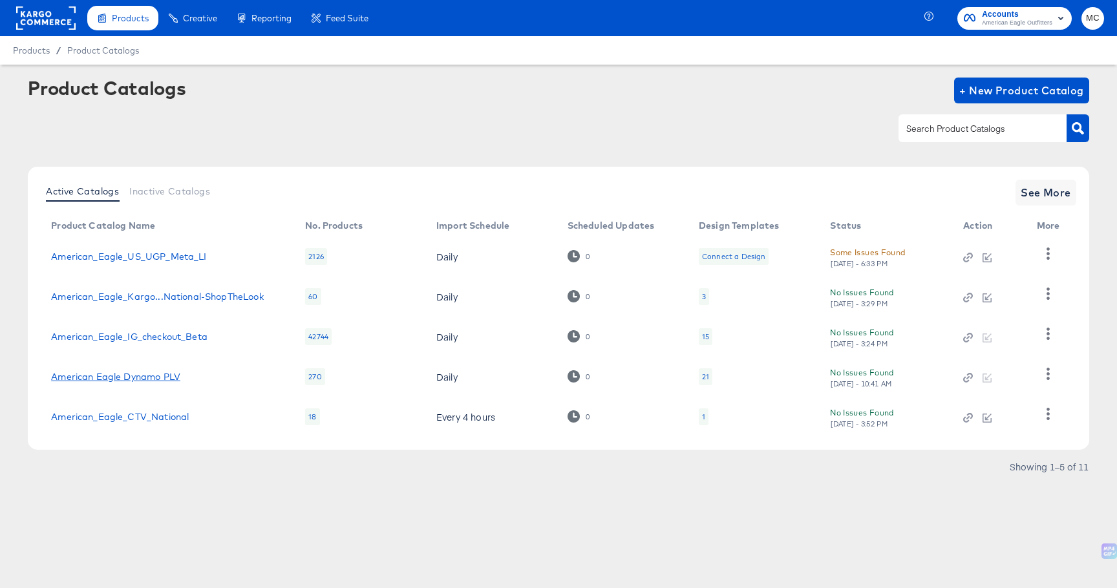
click at [110, 379] on link "American Eagle Dynamo PLV" at bounding box center [115, 377] width 129 height 10
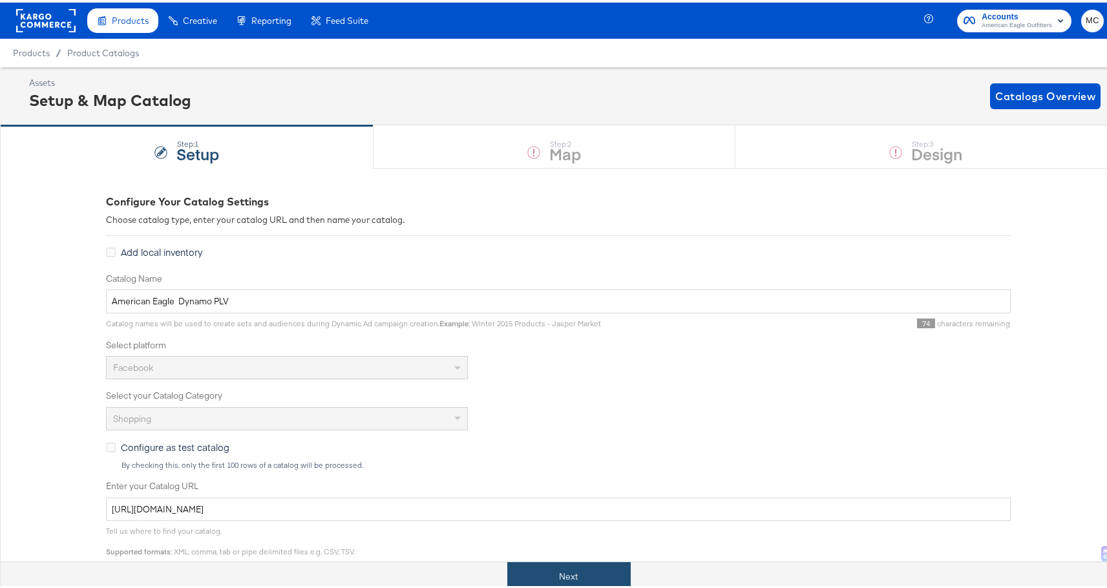
click at [558, 578] on button "Next" at bounding box center [568, 574] width 123 height 29
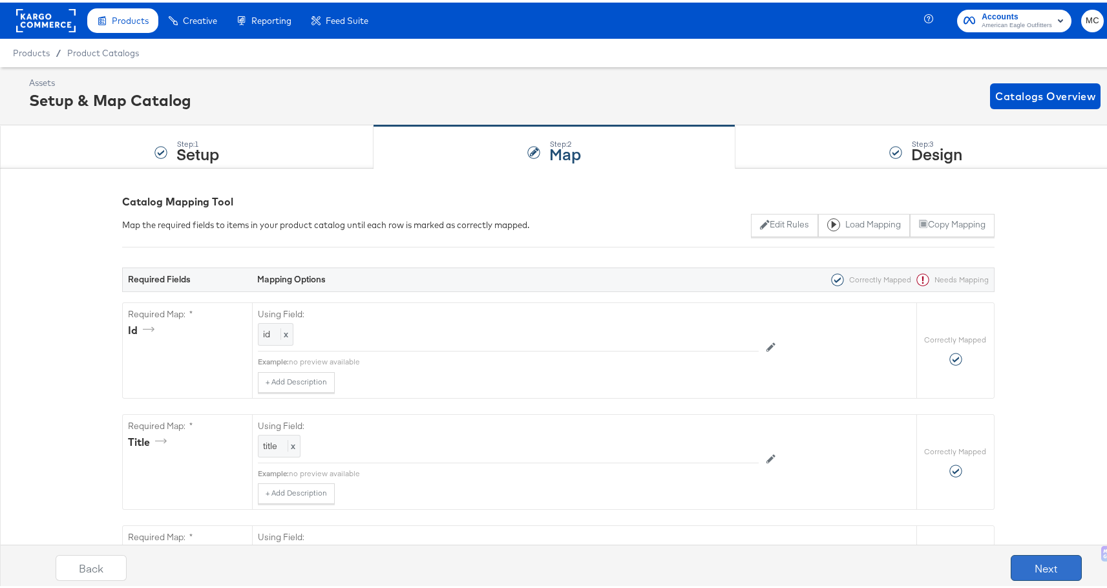
click at [1042, 563] on button "Next" at bounding box center [1046, 565] width 71 height 26
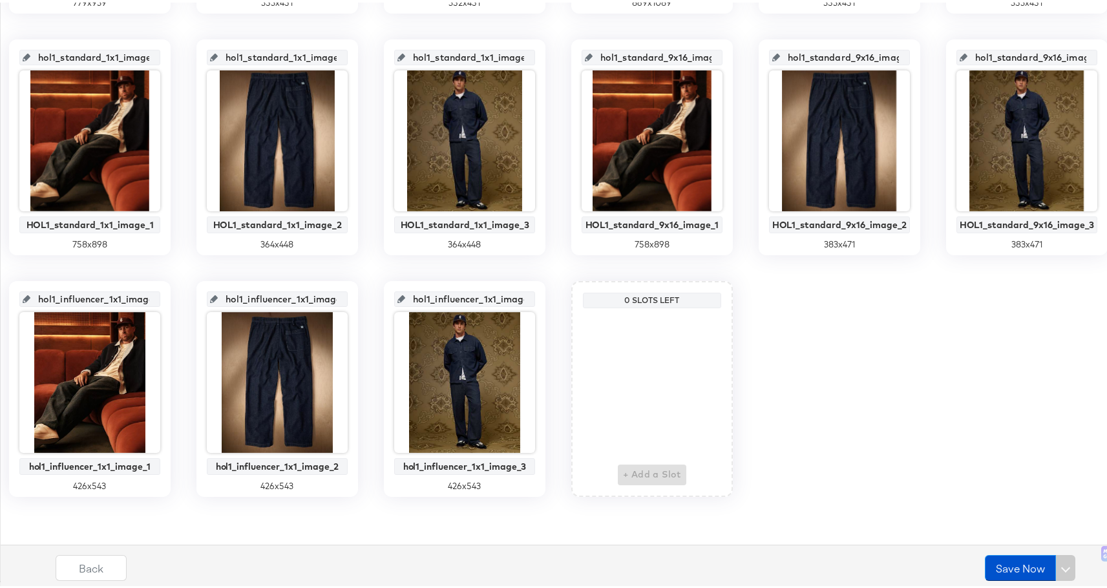
scroll to position [897, 0]
click at [633, 441] on div "1x1image1 Summer 1 Dynamo Image 1 727 x 937 1x1image2 Summer 1 Dynamo Image 2 3…" at bounding box center [558, 23] width 1102 height 941
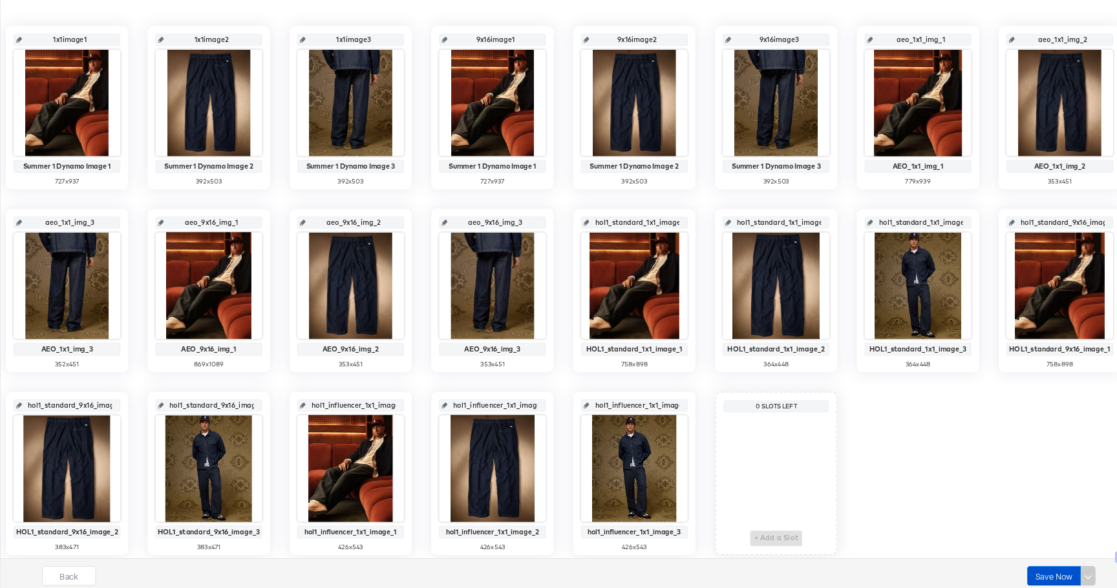
scroll to position [0, 0]
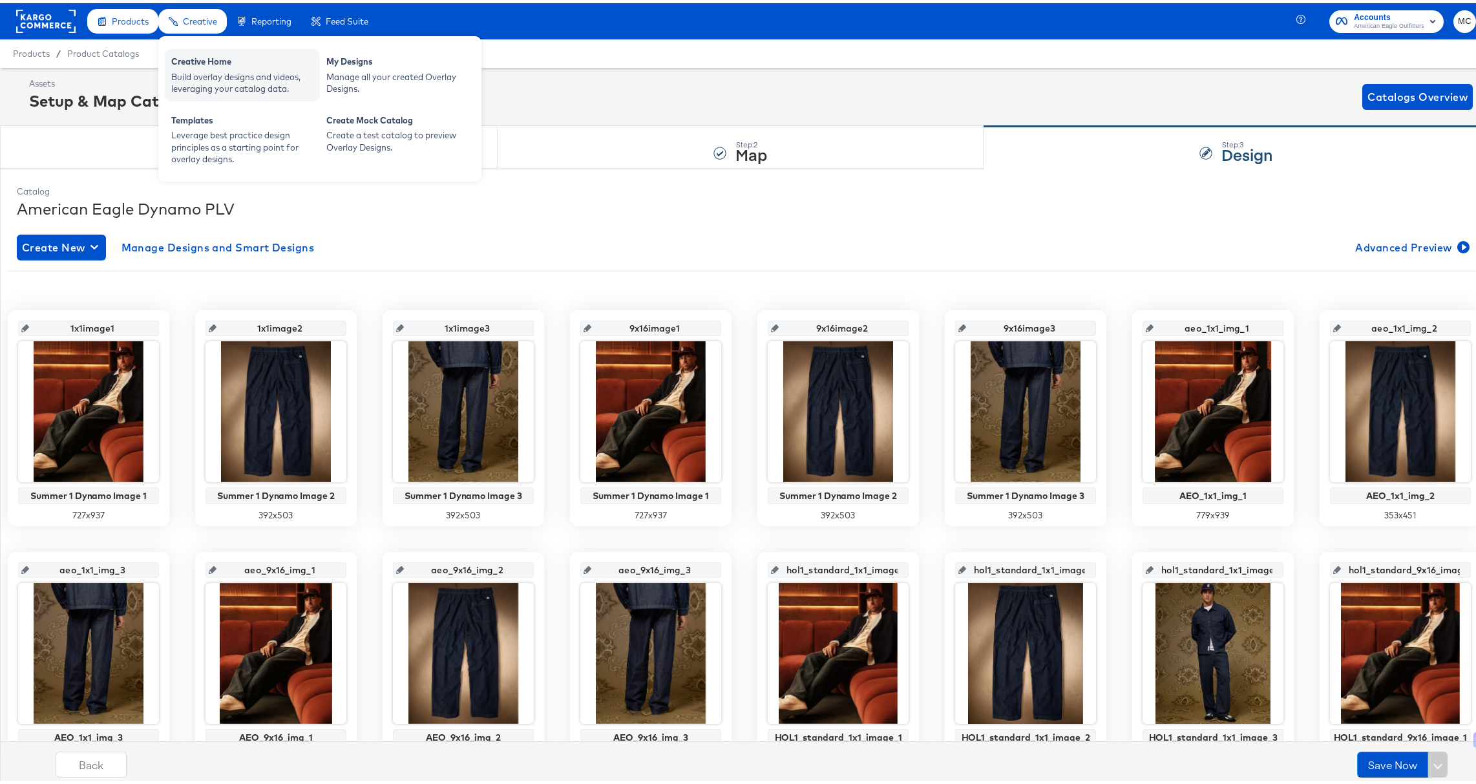
click at [206, 73] on div "Build overlay designs and videos, leveraging your catalog data." at bounding box center [242, 80] width 142 height 24
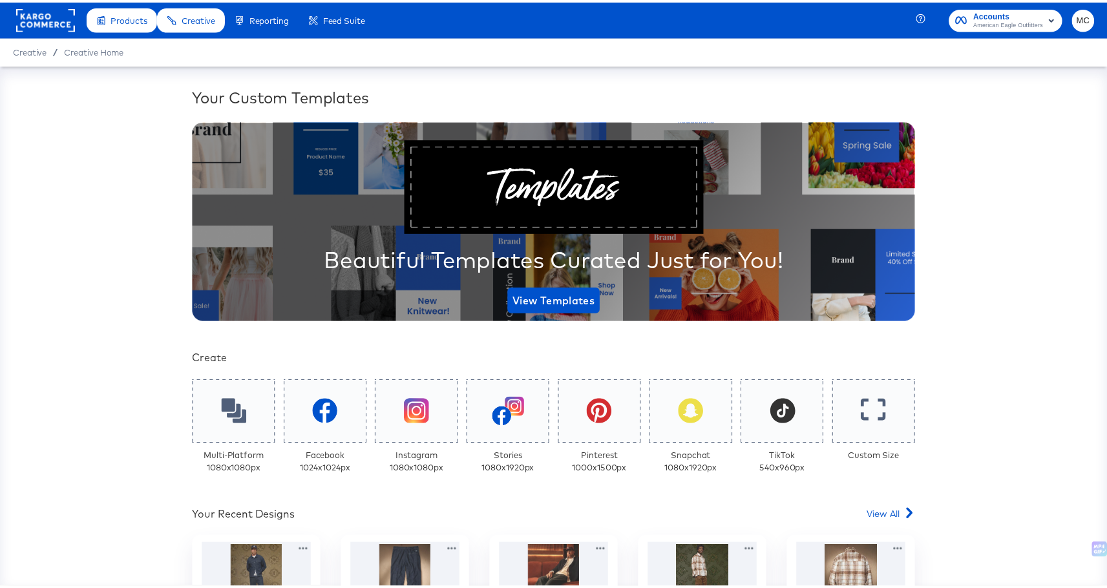
scroll to position [219, 0]
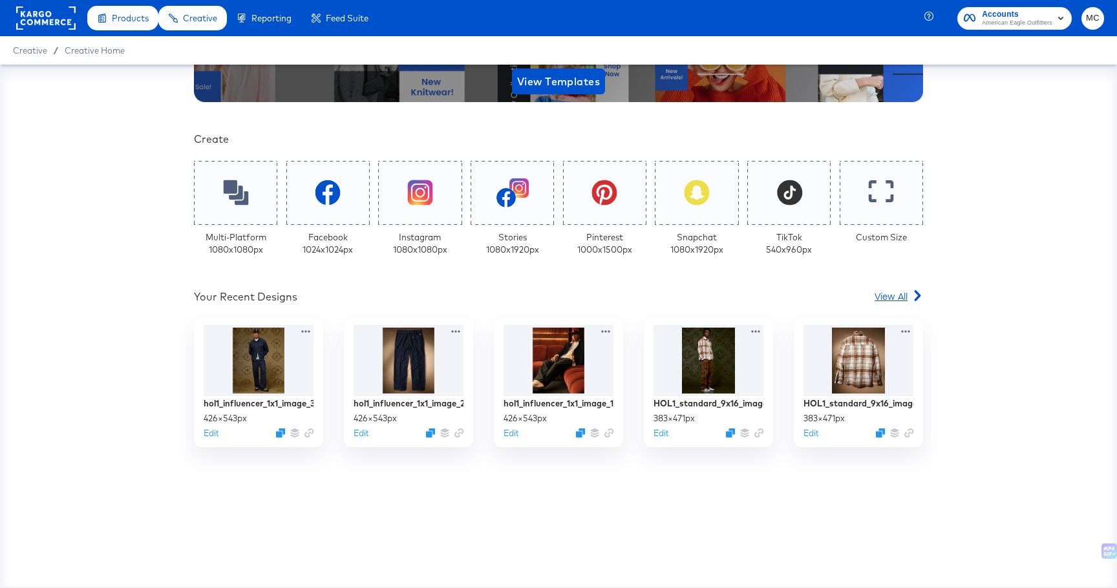
click at [890, 296] on span "View All" at bounding box center [890, 295] width 33 height 13
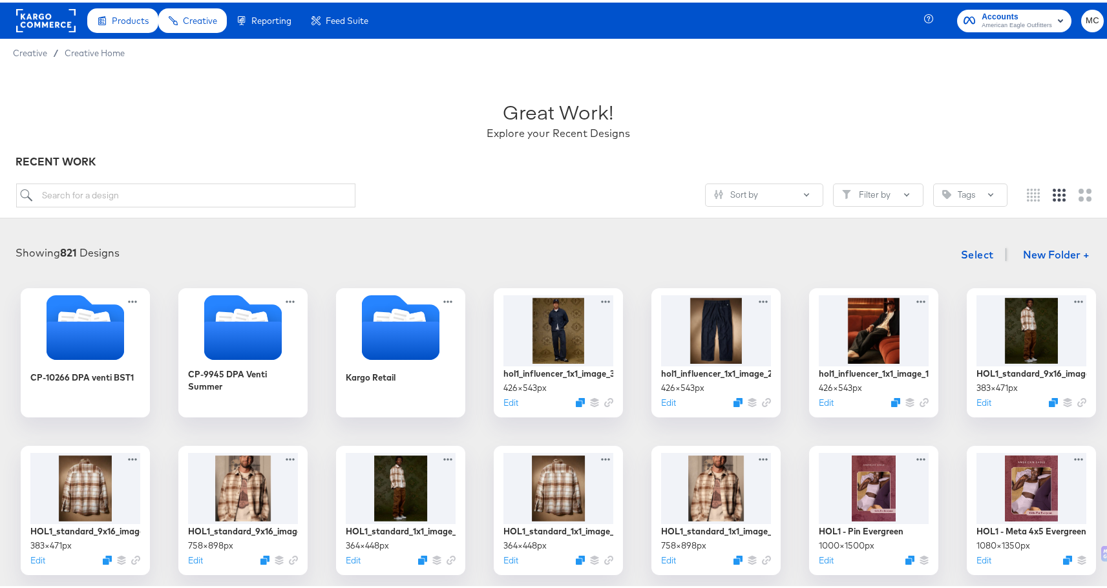
click at [479, 226] on div "Showing 821 Designs Select New Folder + CP-10266 DPA venti BST1 CP-9945 DPA Ven…" at bounding box center [558, 563] width 1117 height 675
click at [892, 405] on icon "Duplicate" at bounding box center [897, 403] width 10 height 10
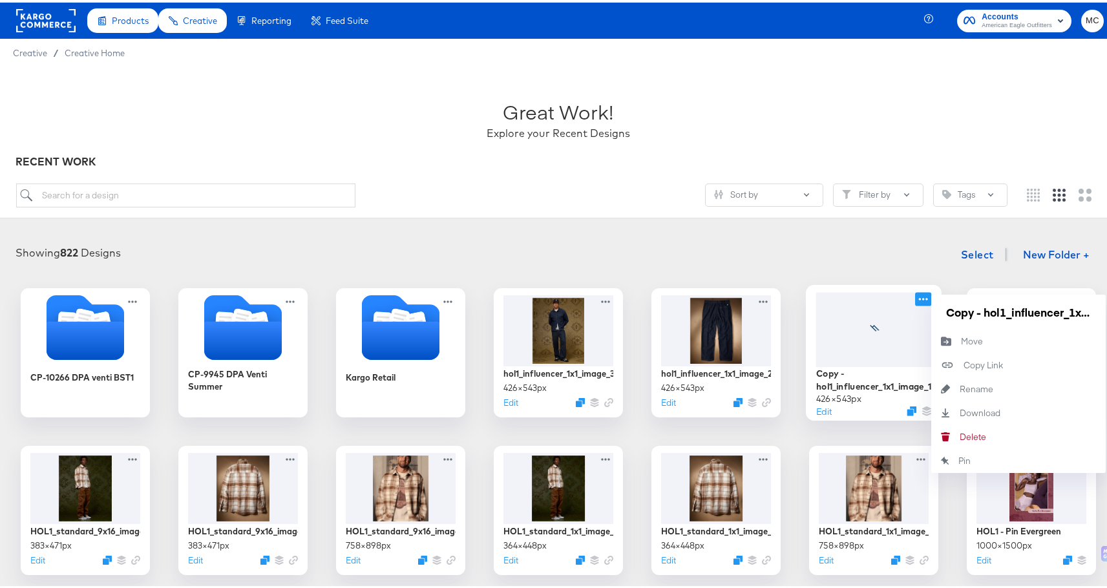
click at [923, 295] on icon at bounding box center [923, 296] width 16 height 14
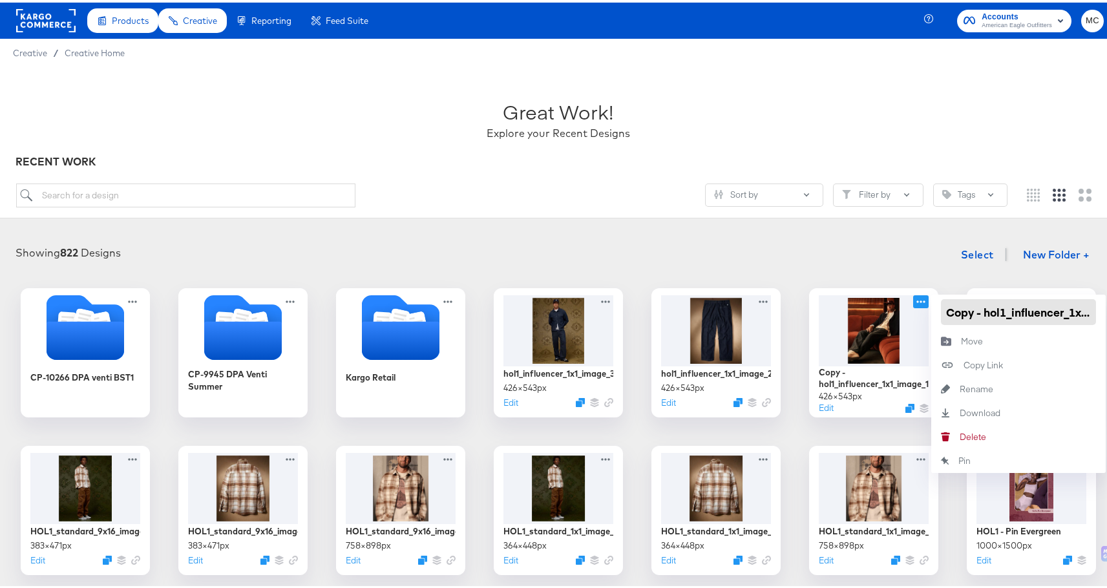
click at [962, 313] on input "Copy - hol1_influencer_1x1_image_1" at bounding box center [1018, 310] width 155 height 26
drag, startPoint x: 942, startPoint y: 311, endPoint x: 1116, endPoint y: 312, distance: 174.5
click at [1106, 312] on html "Products Products Product Catalogs Enhance Your Product Catalog, Map Them to Pu…" at bounding box center [558, 294] width 1117 height 588
paste input "hol1_influencer_9x16"
type input "hol1_influencer_9x16_image_1"
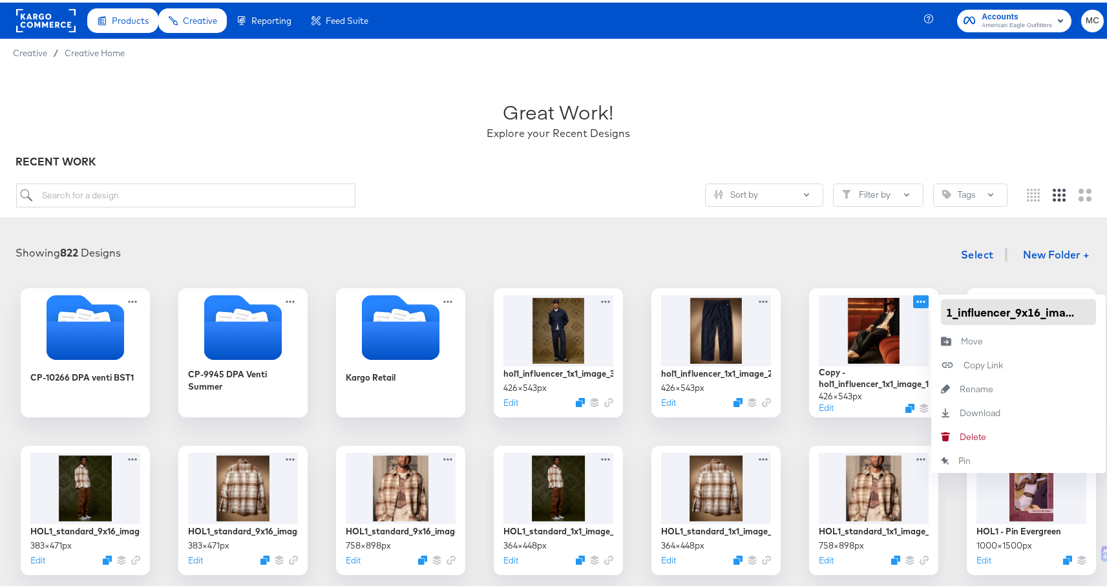
scroll to position [0, 17]
click at [821, 258] on div "Showing 822 Designs Select New Folder +" at bounding box center [558, 252] width 1091 height 26
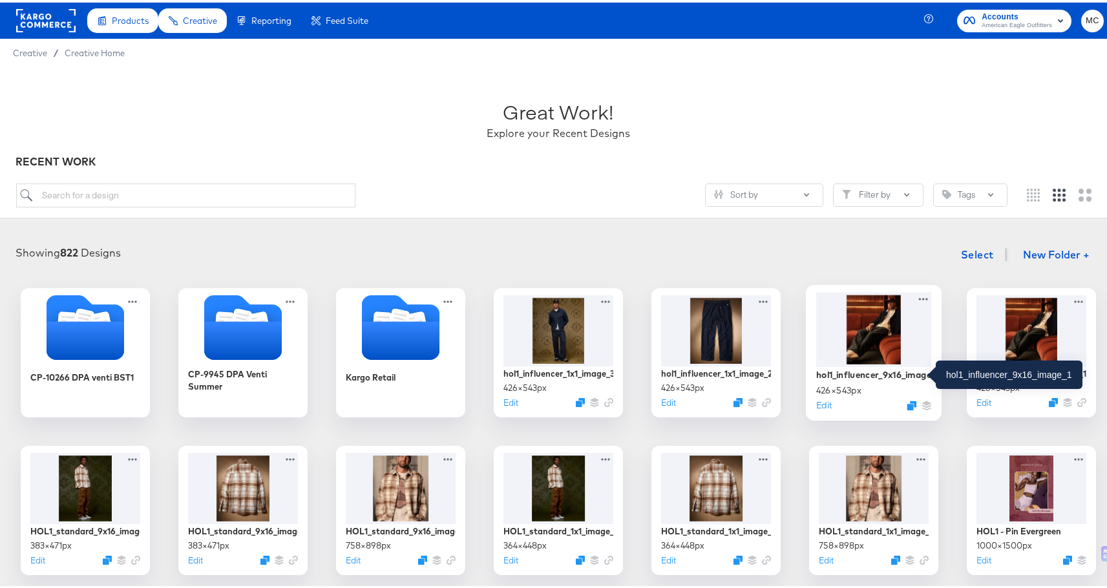
click at [883, 367] on div "hol1_influencer_9x16_image_1" at bounding box center [874, 372] width 116 height 12
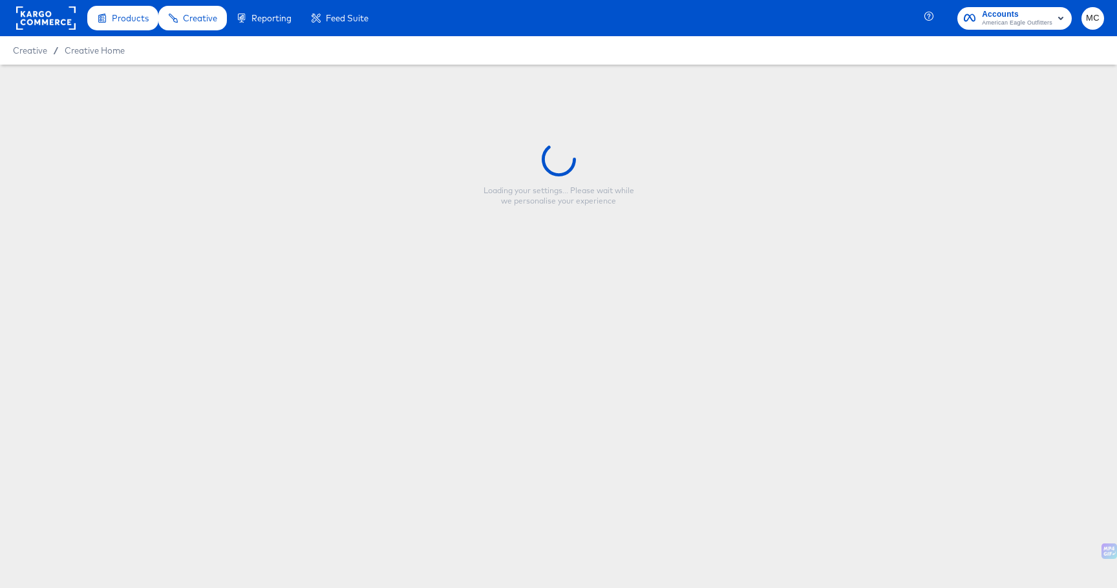
type input "hol1_influencer_9x16_image_1"
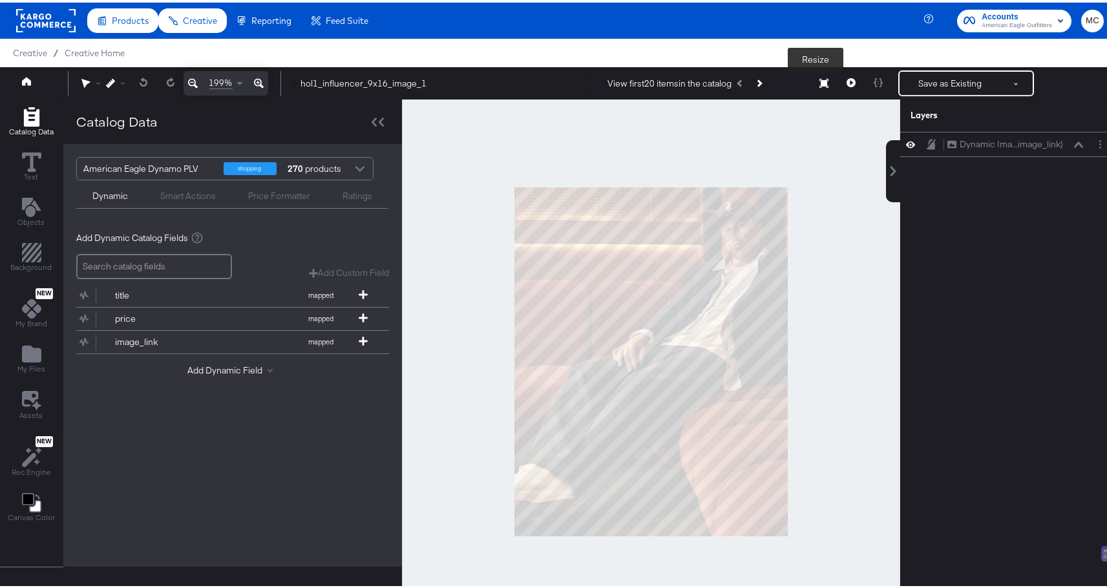
click at [819, 85] on icon at bounding box center [823, 80] width 9 height 9
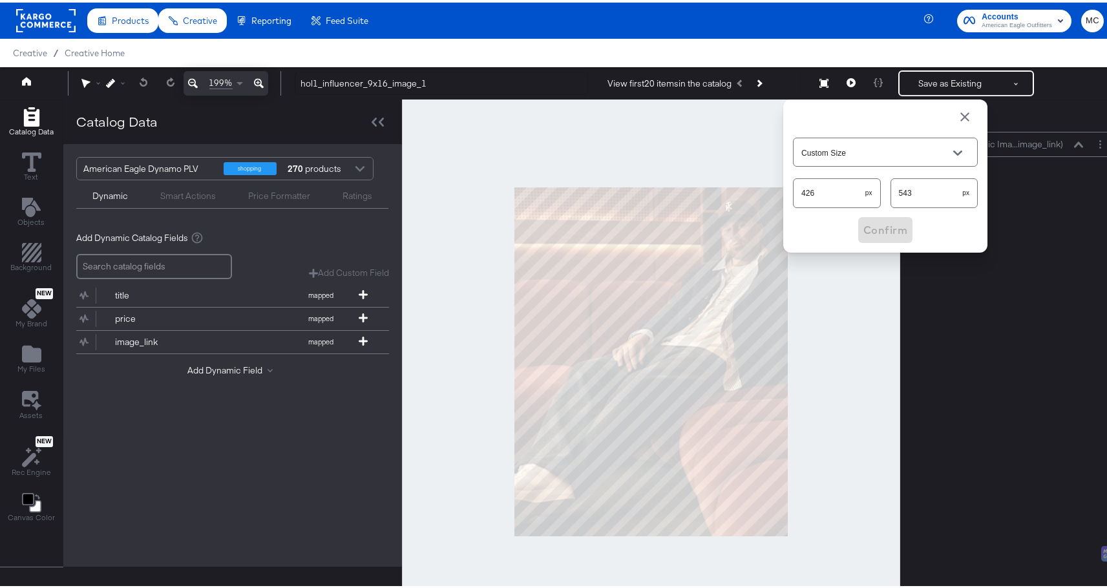
click at [807, 190] on input "426" at bounding box center [830, 185] width 72 height 28
type input "420"
click at [928, 185] on input "543" at bounding box center [927, 185] width 72 height 28
type input "540"
click at [899, 226] on button "Confirm" at bounding box center [885, 228] width 54 height 26
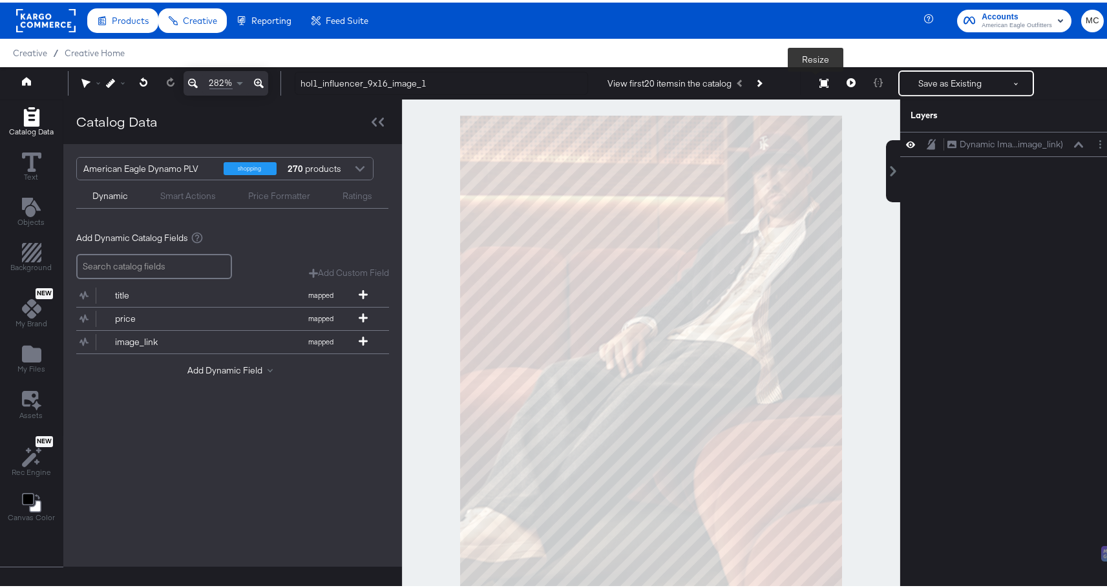
click at [810, 86] on button "Resize" at bounding box center [823, 81] width 27 height 23
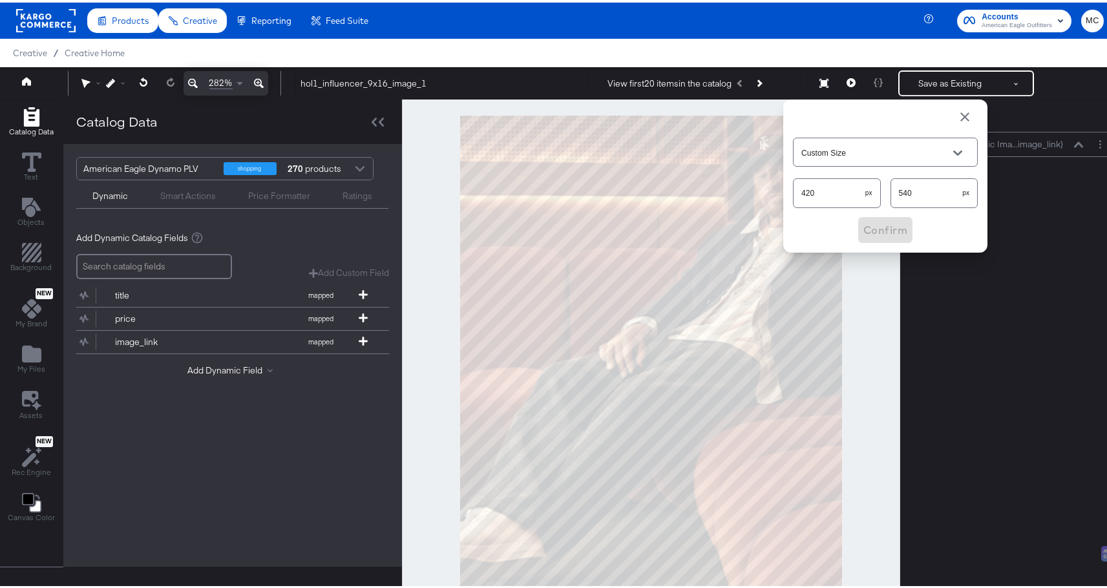
click at [812, 189] on input "420" at bounding box center [830, 185] width 72 height 28
type input "424"
click at [863, 221] on span "Confirm" at bounding box center [885, 227] width 44 height 18
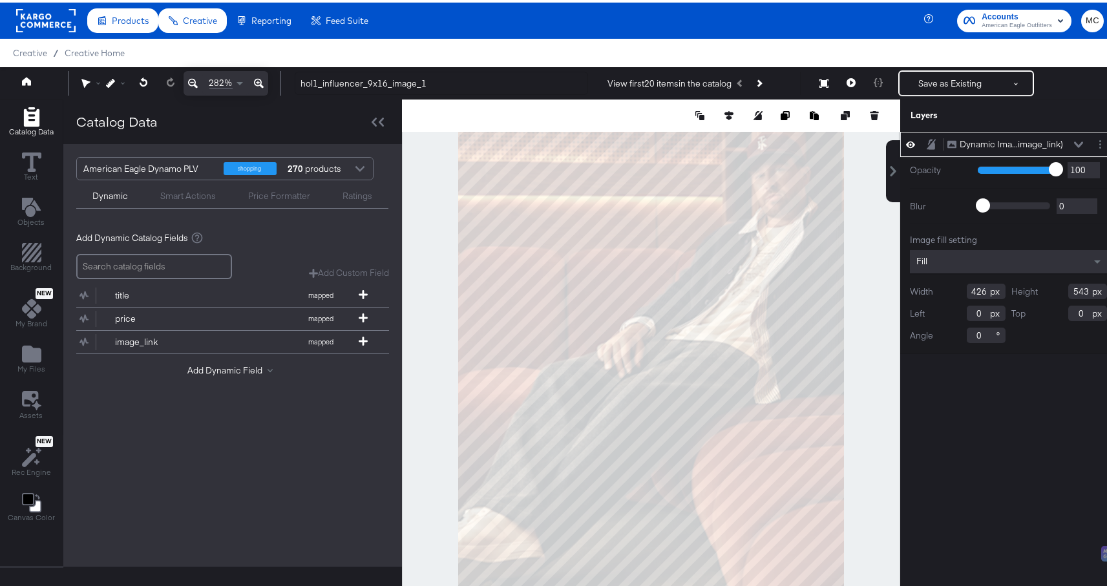
drag, startPoint x: 974, startPoint y: 288, endPoint x: 980, endPoint y: 322, distance: 34.1
click at [975, 288] on input "426" at bounding box center [986, 289] width 39 height 16
type input "424"
click at [1080, 289] on input "543" at bounding box center [1087, 289] width 39 height 16
type input "540"
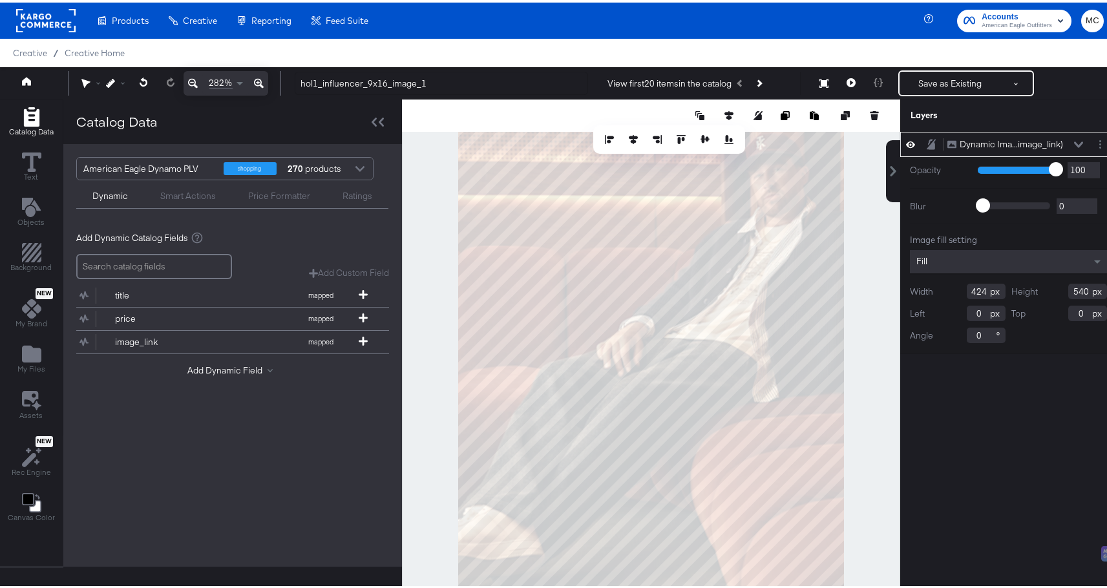
click at [687, 140] on div at bounding box center [669, 137] width 132 height 13
click at [629, 139] on icon at bounding box center [633, 136] width 9 height 9
click at [195, 81] on icon at bounding box center [193, 81] width 10 height 10
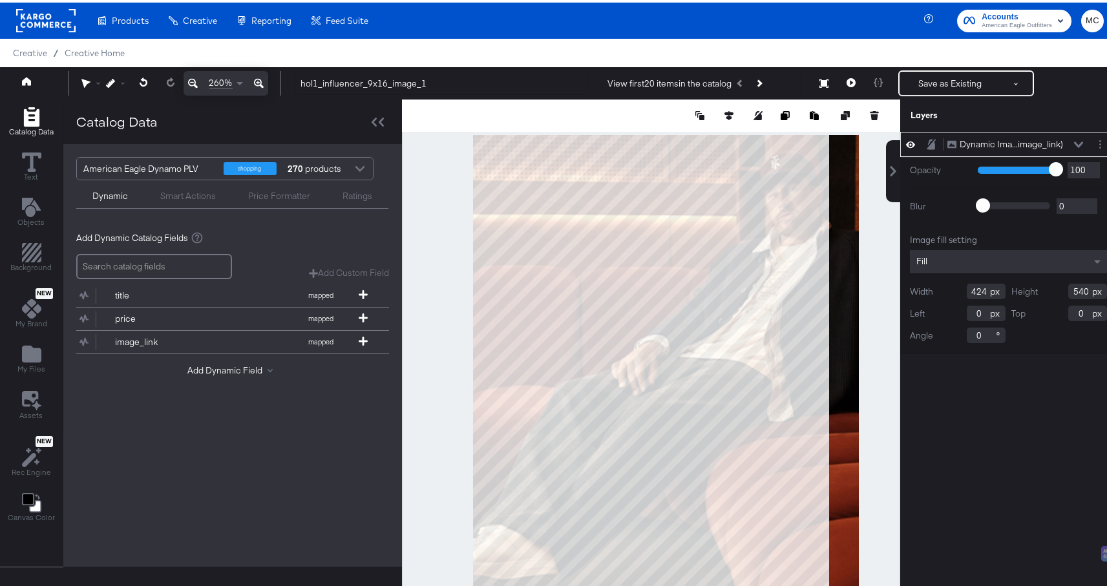
click at [195, 81] on icon at bounding box center [193, 81] width 10 height 10
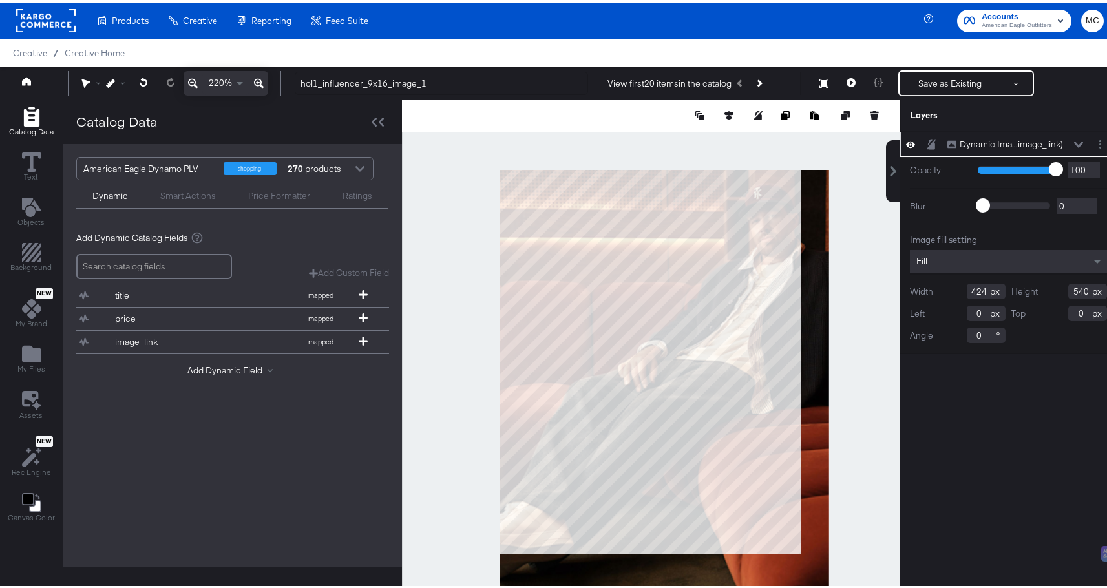
click at [195, 81] on icon at bounding box center [193, 81] width 10 height 10
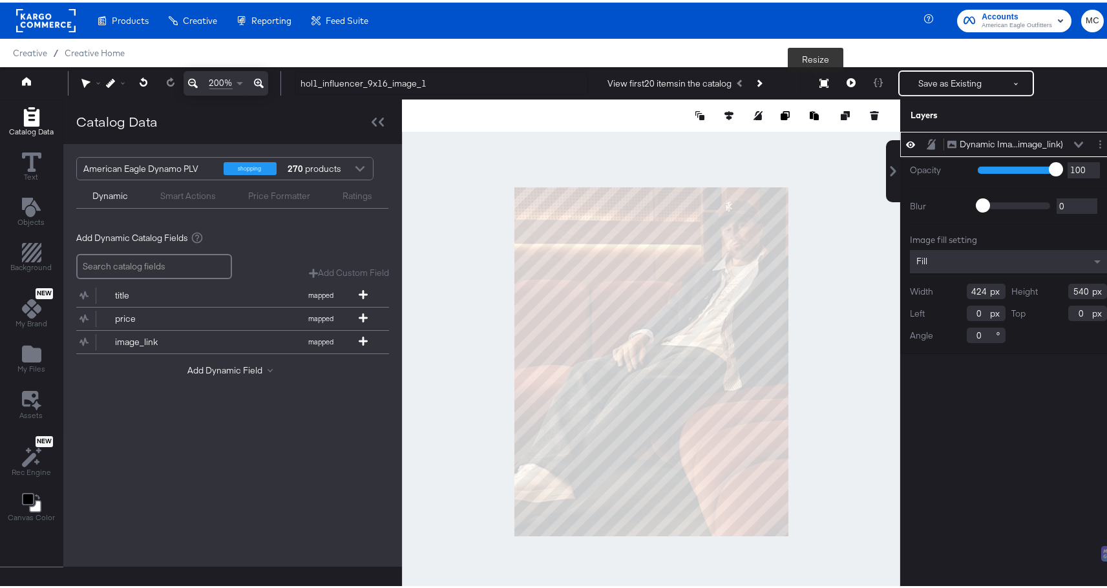
click at [819, 83] on icon at bounding box center [823, 80] width 9 height 9
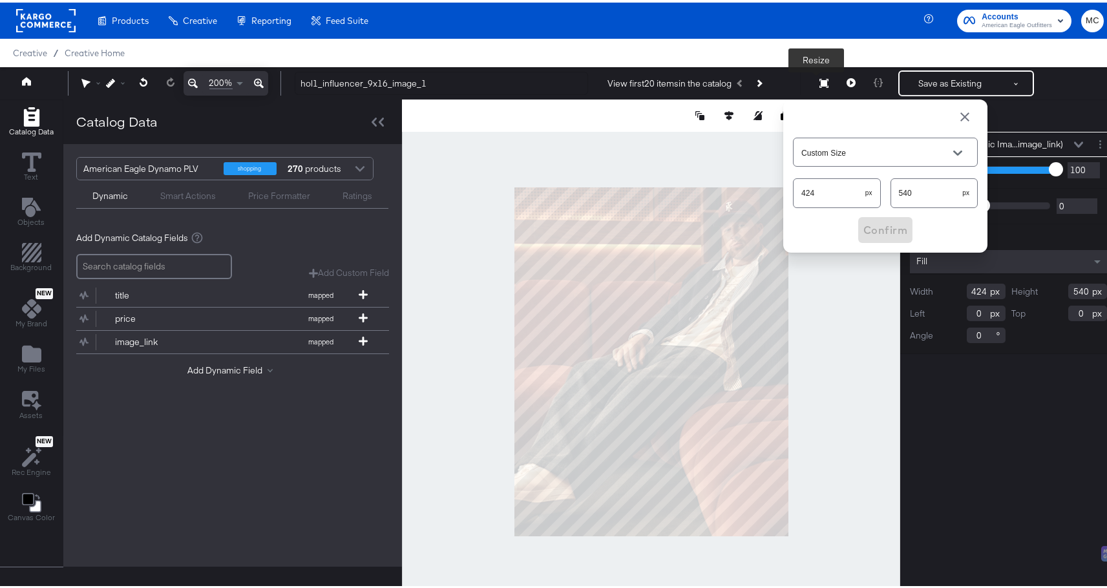
click at [819, 83] on icon at bounding box center [823, 80] width 9 height 9
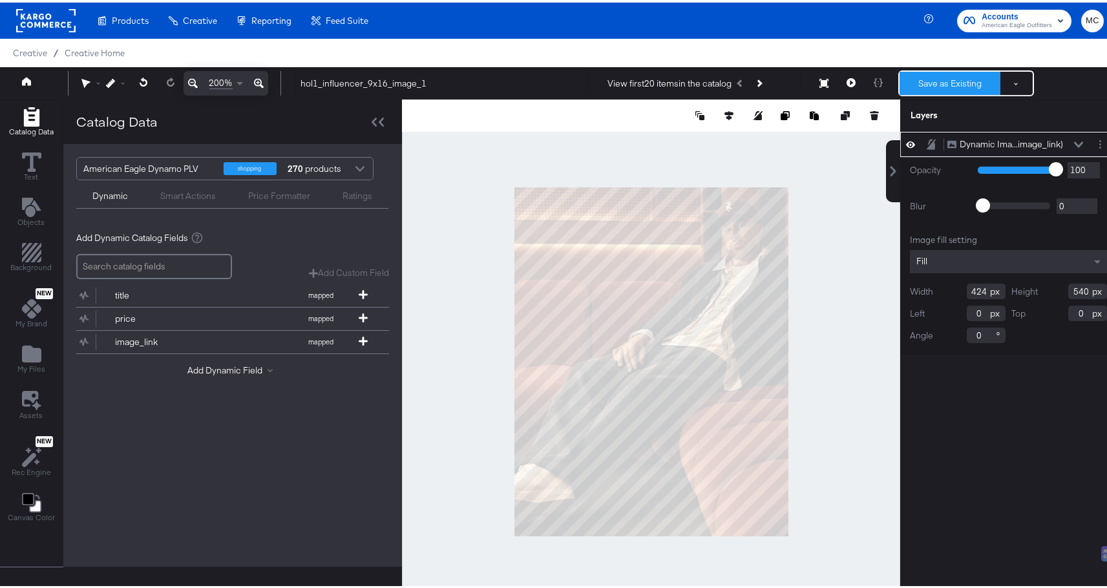
click at [917, 74] on button "Save as Existing" at bounding box center [949, 80] width 101 height 23
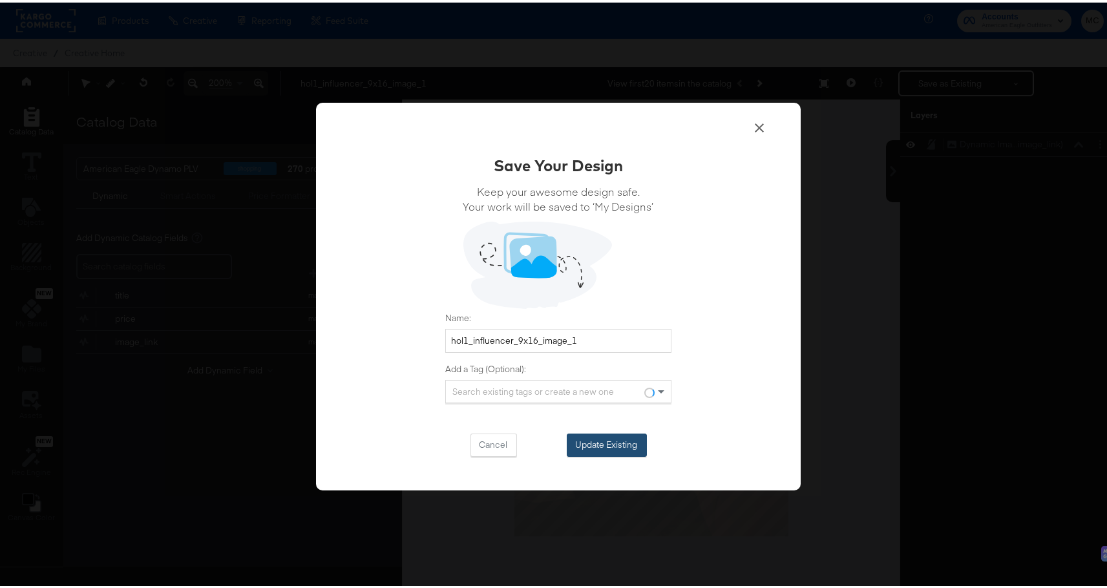
click at [604, 447] on button "Update Existing" at bounding box center [607, 442] width 80 height 23
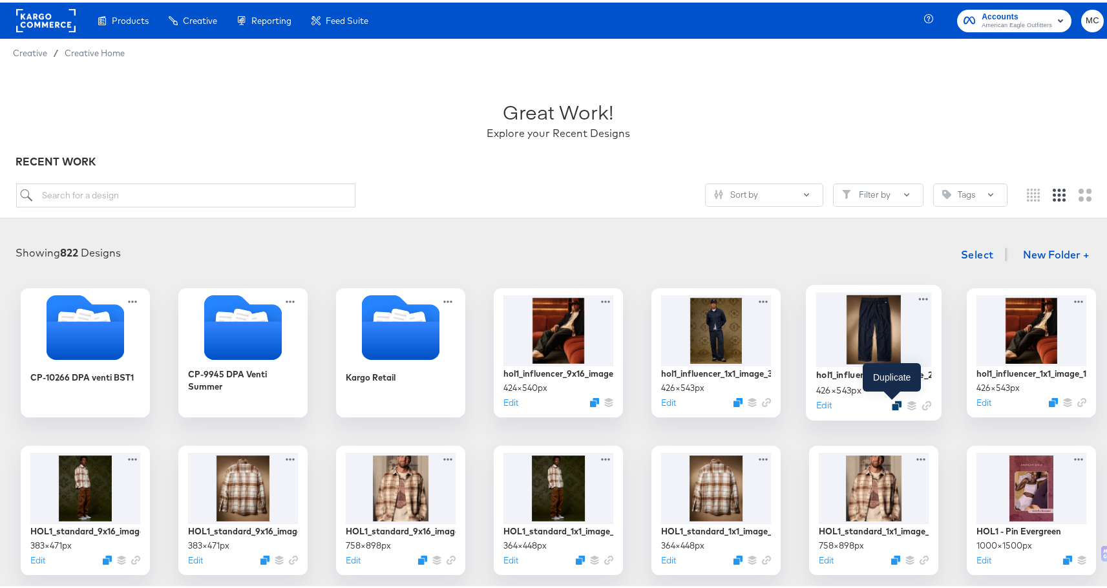
click at [893, 405] on icon "Duplicate" at bounding box center [897, 403] width 10 height 10
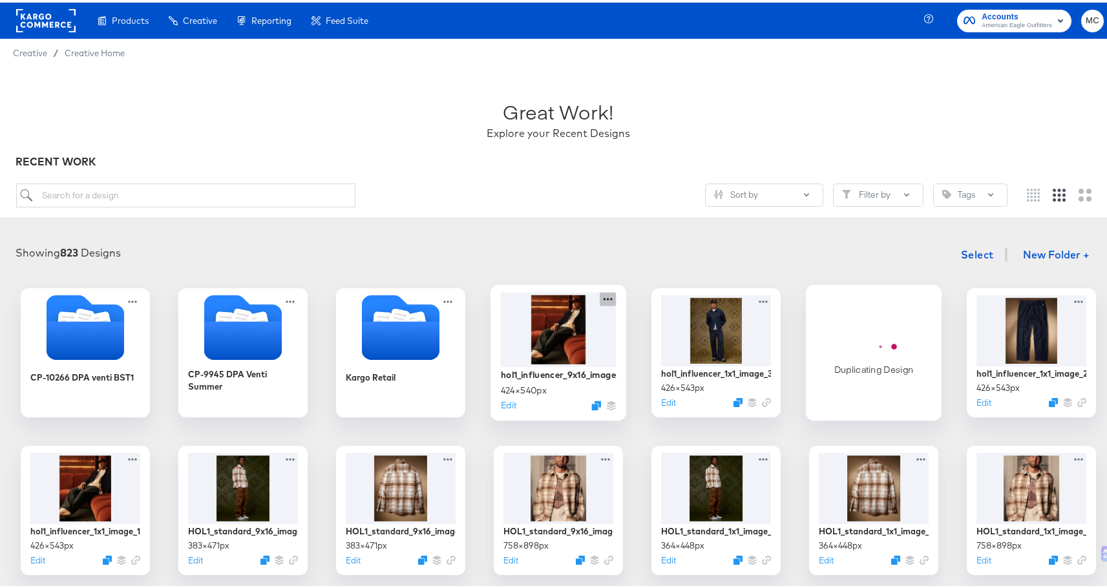
click at [608, 295] on icon at bounding box center [608, 296] width 16 height 14
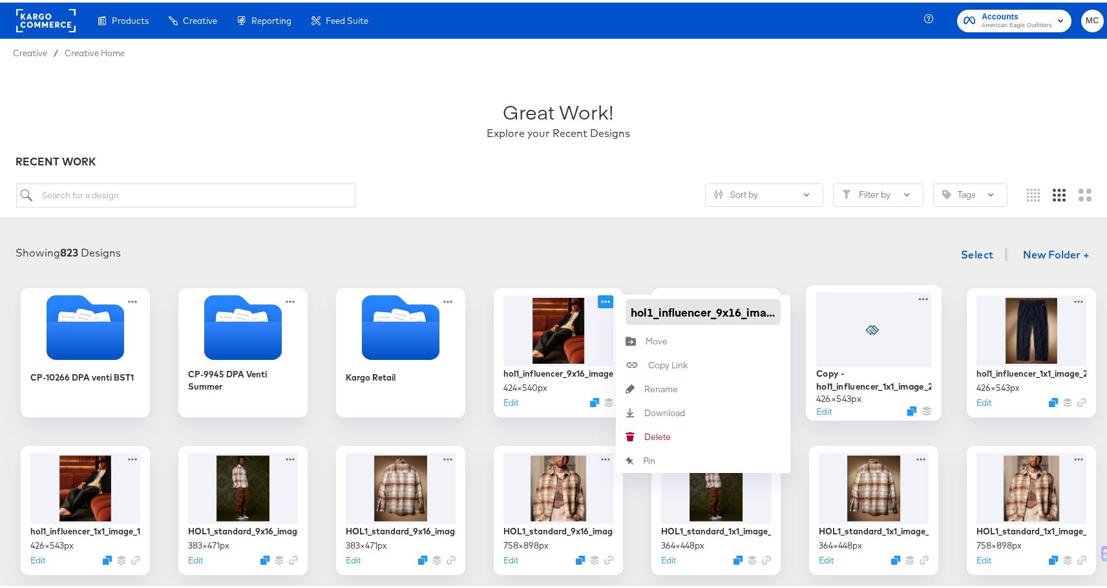
scroll to position [0, 17]
drag, startPoint x: 626, startPoint y: 311, endPoint x: 783, endPoint y: 314, distance: 157.0
click at [783, 314] on div "hol1_influencer_9x16_image_1" at bounding box center [703, 309] width 174 height 35
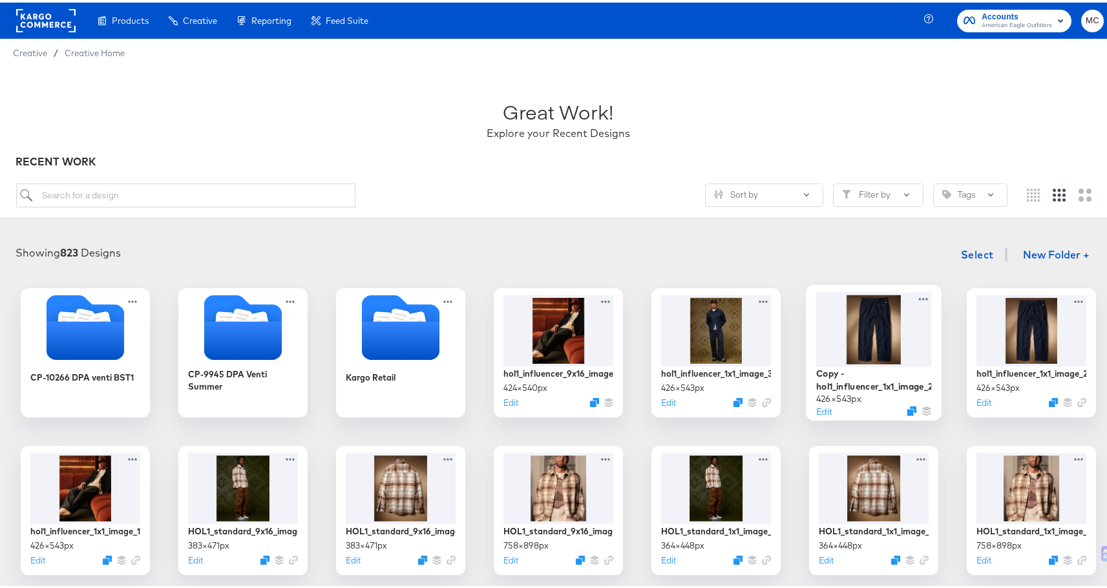
click at [781, 267] on div "Showing 823 Designs Select New Folder + CP-10266 DPA venti BST1 CP-9945 DPA Ven…" at bounding box center [558, 563] width 1091 height 649
click at [922, 298] on icon at bounding box center [923, 296] width 16 height 14
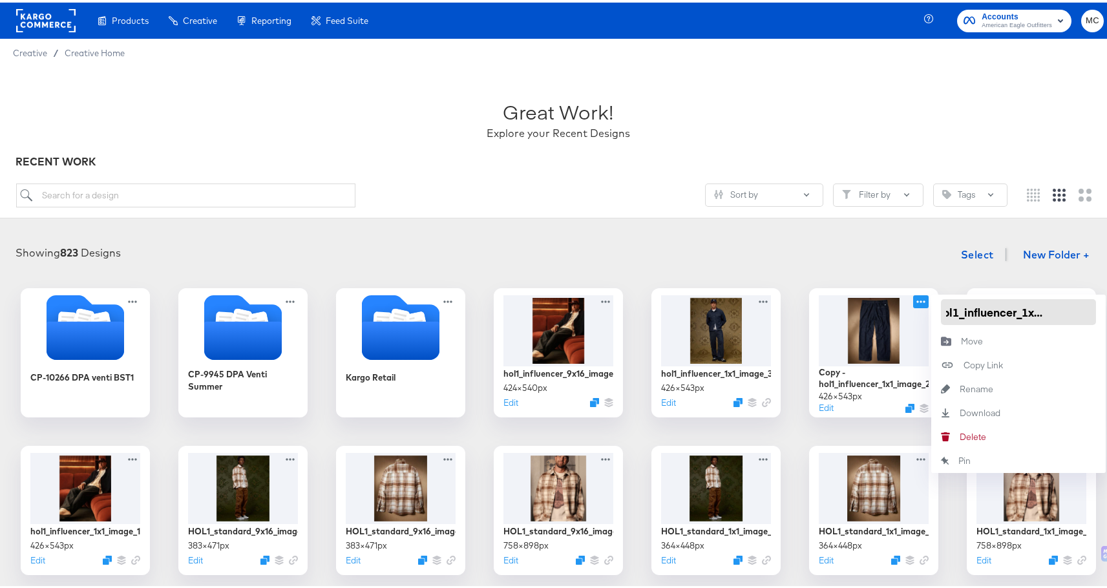
drag, startPoint x: 943, startPoint y: 310, endPoint x: 1093, endPoint y: 310, distance: 149.3
click at [1093, 310] on div "Copy - hol1_influencer_1x1_image_2" at bounding box center [1018, 309] width 174 height 35
paste input "hol1_influencer_9x16_image_1"
type input "hol1_influencer_9x16_image_2"
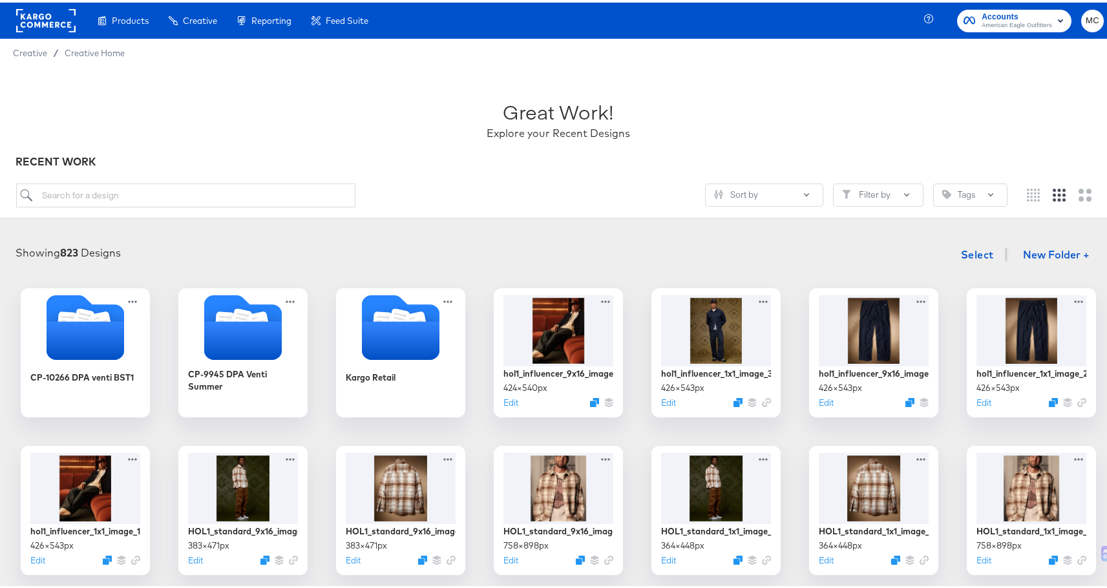
click at [847, 249] on div "Showing 823 Designs Select New Folder +" at bounding box center [558, 252] width 1091 height 26
click at [870, 313] on div at bounding box center [874, 326] width 116 height 74
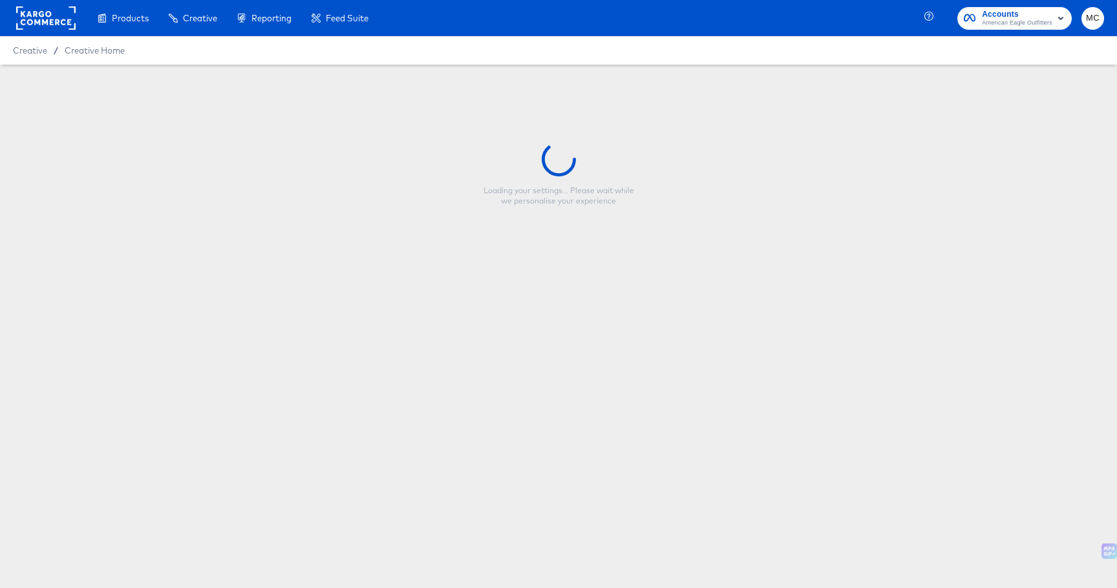
type input "hol1_influencer_9x16_image_2"
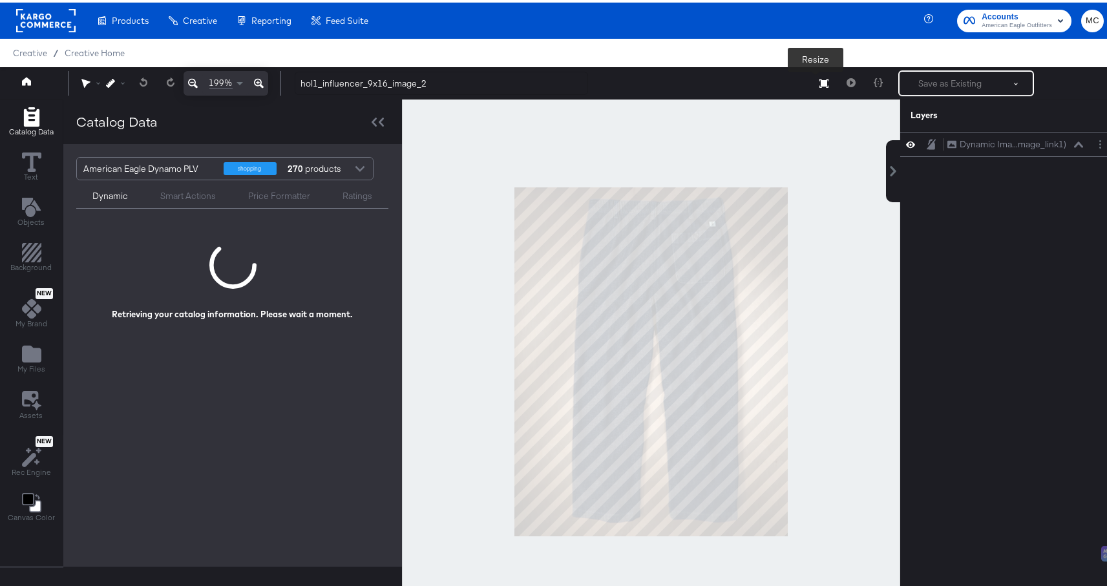
click at [810, 83] on button "Resize" at bounding box center [823, 81] width 27 height 23
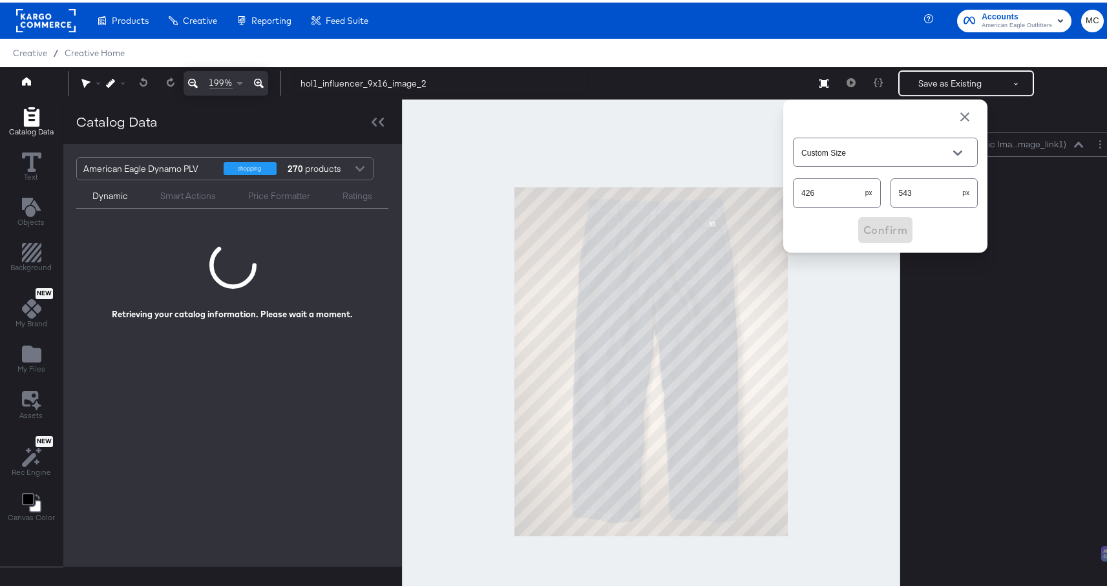
click at [815, 191] on input "426" at bounding box center [830, 185] width 72 height 28
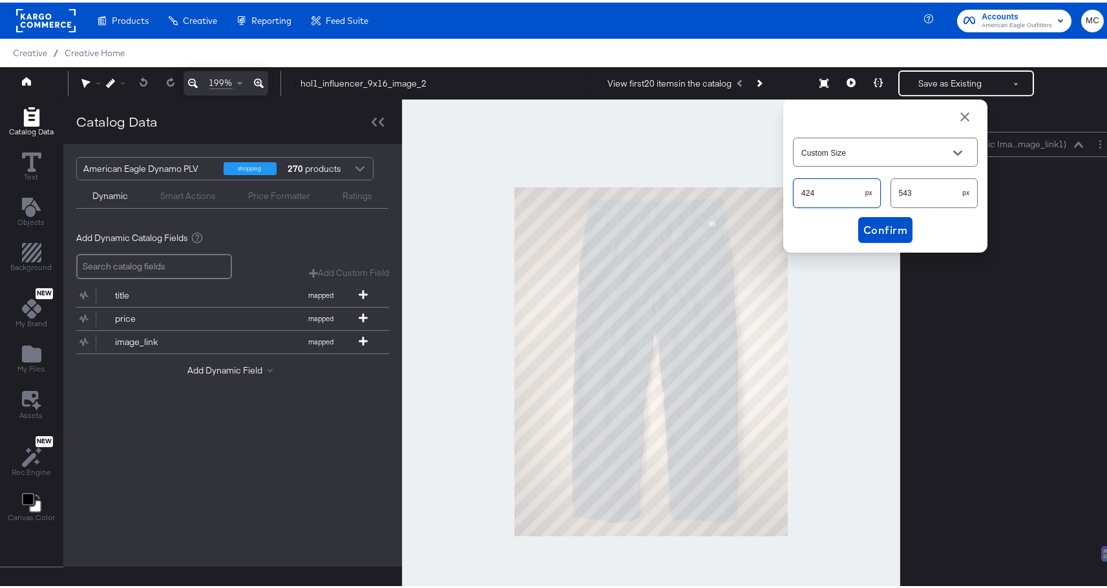
type input "424"
click at [935, 193] on input "543" at bounding box center [927, 185] width 72 height 28
type input "540"
click at [861, 217] on button "Confirm" at bounding box center [885, 228] width 54 height 26
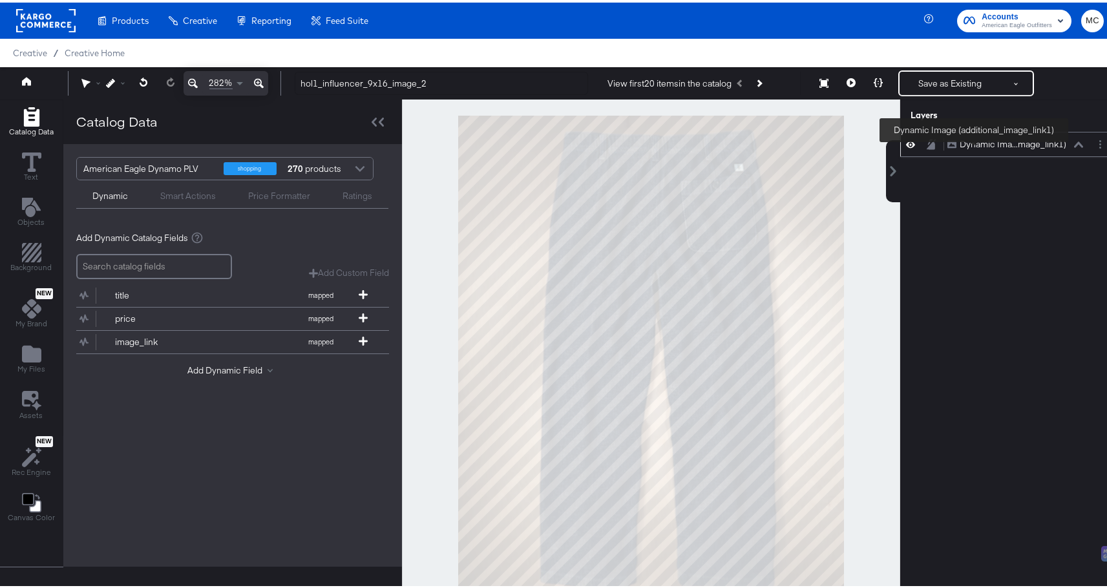
click at [974, 142] on div "Dynamic Ima...mage_link1)" at bounding box center [1013, 142] width 107 height 12
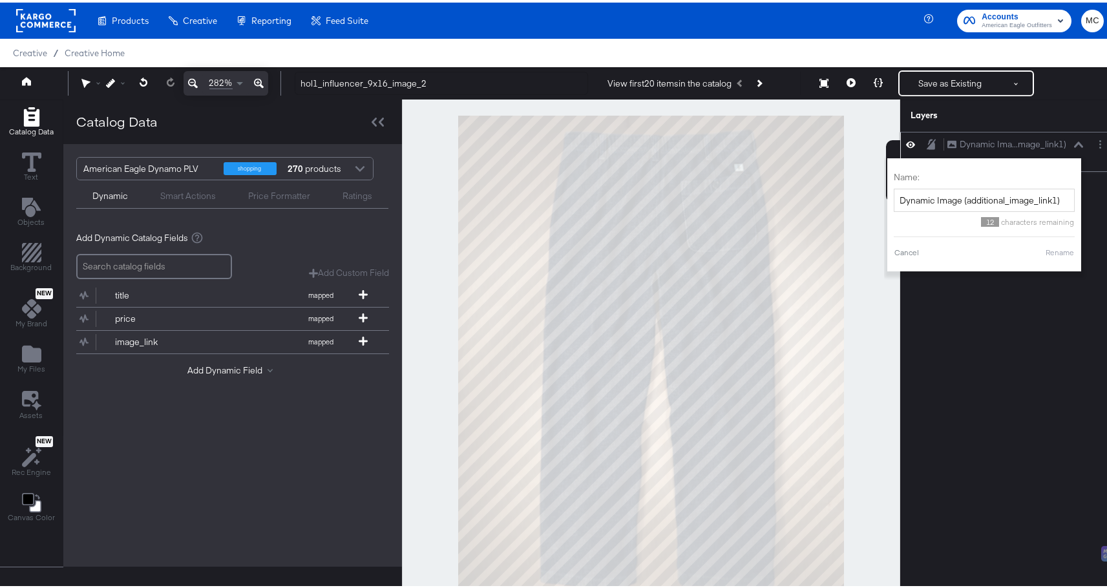
click at [1080, 139] on div "Dynamic Ima...mage_link1) Dynamic Image (additional_image_link1)" at bounding box center [1019, 142] width 144 height 14
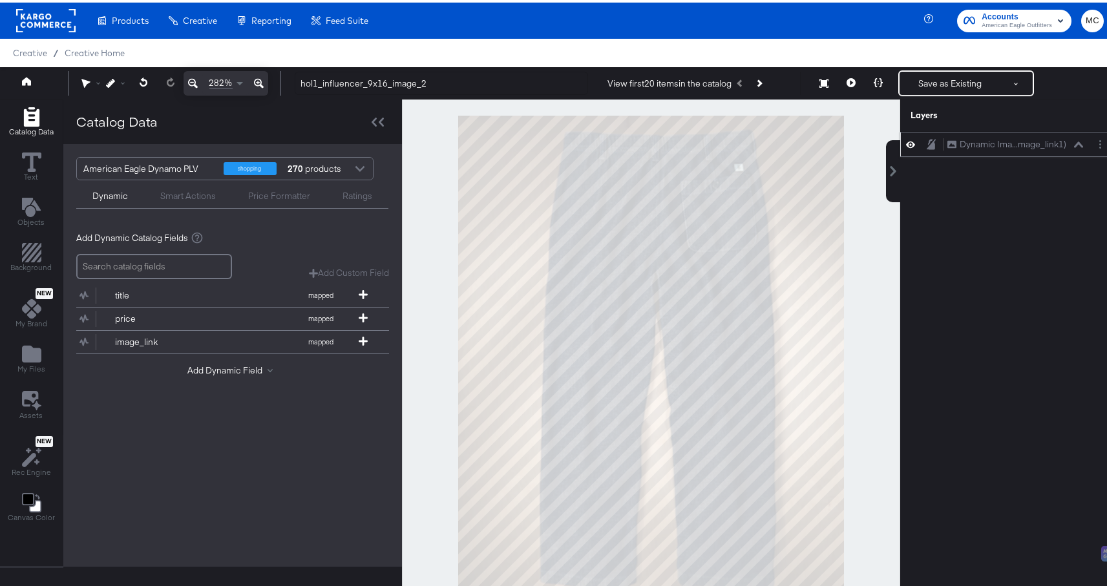
click at [1074, 141] on icon at bounding box center [1078, 142] width 9 height 6
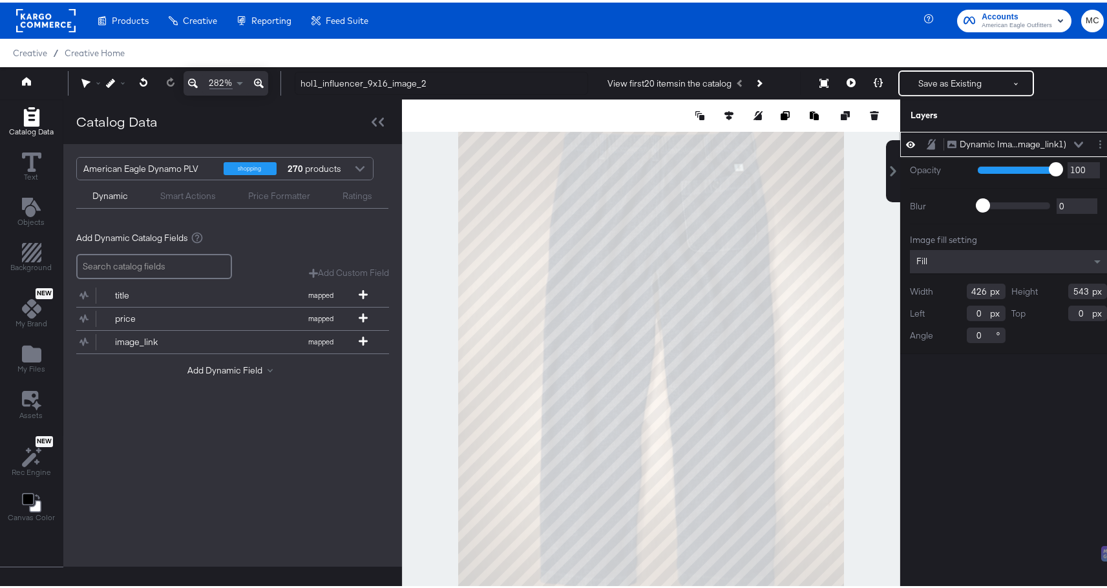
click at [976, 286] on input "426" at bounding box center [986, 289] width 39 height 16
type input "424"
click at [1078, 291] on input "543" at bounding box center [1087, 289] width 39 height 16
type input "540"
click at [1004, 483] on div "Dynamic Ima...mage_link1) Dynamic Image (additional_image_link1) Opacity 1 100 …" at bounding box center [1008, 365] width 216 height 472
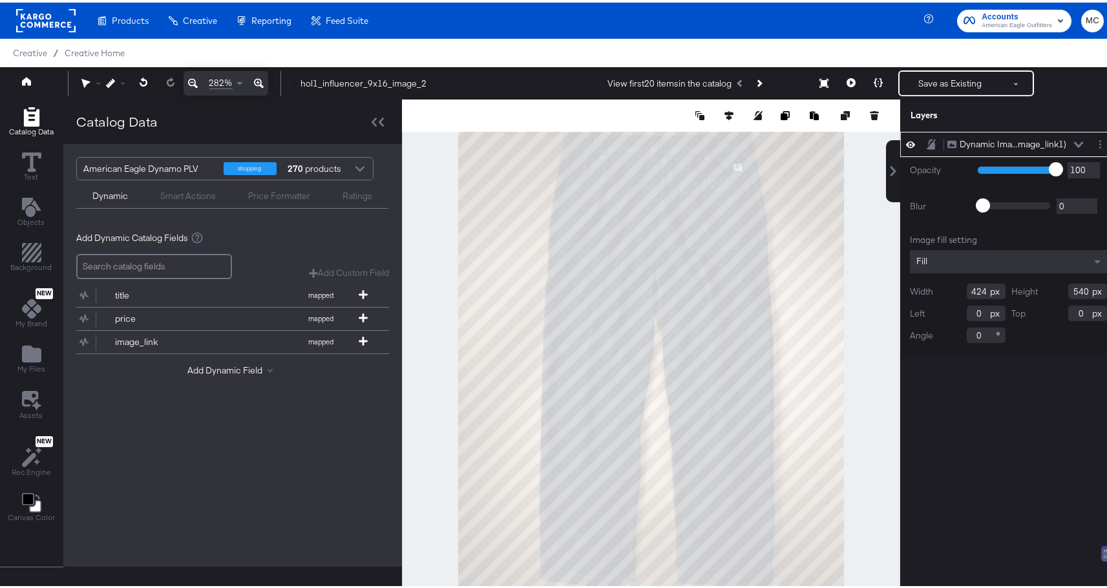
click at [191, 78] on icon at bounding box center [193, 81] width 10 height 16
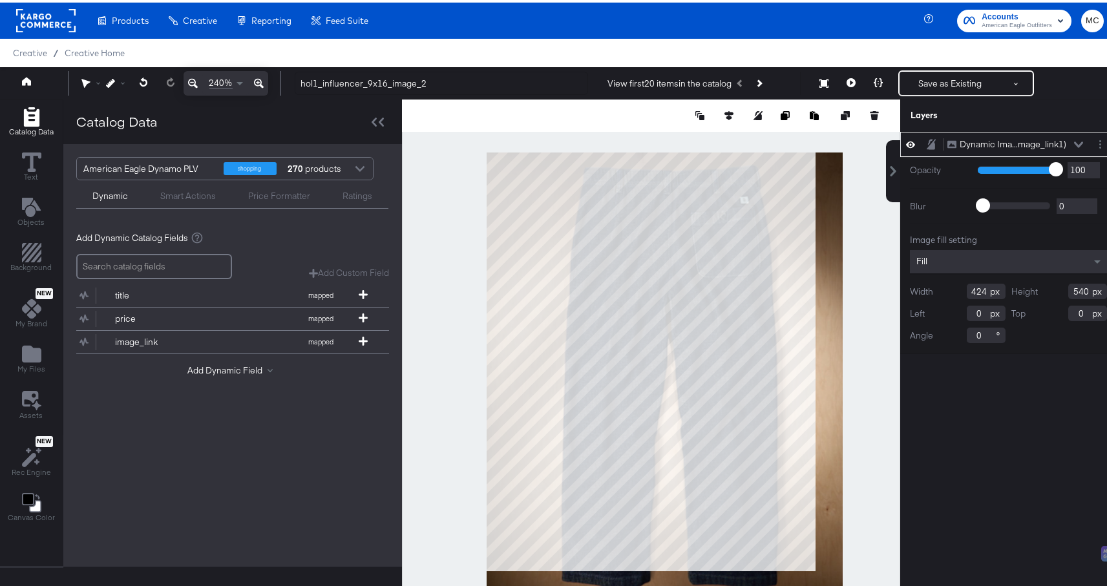
click at [191, 78] on icon at bounding box center [193, 81] width 10 height 16
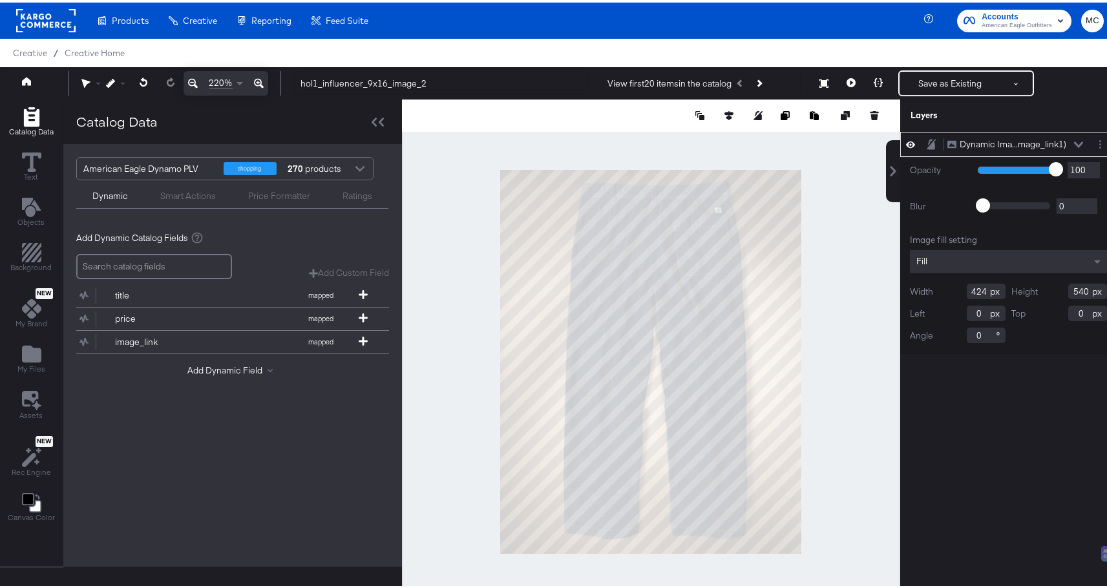
click at [191, 78] on icon at bounding box center [193, 81] width 10 height 16
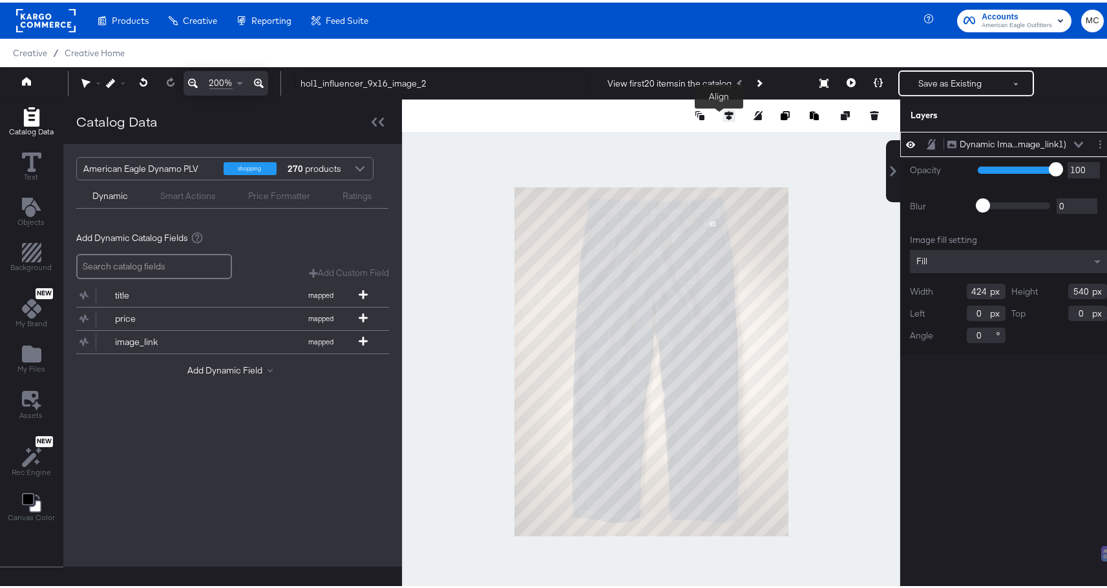
click at [724, 114] on icon at bounding box center [728, 113] width 9 height 9
click at [700, 140] on icon at bounding box center [704, 136] width 9 height 9
click at [629, 136] on icon at bounding box center [633, 136] width 9 height 9
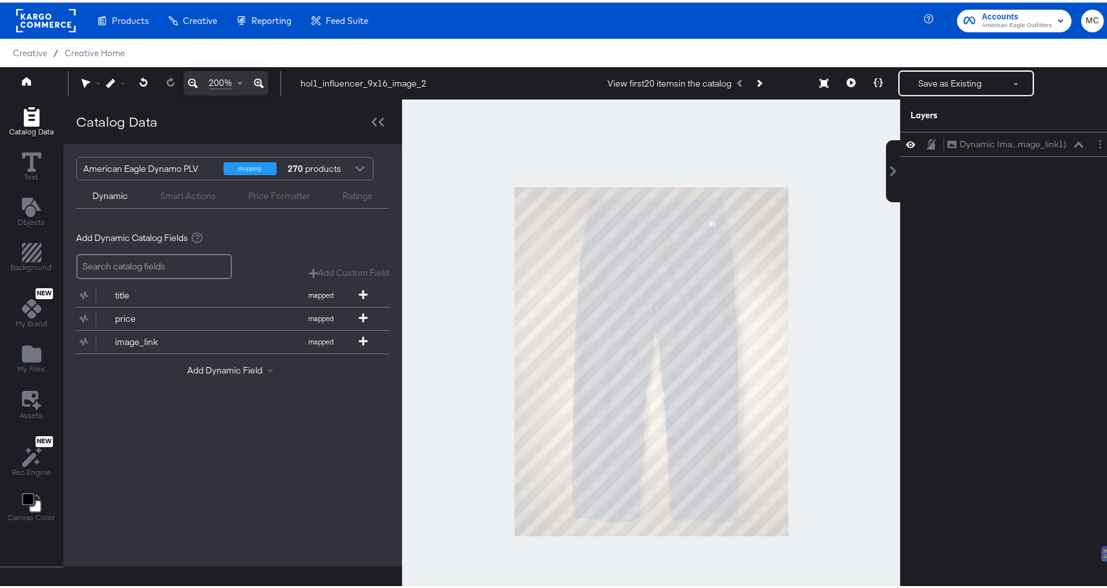
click at [831, 200] on div at bounding box center [651, 359] width 498 height 524
click at [983, 151] on div "Dynamic Ima...mage_link1) Dynamic Image (additional_image_link1)" at bounding box center [1008, 141] width 216 height 25
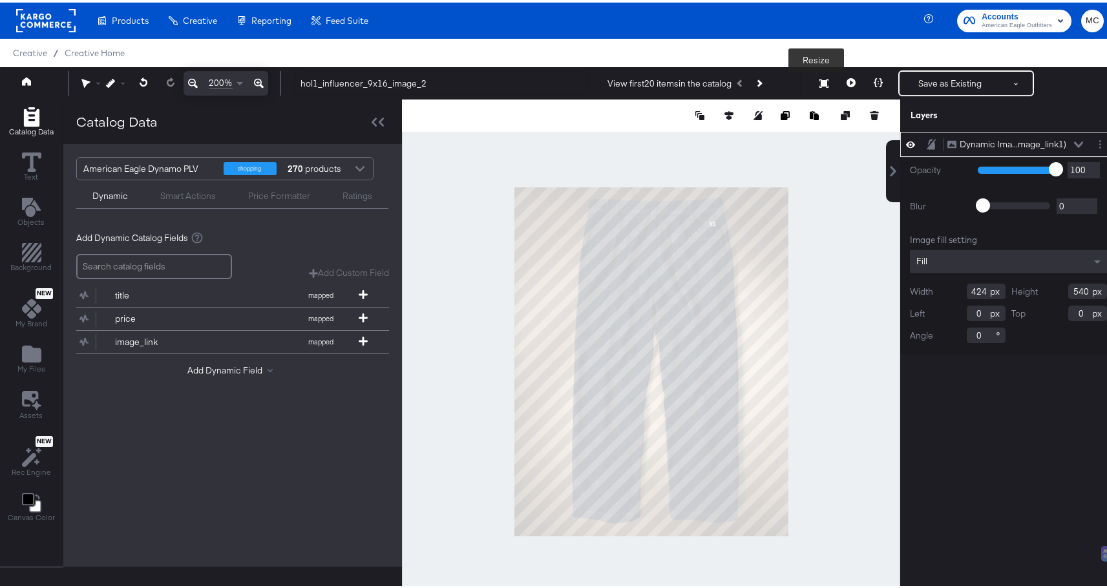
click at [810, 82] on button "Resize" at bounding box center [823, 81] width 27 height 23
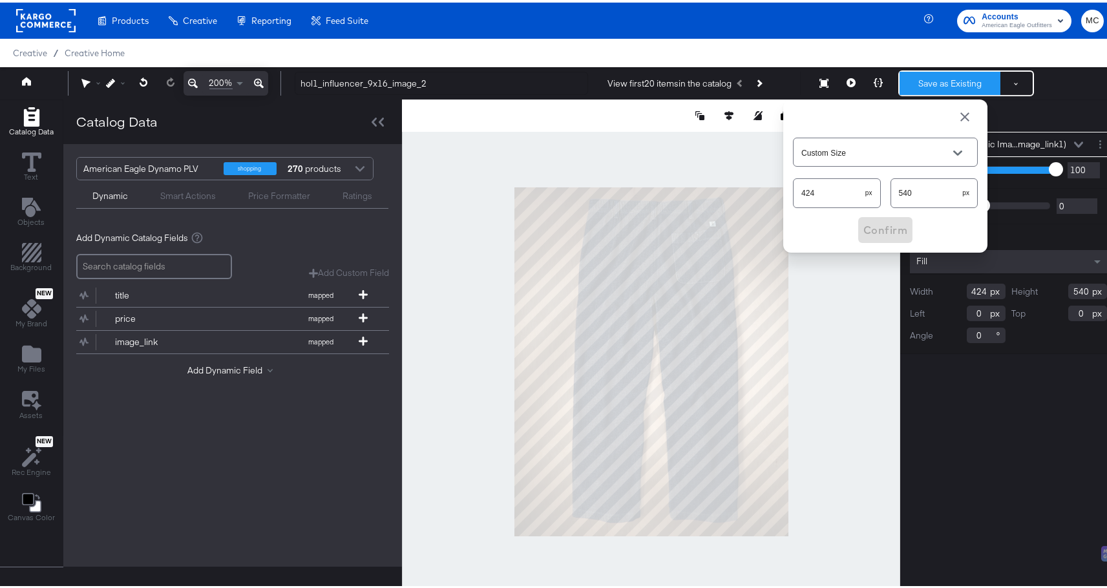
click at [925, 70] on button "Save as Existing" at bounding box center [949, 80] width 101 height 23
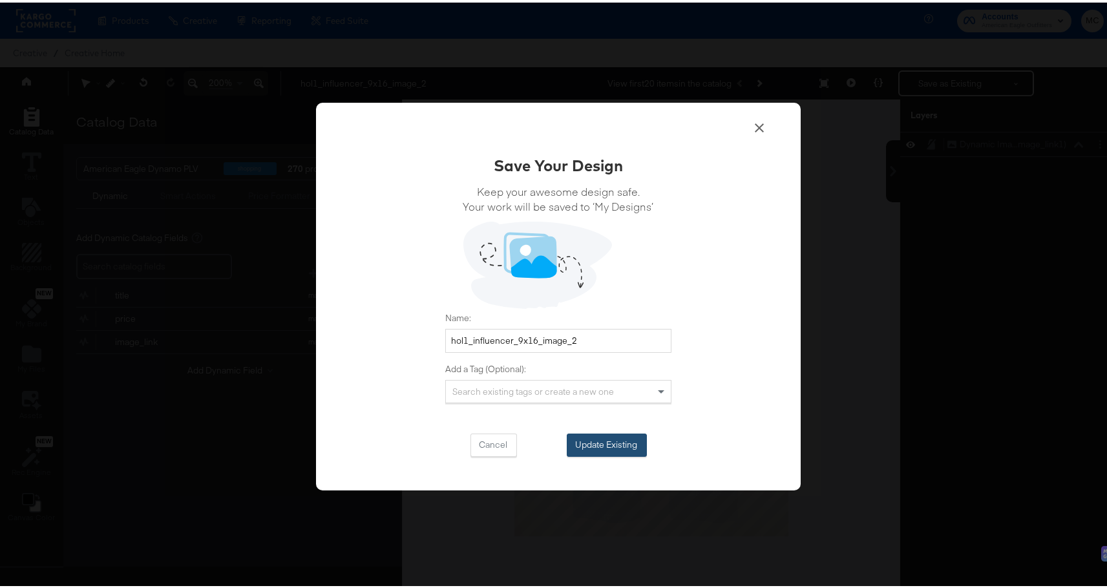
click at [626, 447] on button "Update Existing" at bounding box center [607, 442] width 80 height 23
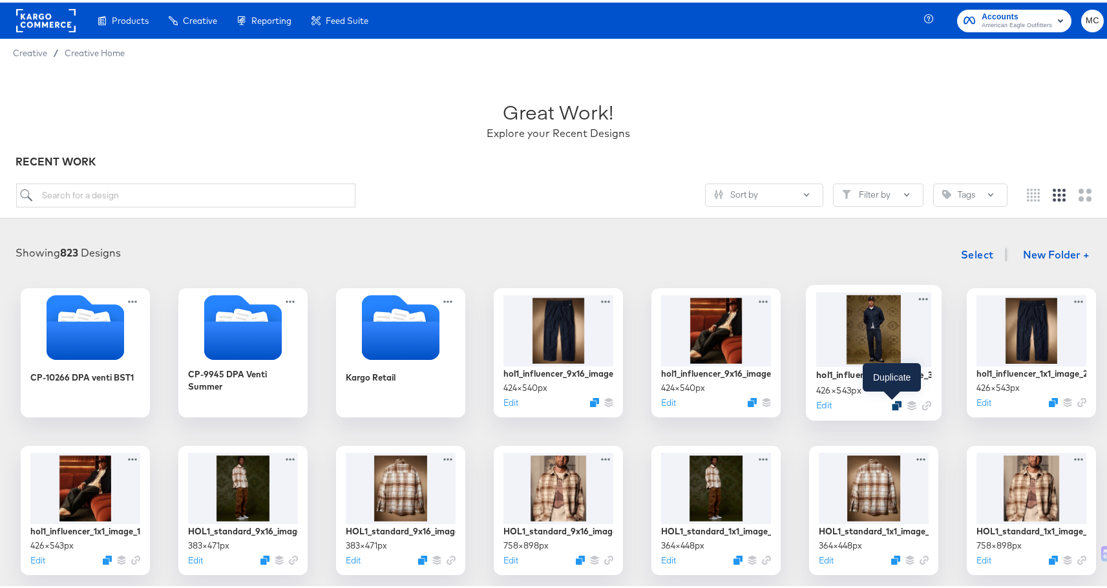
click at [894, 403] on icon "Duplicate" at bounding box center [897, 403] width 10 height 10
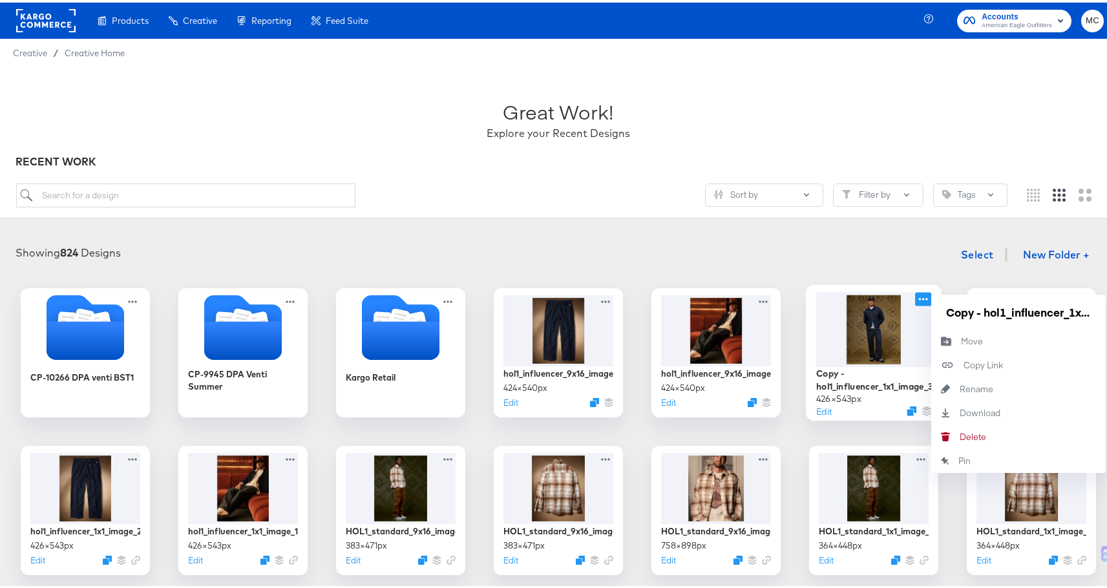
click at [924, 295] on icon at bounding box center [923, 296] width 16 height 14
drag, startPoint x: 945, startPoint y: 310, endPoint x: 1109, endPoint y: 313, distance: 163.5
click at [1106, 313] on html "Products Products Product Catalogs Enhance Your Product Catalog, Map Them to Pu…" at bounding box center [558, 294] width 1117 height 588
paste input "hol1_influencer_9x16_image_1"
type input "hol1_influencer_9x16_image_3"
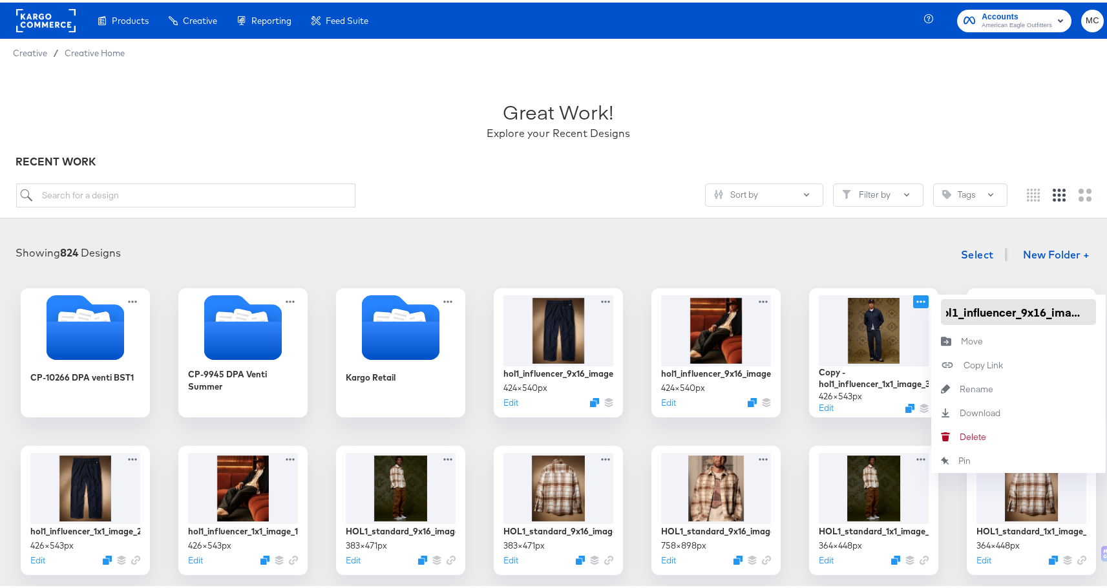
scroll to position [0, 17]
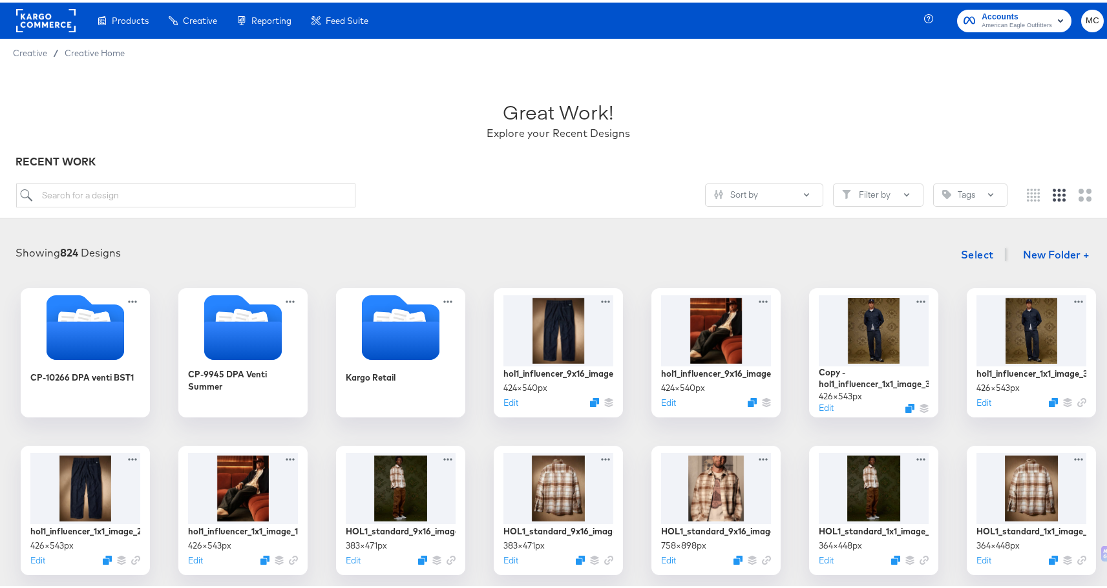
click at [892, 235] on div "Showing 824 Designs Select New Folder + CP-10266 DPA venti BST1 CP-9945 DPA Ven…" at bounding box center [558, 563] width 1117 height 675
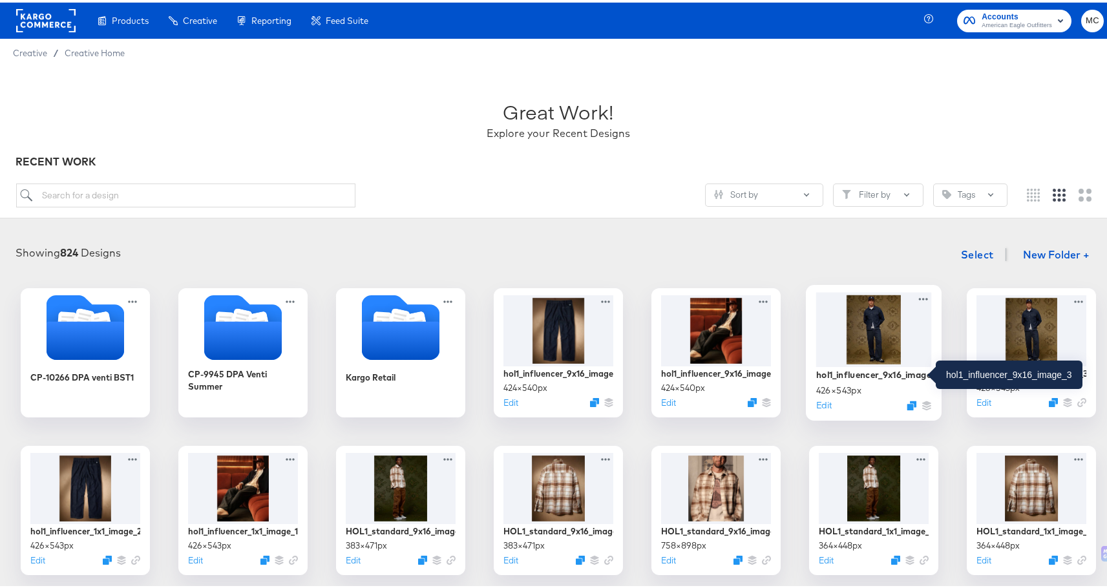
click at [891, 369] on div "hol1_influencer_9x16_image_3" at bounding box center [874, 372] width 116 height 12
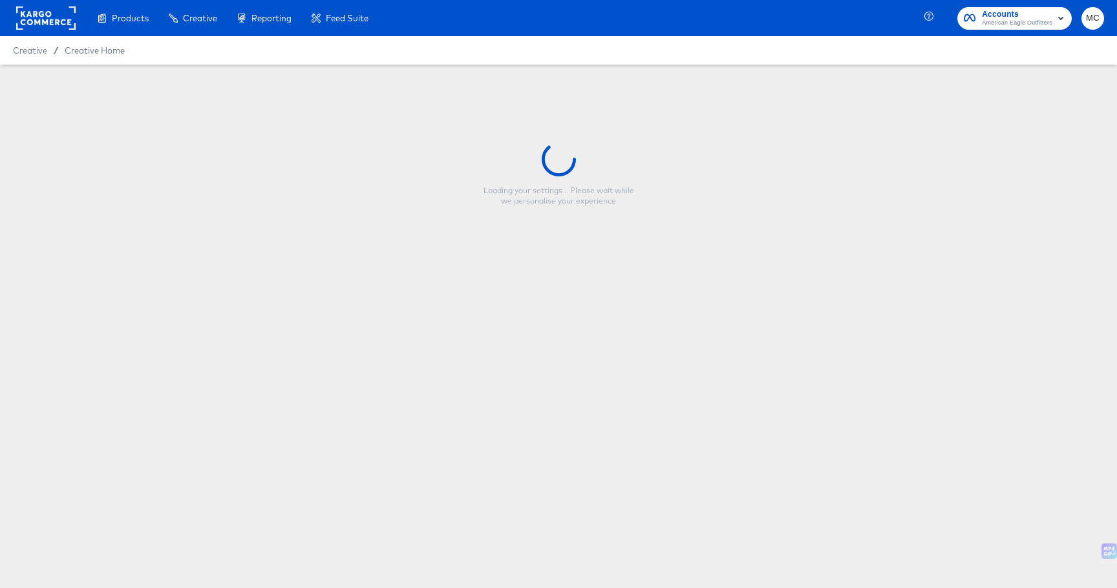
type input "hol1_influencer_9x16_image_3"
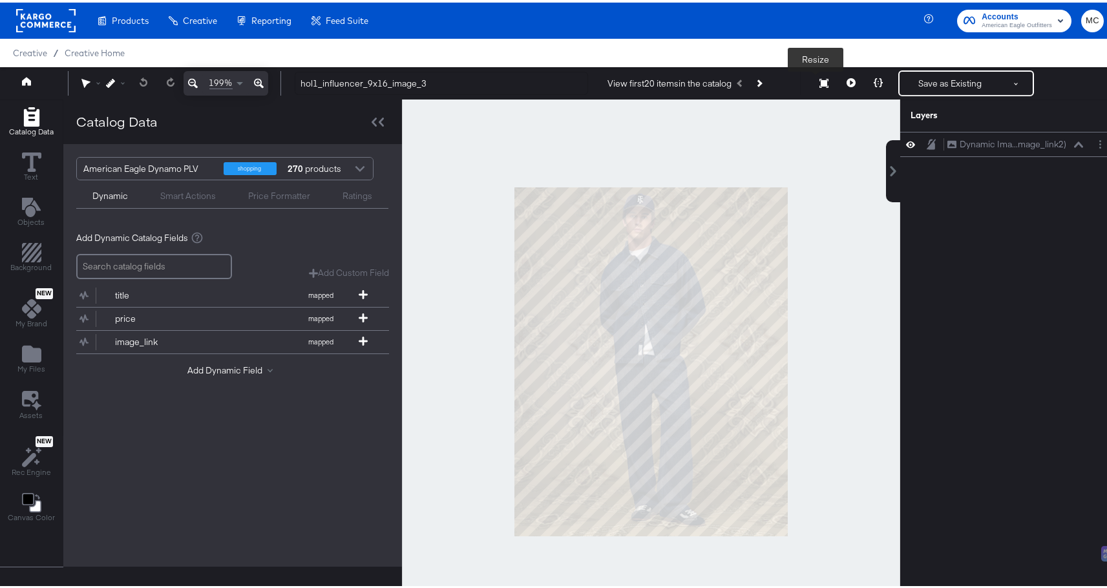
click at [822, 81] on button "Resize" at bounding box center [823, 81] width 27 height 23
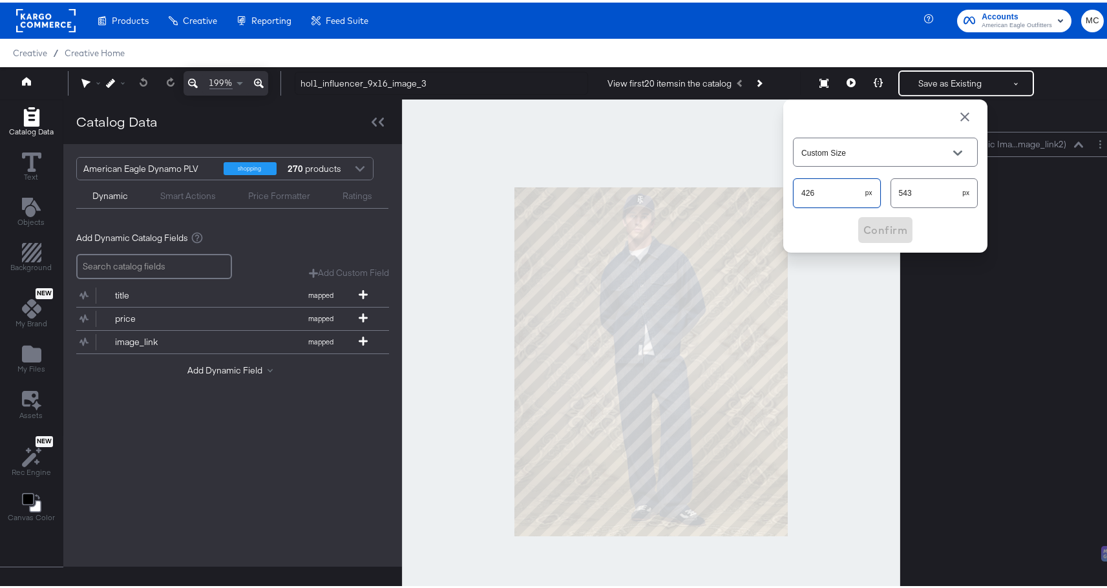
drag, startPoint x: 821, startPoint y: 193, endPoint x: 801, endPoint y: 193, distance: 20.7
click at [801, 193] on input "426" at bounding box center [830, 185] width 72 height 28
type input "424"
click at [929, 190] on input "543" at bounding box center [927, 185] width 72 height 28
type input "540"
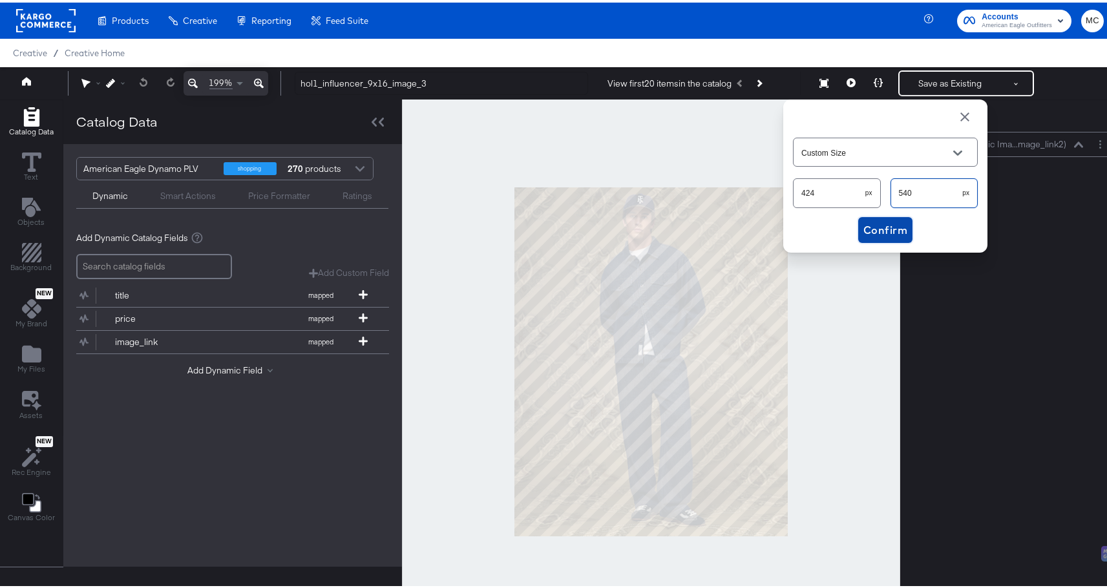
click at [878, 225] on span "Confirm" at bounding box center [885, 227] width 44 height 18
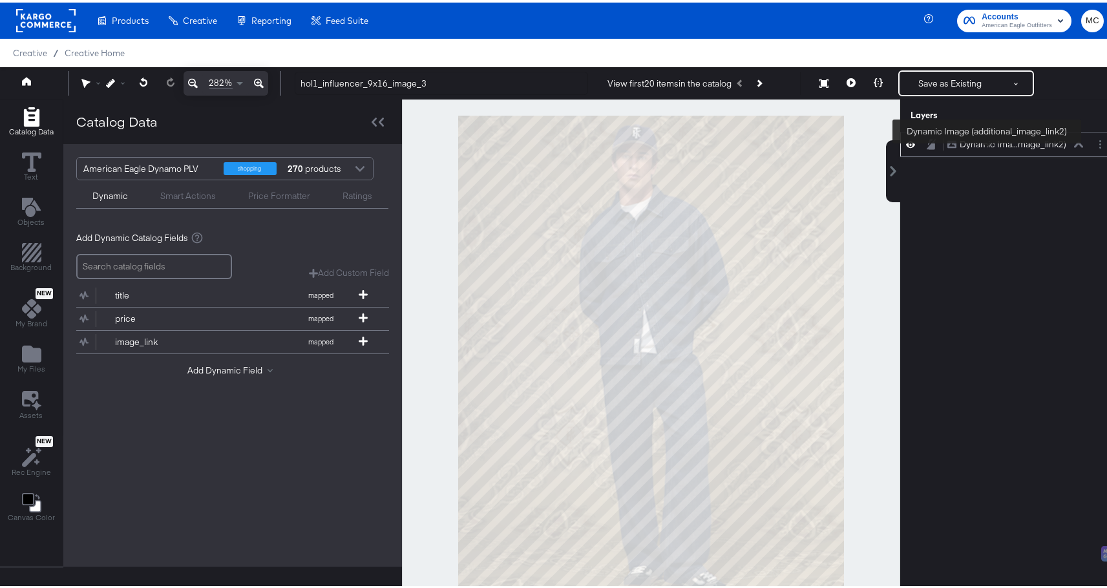
click at [988, 143] on div "Dynamic Ima...mage_link2)" at bounding box center [1013, 142] width 107 height 12
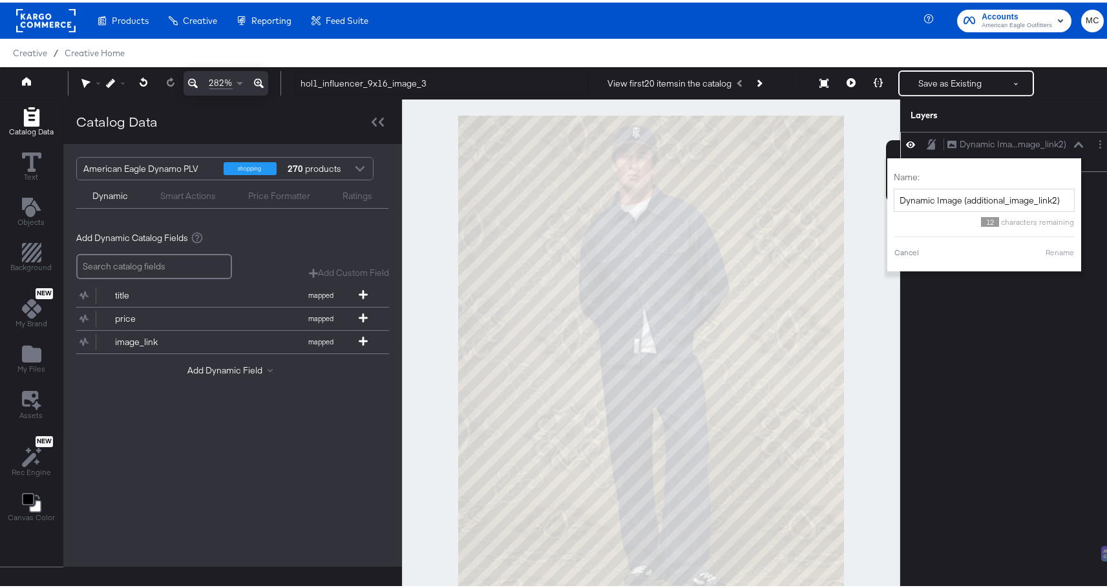
click at [1079, 142] on div "Dynamic Ima...mage_link2) Dynamic Image (additional_image_link2)" at bounding box center [1019, 142] width 144 height 14
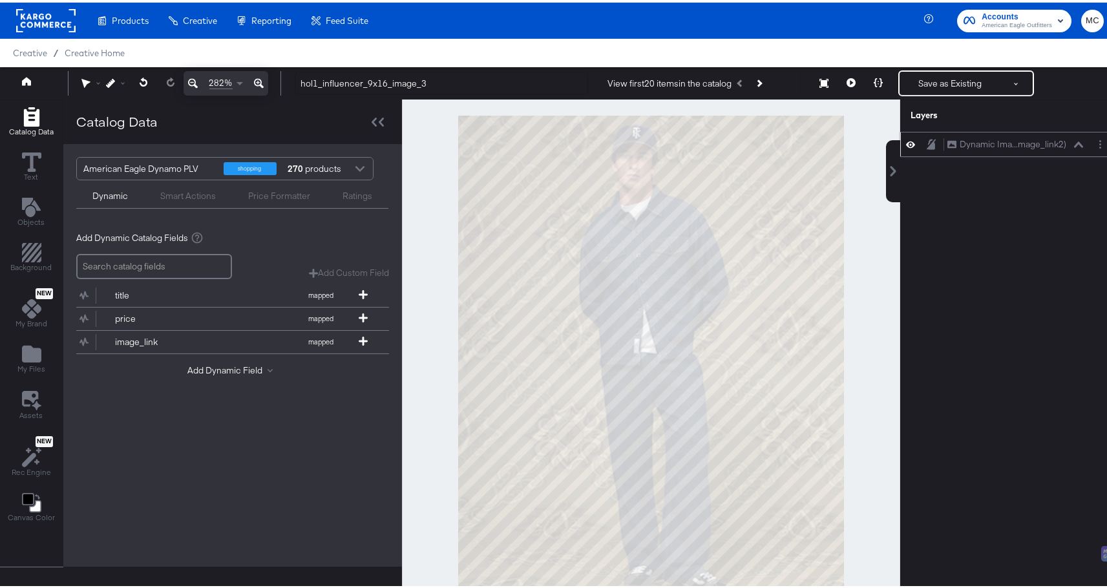
click at [1073, 140] on button at bounding box center [1078, 142] width 10 height 8
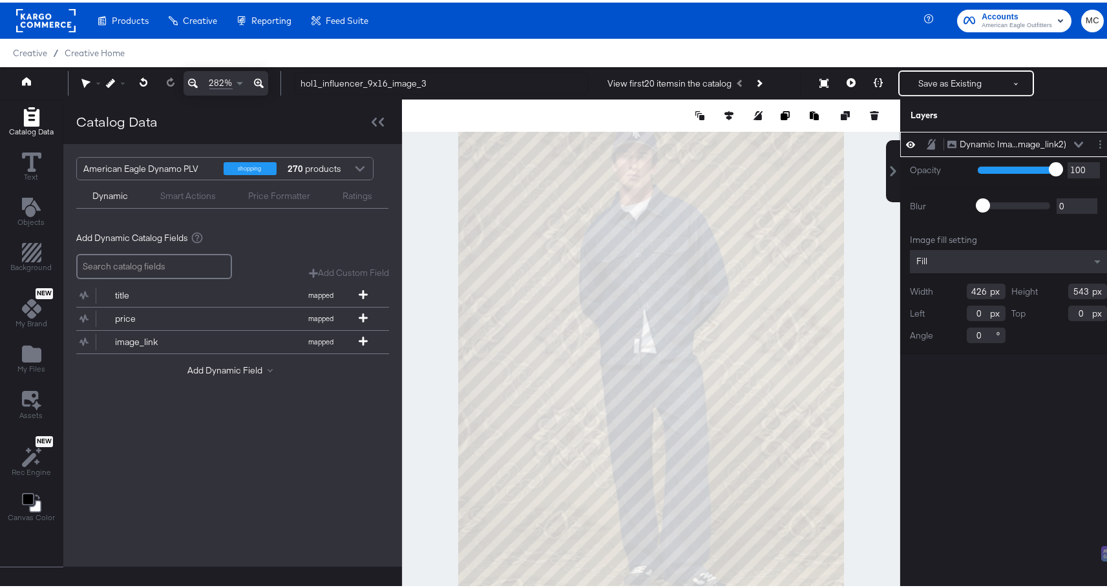
click at [976, 288] on input "426" at bounding box center [986, 289] width 39 height 16
type input "424"
click at [1079, 290] on input "543" at bounding box center [1087, 289] width 39 height 16
type input "540"
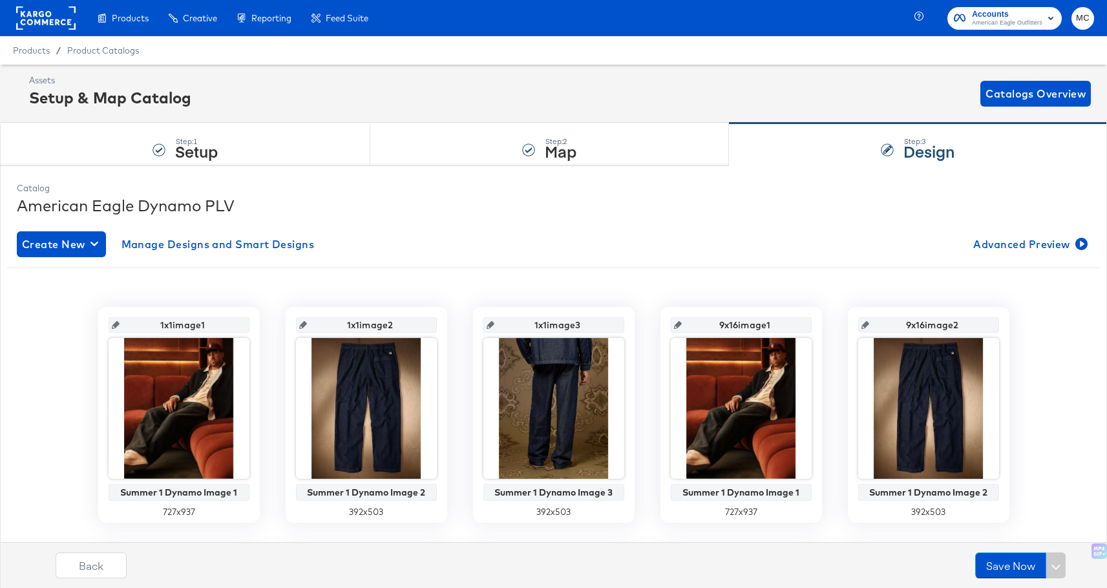
scroll to position [208, 0]
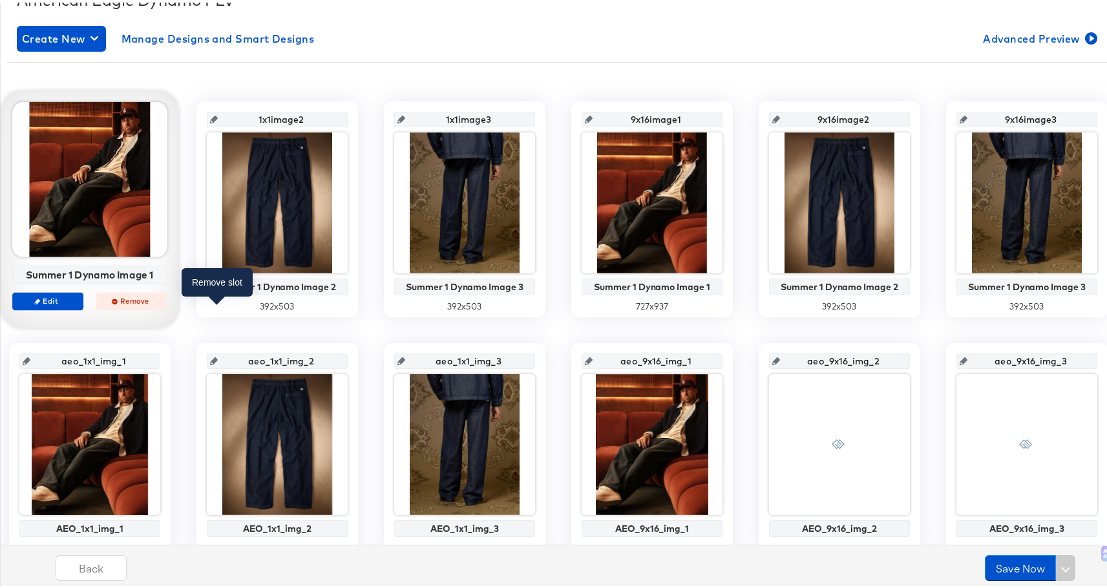
click at [162, 302] on span "Remove" at bounding box center [131, 298] width 59 height 10
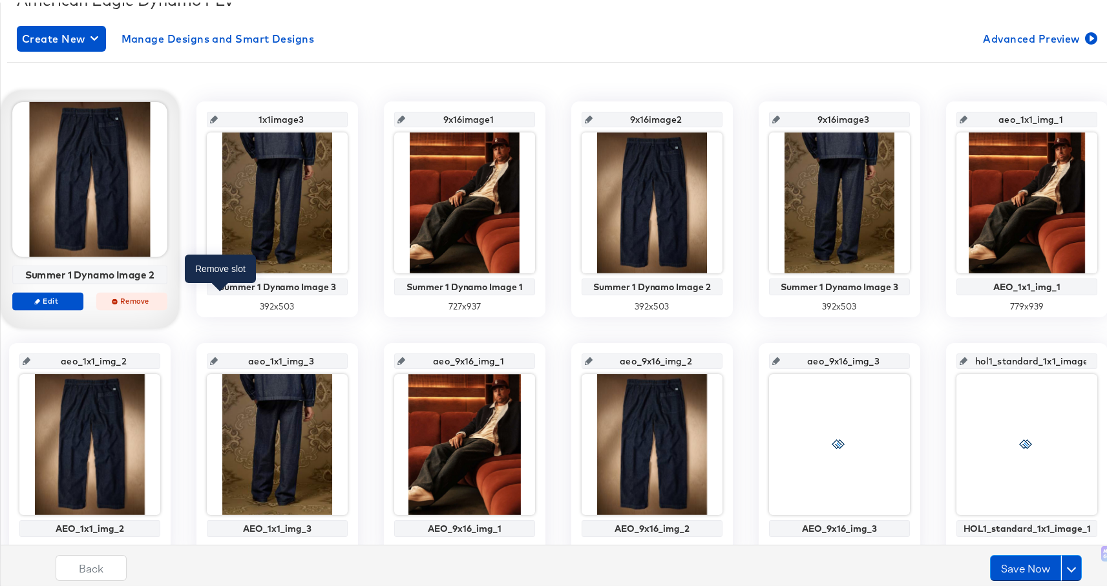
click at [162, 293] on span "Remove" at bounding box center [131, 298] width 59 height 10
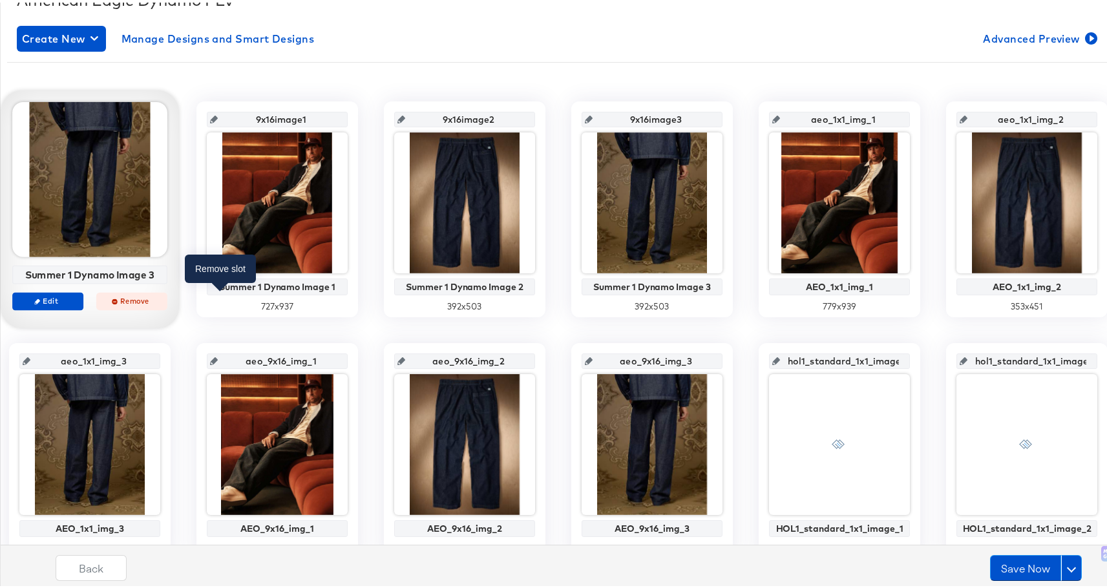
click at [162, 294] on span "Remove" at bounding box center [131, 298] width 59 height 10
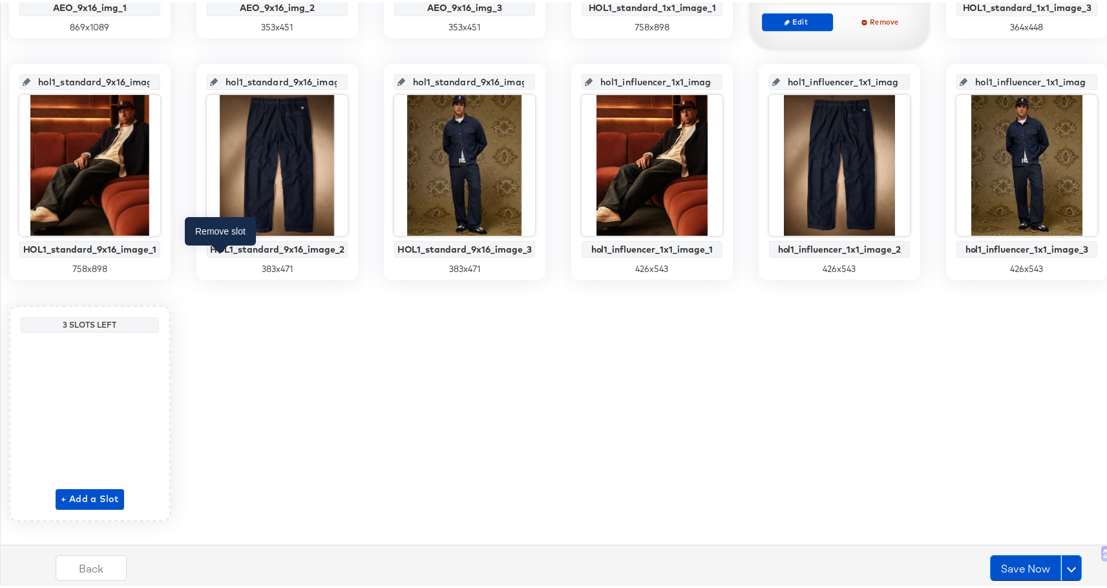
scroll to position [753, 0]
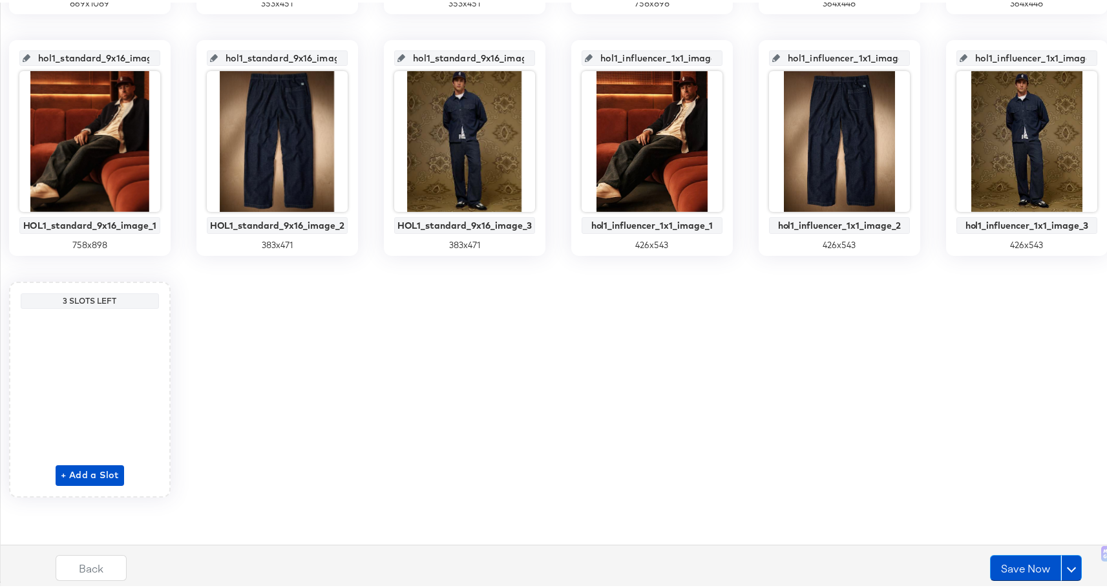
click at [946, 368] on div "9x16image1 Summer 1 Dynamo Image 1 727 x 937 9x16image2 Summer 1 Dynamo Image 2…" at bounding box center [558, 24] width 1102 height 941
click at [119, 467] on span "+ Add a Slot" at bounding box center [90, 473] width 58 height 16
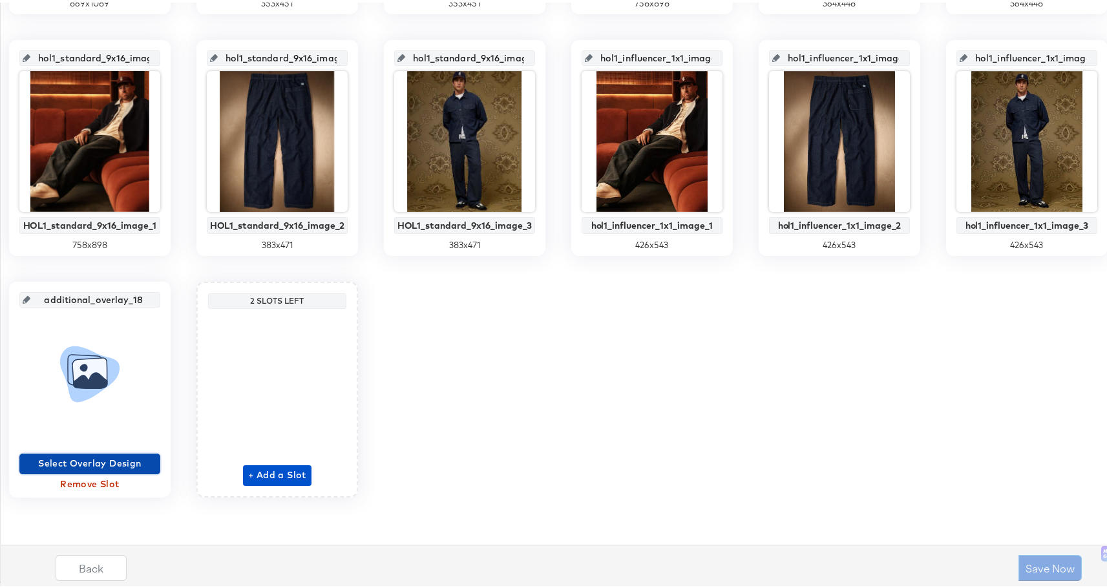
click at [155, 459] on span "Select Overlay Design" at bounding box center [90, 461] width 131 height 16
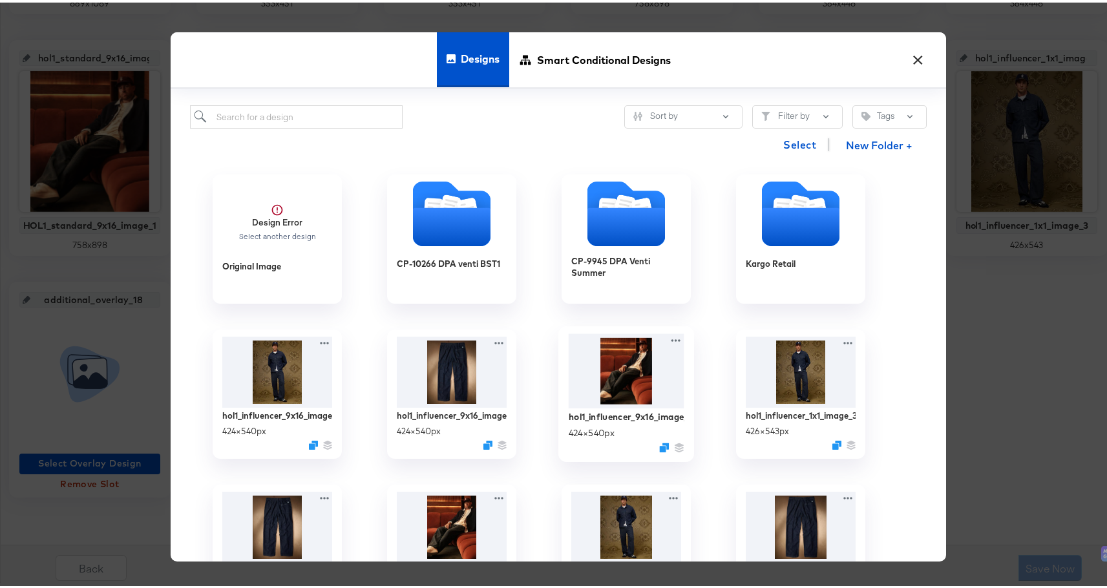
click at [604, 365] on img at bounding box center [627, 368] width 116 height 75
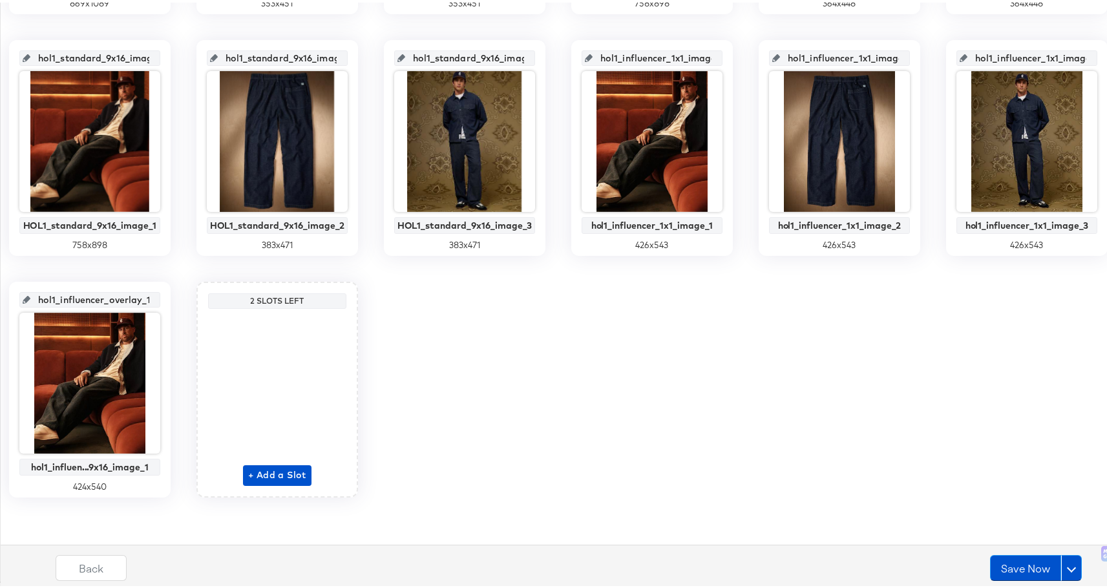
click at [157, 295] on input "hol1_influencer_overlay_18" at bounding box center [93, 292] width 127 height 35
drag, startPoint x: 695, startPoint y: 298, endPoint x: 798, endPoint y: 297, distance: 103.4
click at [157, 297] on input "hol1_influencer_overlay_18" at bounding box center [93, 292] width 127 height 35
paste input "9x16_image_1"
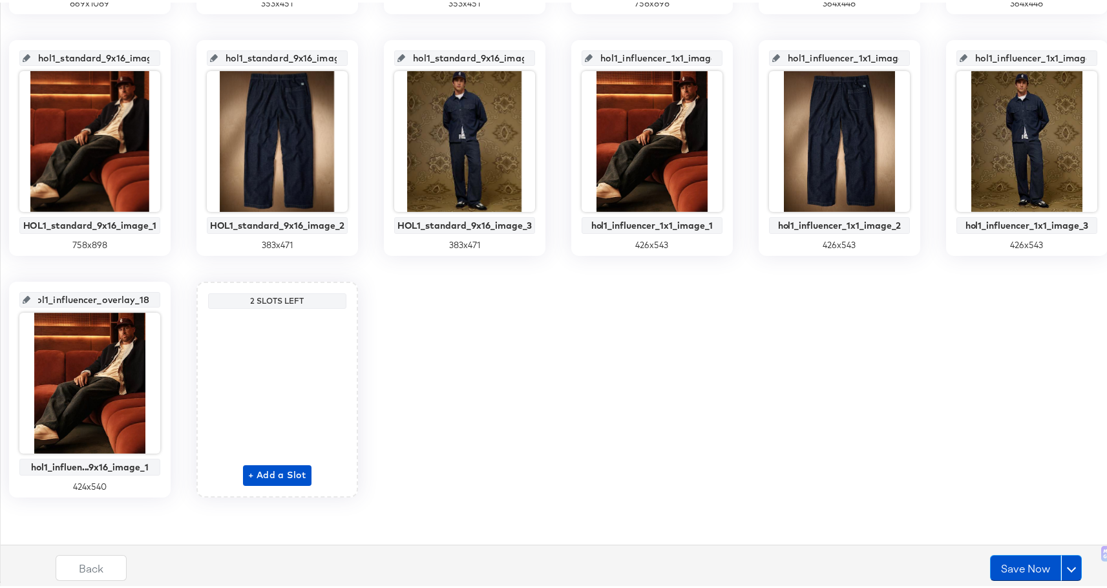
type input "hol1_influencer_9x16_image_1"
click at [875, 276] on div "9x16image1 Summer 1 Dynamo Image 1 727 x 937 9x16image2 Summer 1 Dynamo Image 2…" at bounding box center [558, 24] width 1102 height 941
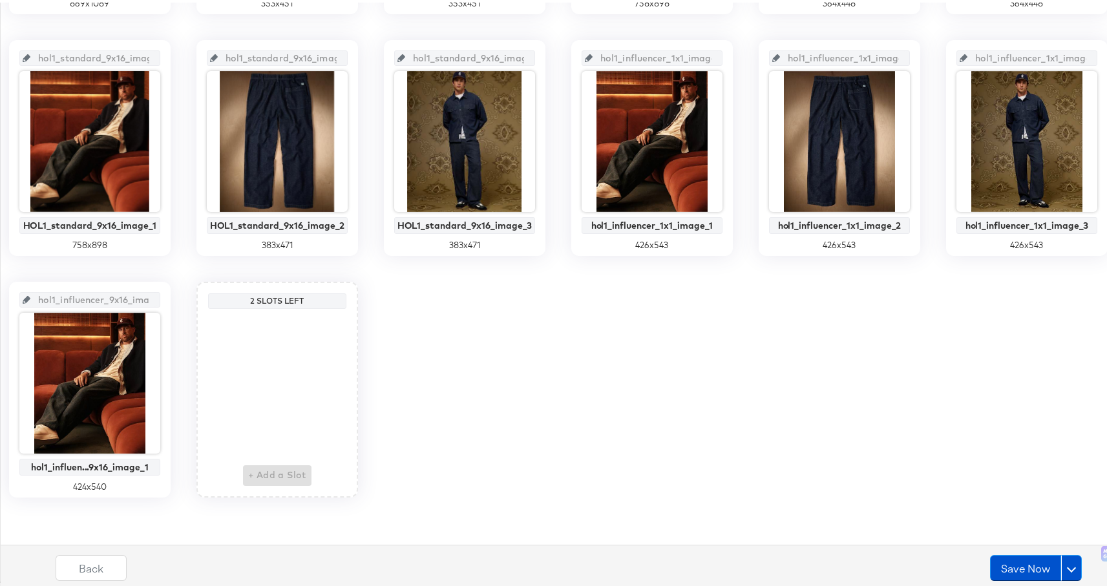
click at [847, 271] on div "9x16image1 Summer 1 Dynamo Image 1 727 x 937 9x16image2 Summer 1 Dynamo Image 2…" at bounding box center [558, 24] width 1102 height 941
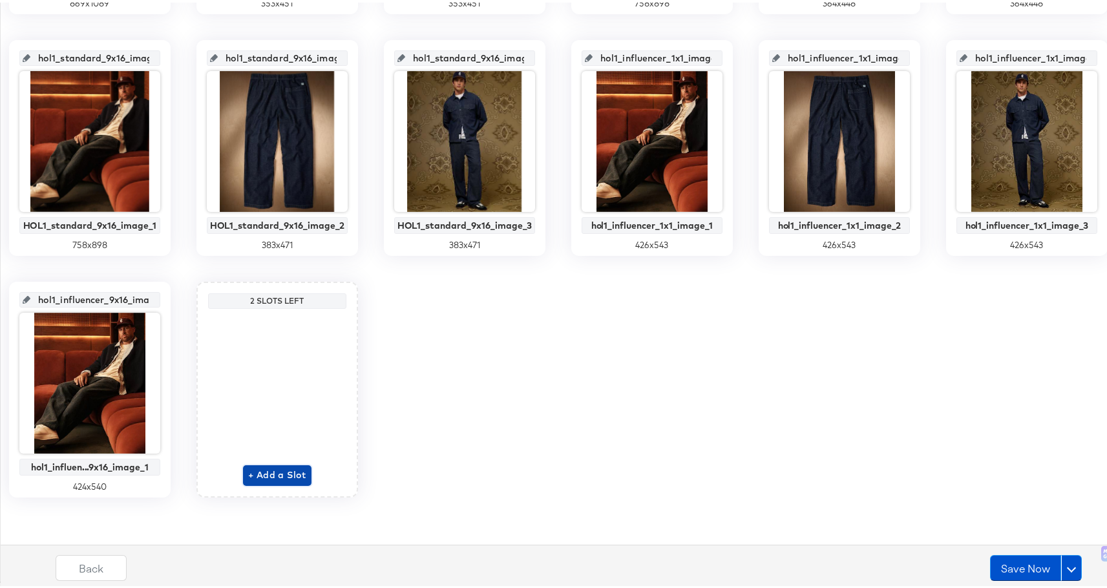
click at [306, 470] on span "+ Add a Slot" at bounding box center [277, 473] width 58 height 16
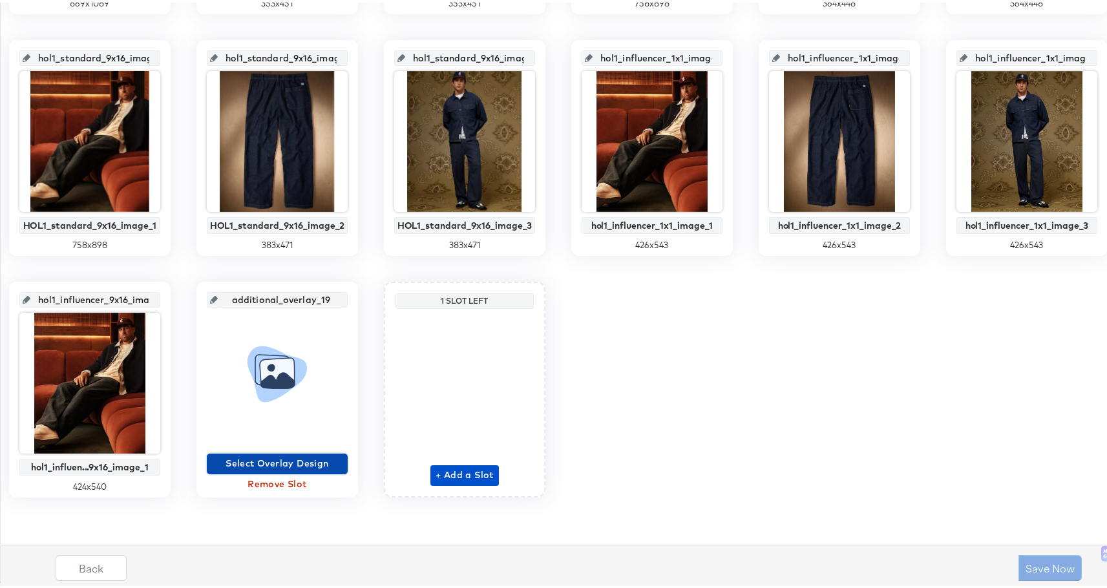
click at [342, 459] on span "Select Overlay Design" at bounding box center [277, 461] width 131 height 16
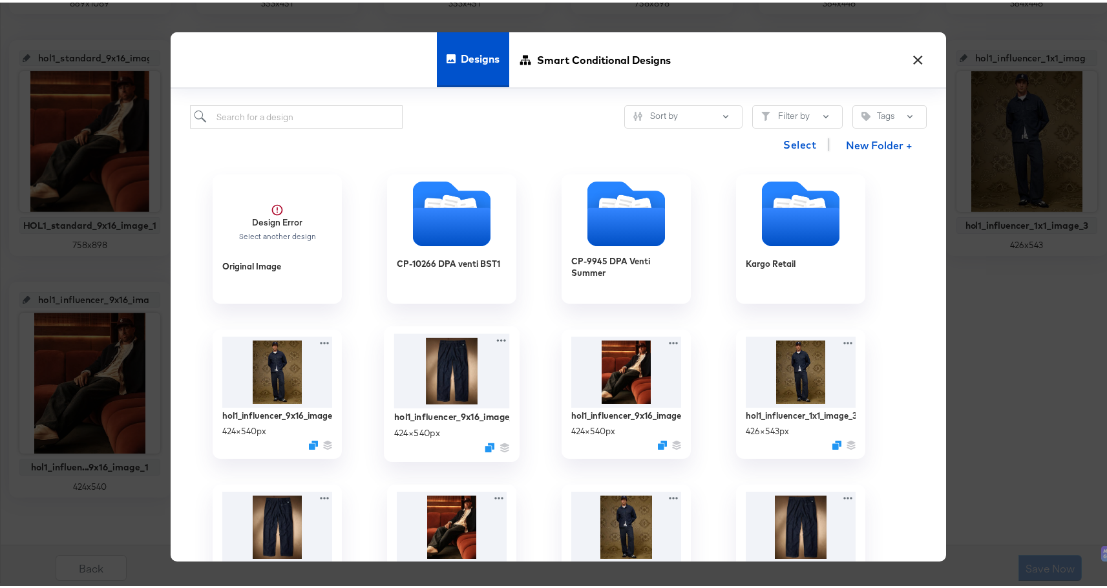
click at [472, 372] on img at bounding box center [452, 368] width 116 height 75
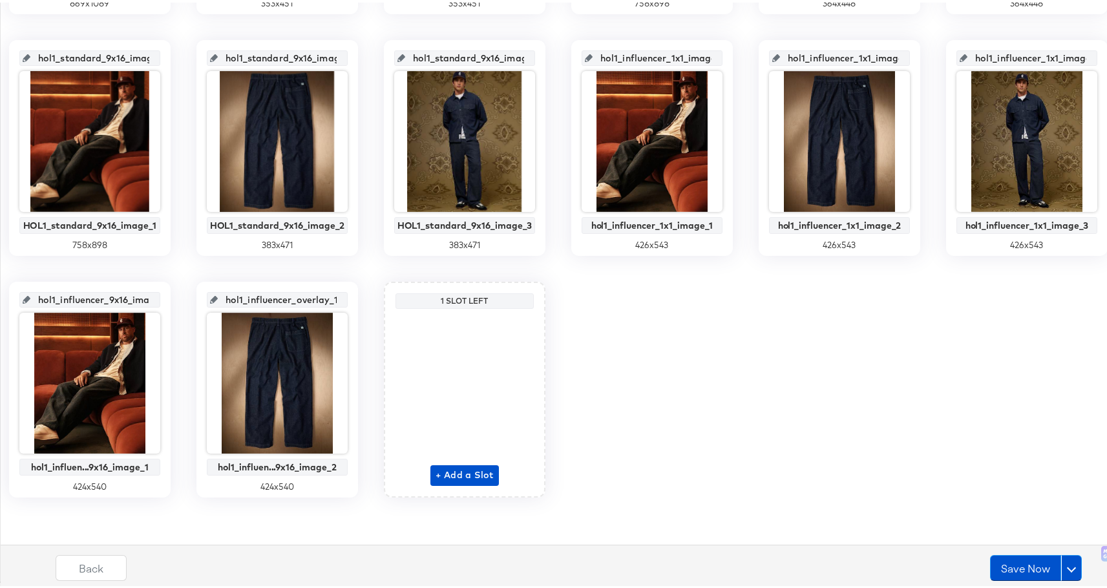
click at [344, 299] on input "hol1_influencer_overlay_19" at bounding box center [281, 292] width 127 height 35
click at [218, 300] on icon at bounding box center [214, 297] width 8 height 8
drag, startPoint x: 883, startPoint y: 299, endPoint x: 989, endPoint y: 297, distance: 105.3
click at [344, 297] on input "hol1_influencer_overlay_19" at bounding box center [281, 292] width 127 height 35
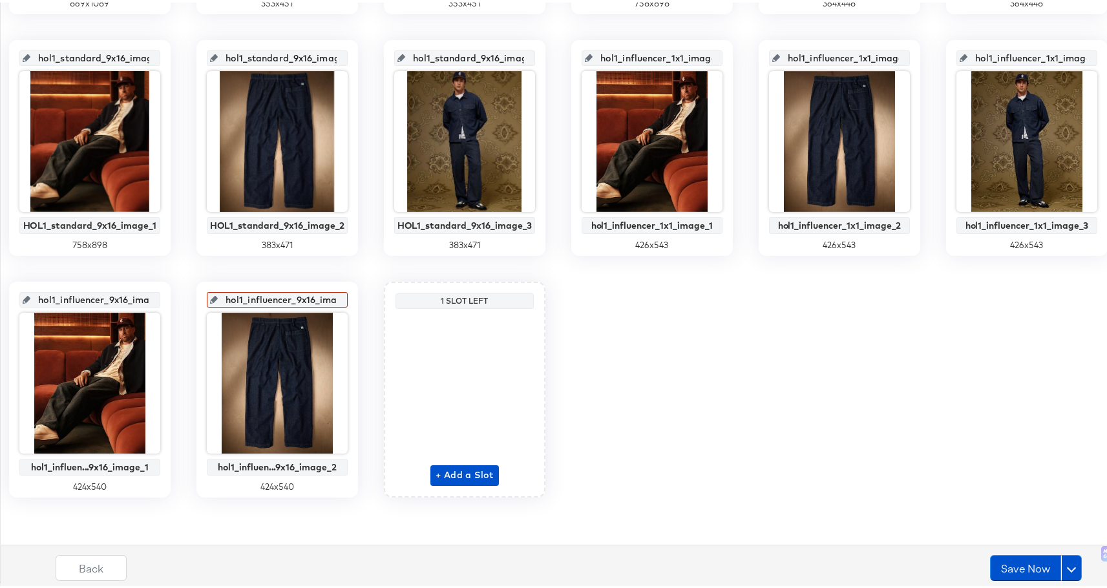
scroll to position [0, 28]
type input "hol1_influencer_9x16_image_2"
click at [1073, 300] on div "9x16image1 Summer 1 Dynamo Image 1 727 x 937 9x16image2 Summer 1 Dynamo Image 2…" at bounding box center [558, 24] width 1102 height 941
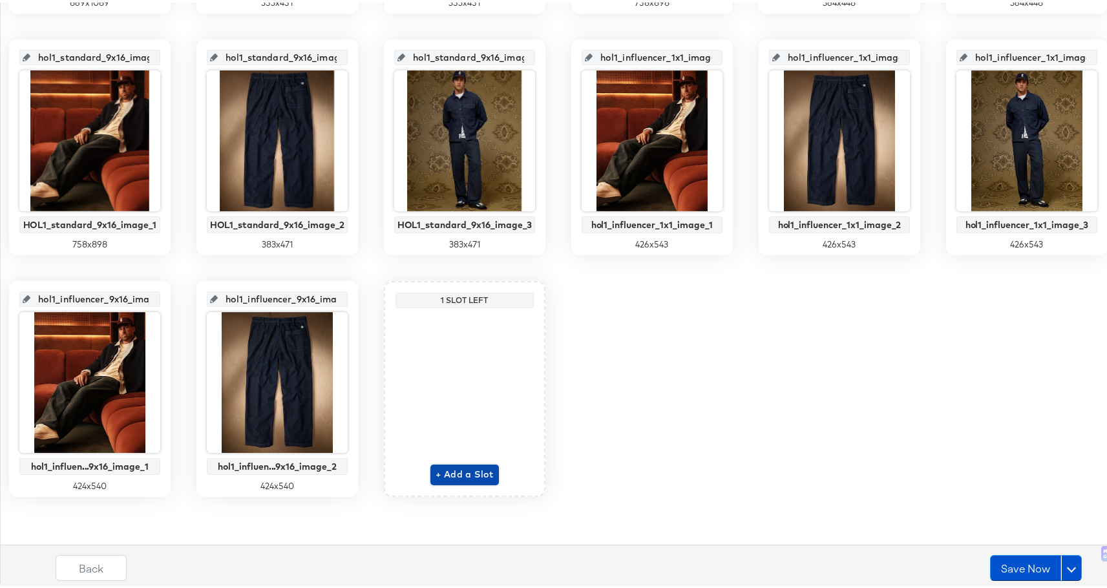
click at [436, 468] on span "+ Add a Slot" at bounding box center [465, 472] width 58 height 16
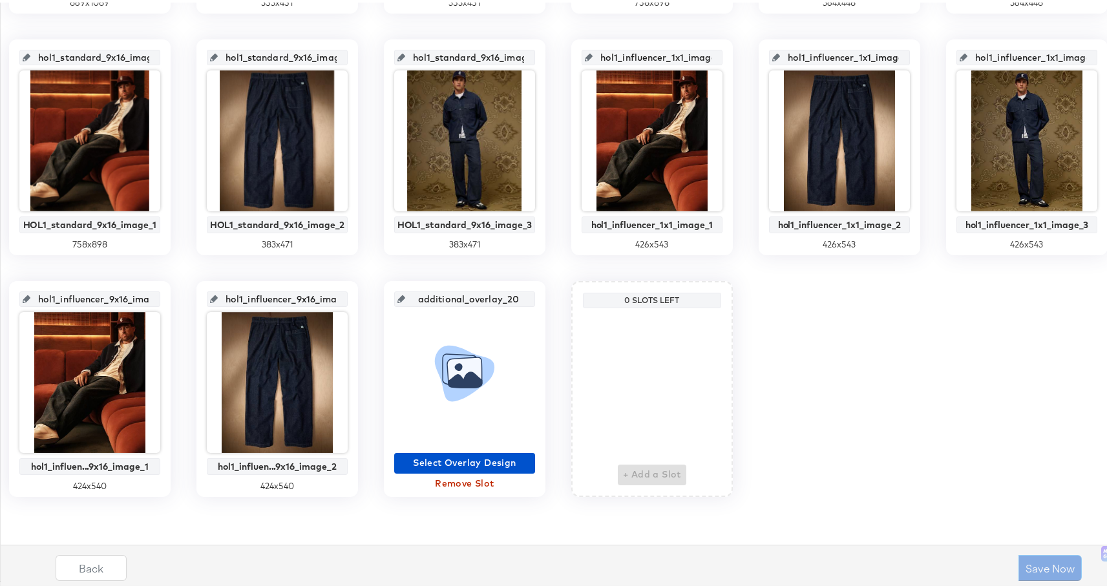
click at [405, 299] on input "additional_overlay_20" at bounding box center [468, 291] width 127 height 35
click at [399, 456] on span "Select Overlay Design" at bounding box center [464, 460] width 131 height 16
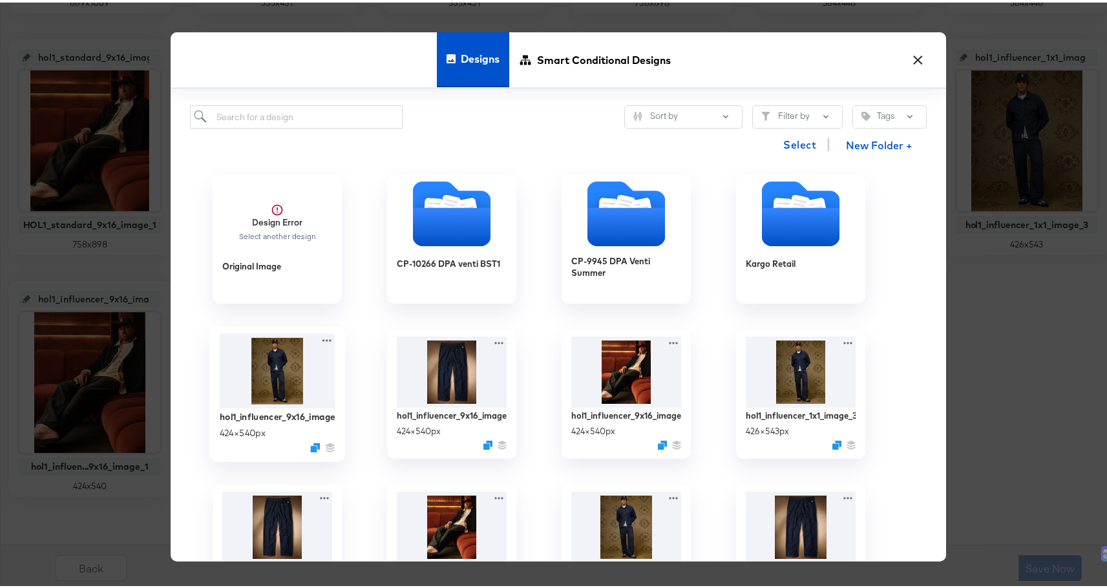
click at [264, 381] on img at bounding box center [278, 368] width 116 height 75
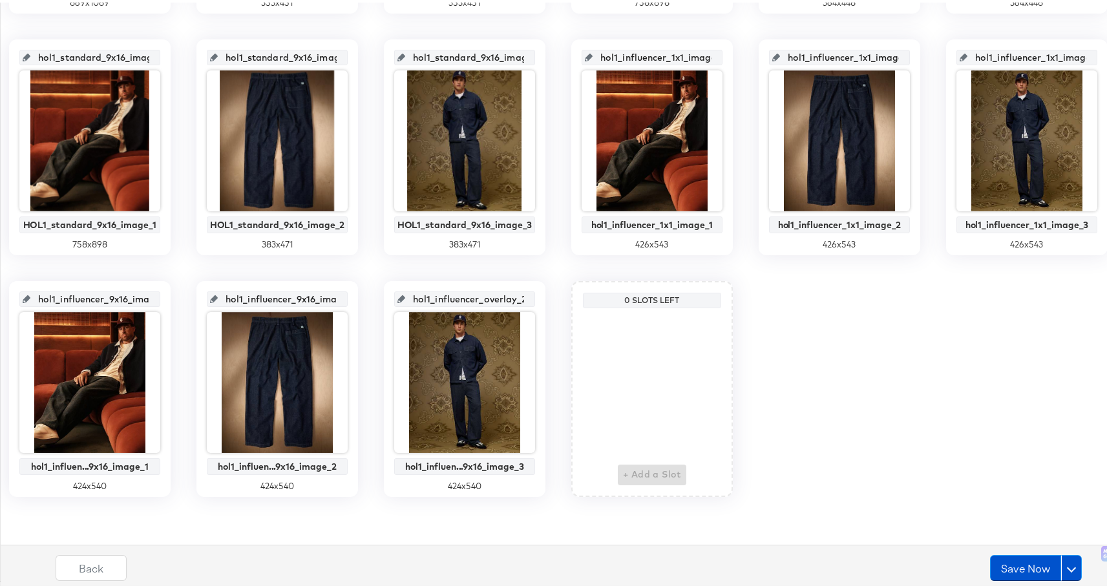
click at [405, 294] on input "hol1_influencer_overlay_20" at bounding box center [468, 291] width 127 height 35
drag, startPoint x: 132, startPoint y: 295, endPoint x: 227, endPoint y: 299, distance: 95.0
click at [405, 299] on input "hol1_influencer_overlay_20" at bounding box center [468, 291] width 127 height 35
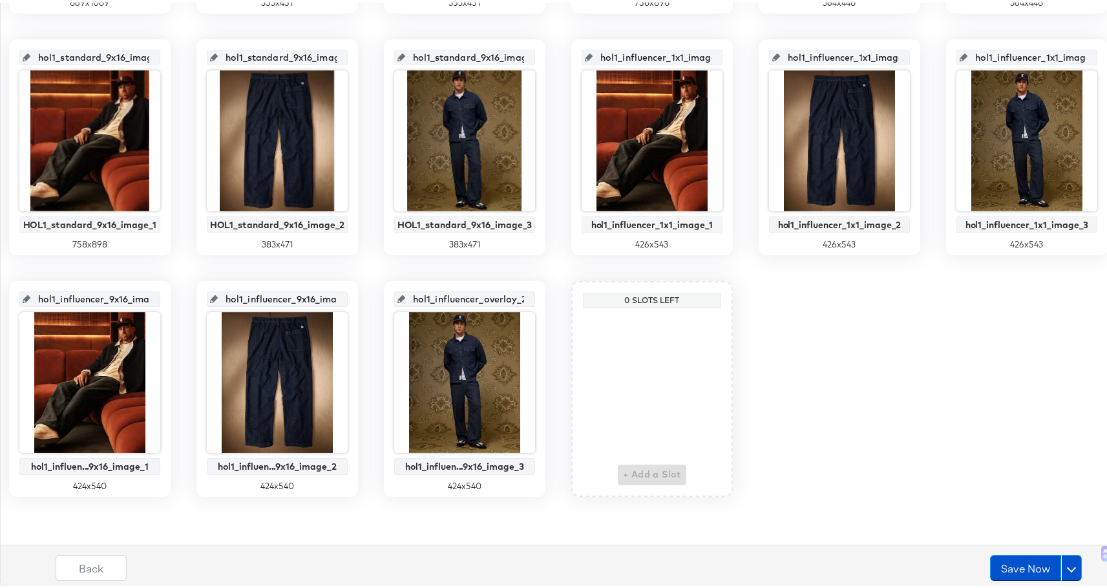
drag, startPoint x: 235, startPoint y: 299, endPoint x: 121, endPoint y: 292, distance: 113.9
click at [394, 292] on div "hol1_influencer_overlay_20" at bounding box center [464, 297] width 141 height 16
type input "hol1_influencer_9x16_image_3"
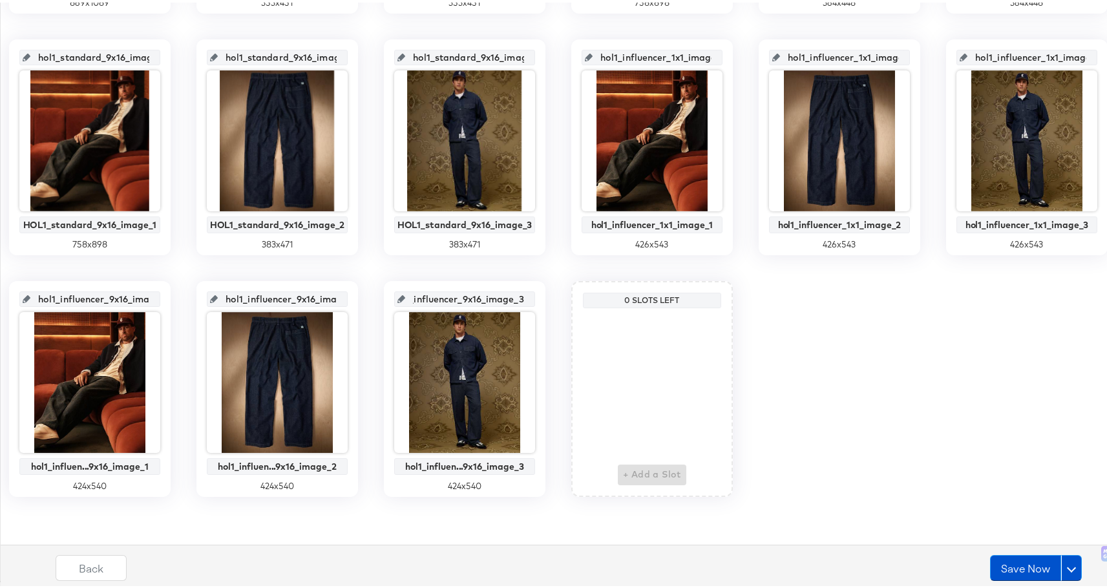
click at [1015, 441] on div "9x16image1 Summer 1 Dynamo Image 1 727 x 937 9x16image2 Summer 1 Dynamo Image 2…" at bounding box center [558, 23] width 1102 height 941
click at [405, 297] on input "hol1_influencer_9x16_image_3" at bounding box center [468, 291] width 127 height 35
drag, startPoint x: 684, startPoint y: 342, endPoint x: 745, endPoint y: 360, distance: 63.4
click at [684, 342] on div "9x16image1 Summer 1 Dynamo Image 1 727 x 937 9x16image2 Summer 1 Dynamo Image 2…" at bounding box center [558, 23] width 1102 height 941
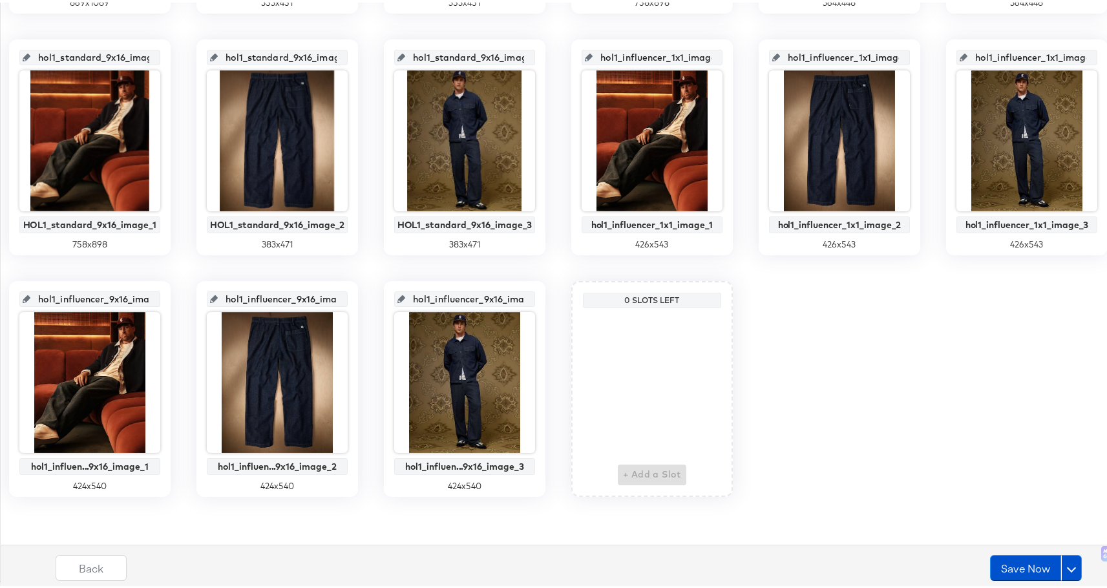
click at [344, 274] on input "hol1_influencer_9x16_image_2" at bounding box center [281, 291] width 127 height 35
click at [157, 274] on input "hol1_influencer_9x16_image_1" at bounding box center [93, 291] width 127 height 35
click at [913, 468] on div "9x16image1 Summer 1 Dynamo Image 1 727 x 937 9x16image2 Summer 1 Dynamo Image 2…" at bounding box center [558, 23] width 1102 height 941
click at [1016, 569] on button "Save Now" at bounding box center [1025, 565] width 71 height 26
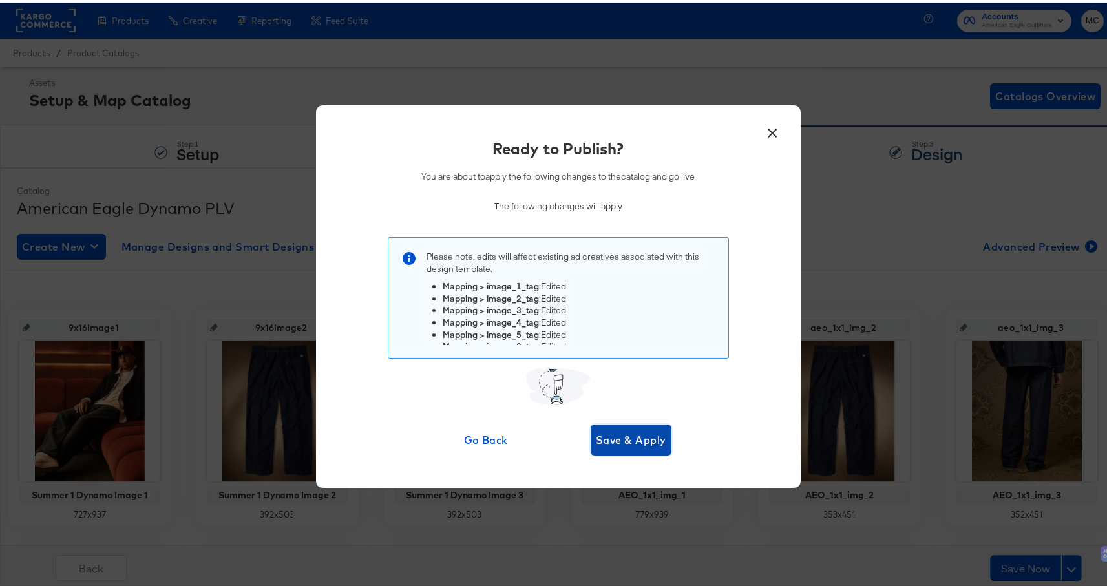
click at [622, 430] on span "Save & Apply" at bounding box center [631, 437] width 70 height 18
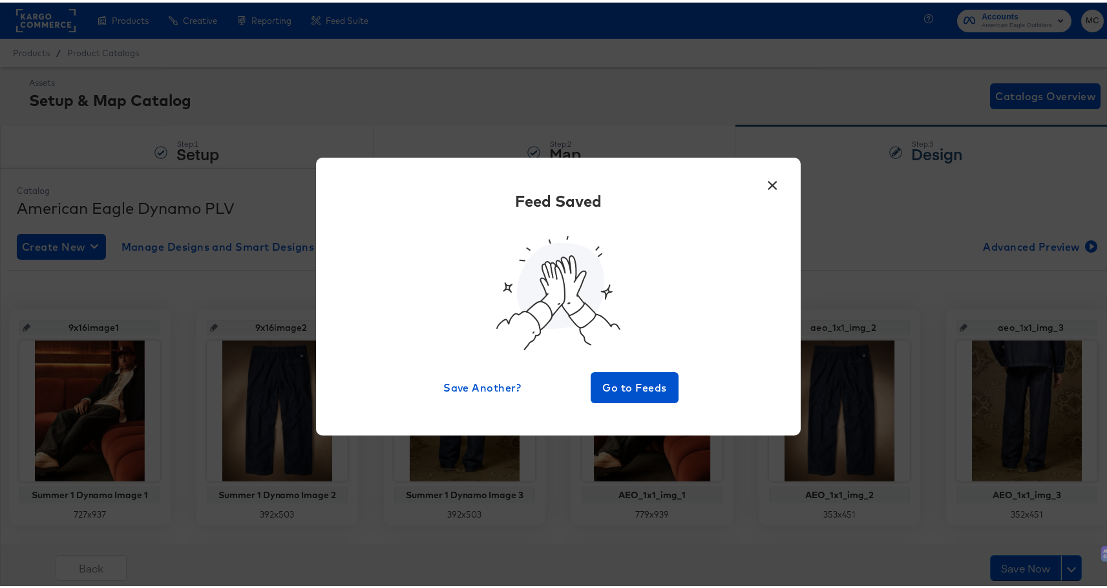
click at [642, 368] on div "Feed Saved Save Another? Go to Feeds" at bounding box center [558, 293] width 446 height 213
click at [639, 388] on span "Go to Feeds" at bounding box center [635, 385] width 78 height 18
